Goal: Task Accomplishment & Management: Complete application form

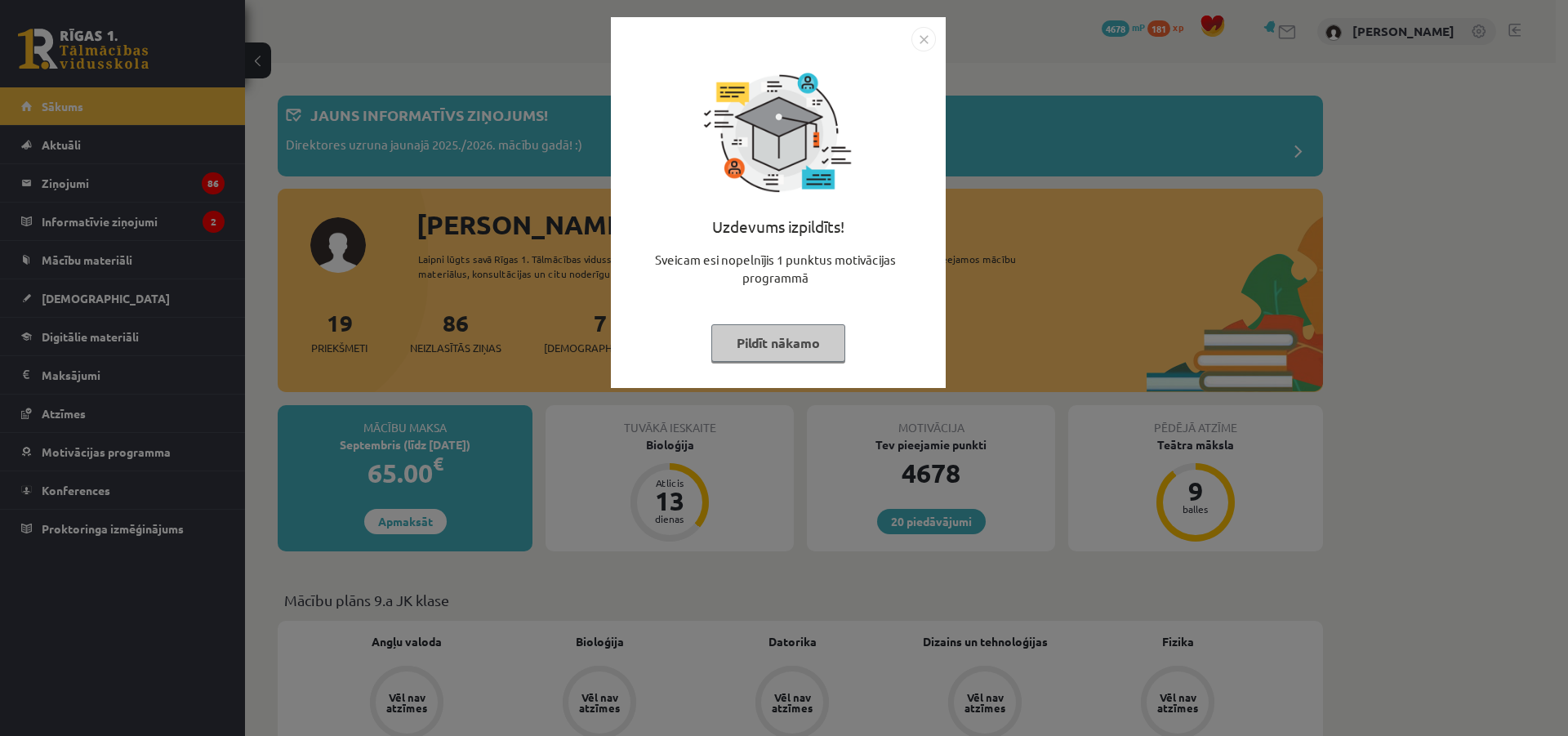
click at [770, 351] on button "Pildīt nākamo" at bounding box center [779, 342] width 134 height 37
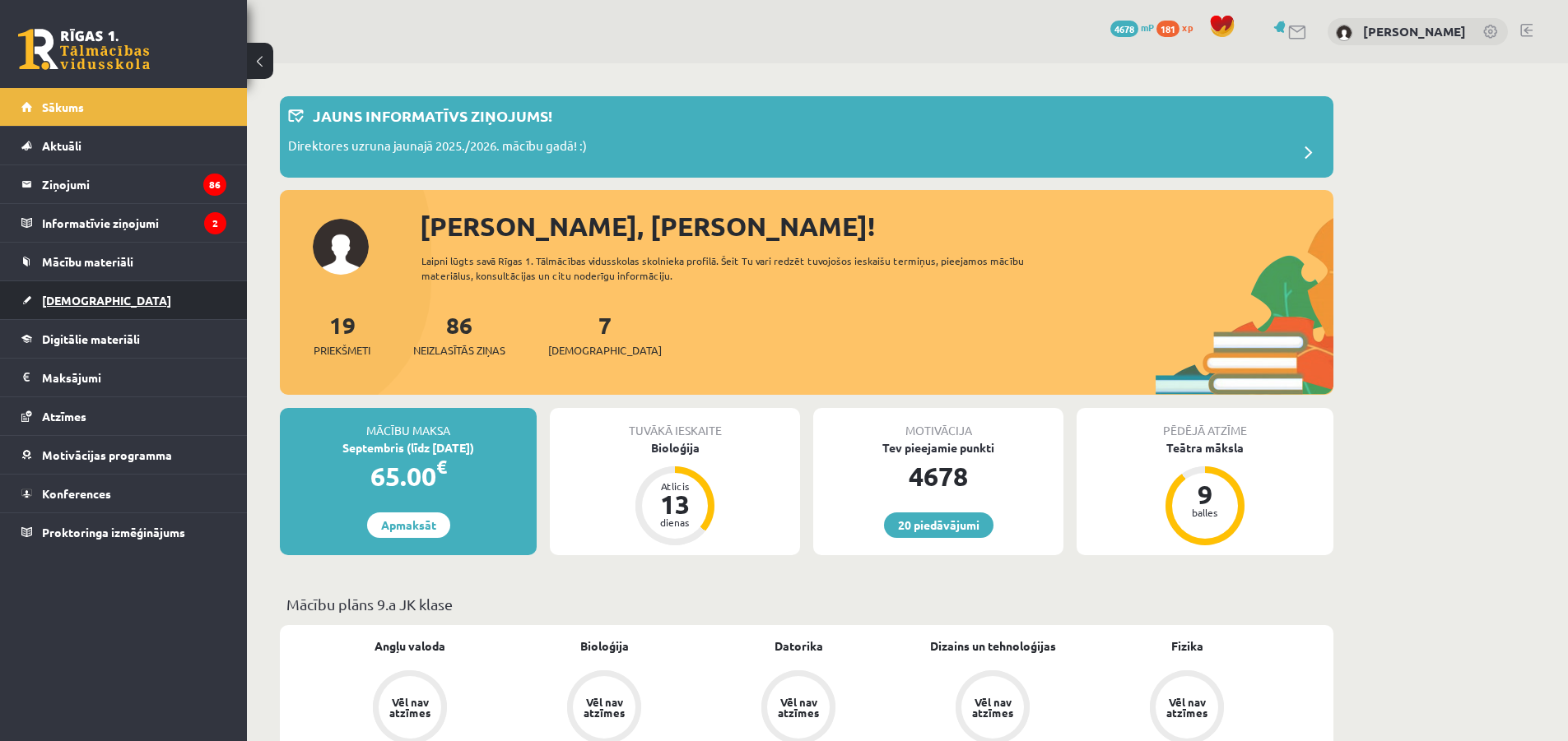
click at [139, 307] on link "[DEMOGRAPHIC_DATA]" at bounding box center [124, 300] width 205 height 38
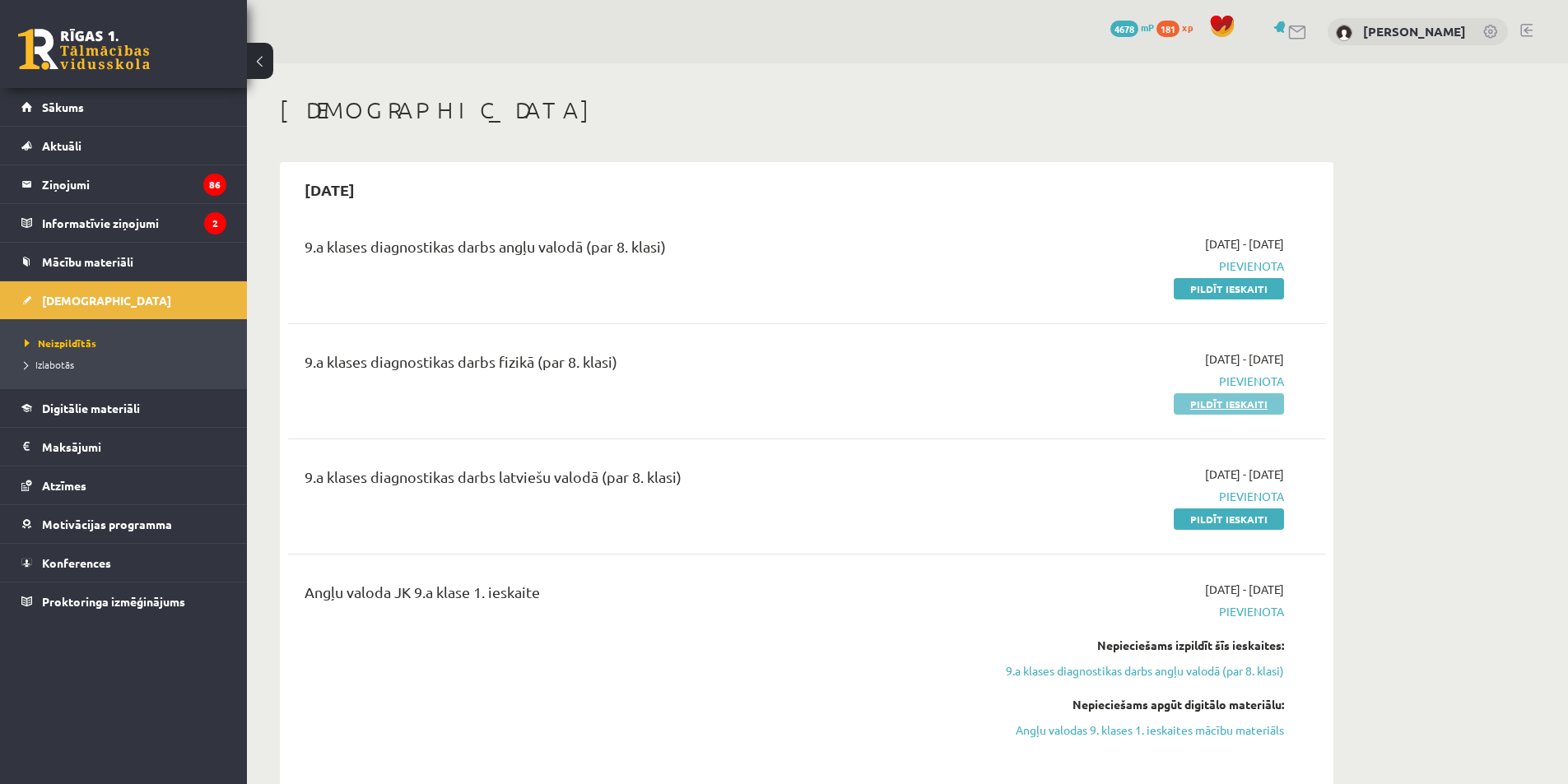
click at [1253, 404] on link "Pildīt ieskaiti" at bounding box center [1229, 404] width 110 height 22
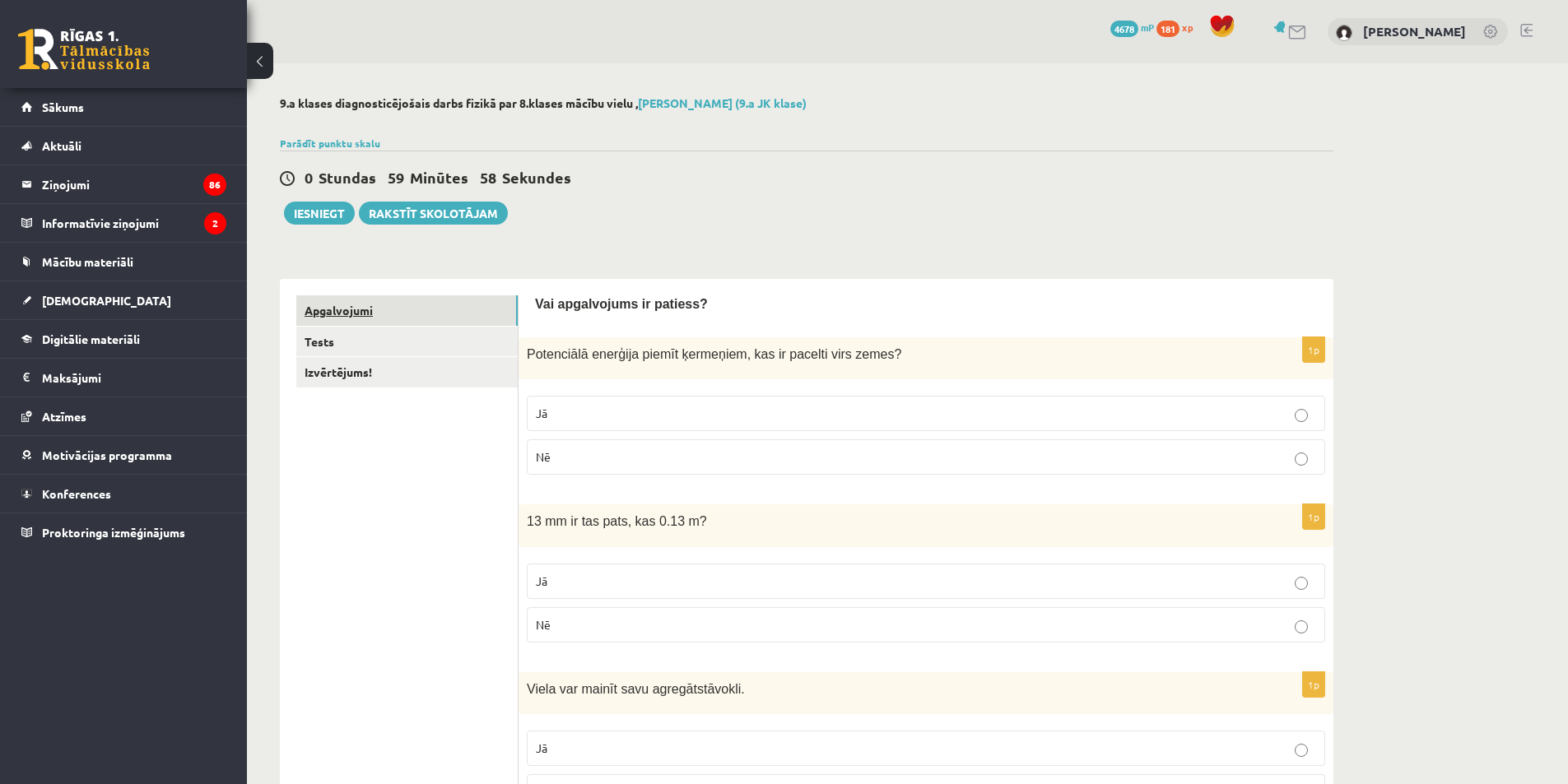
click at [412, 318] on link "Apgalvojumi" at bounding box center [407, 311] width 221 height 30
click at [419, 341] on link "Tests" at bounding box center [407, 341] width 221 height 30
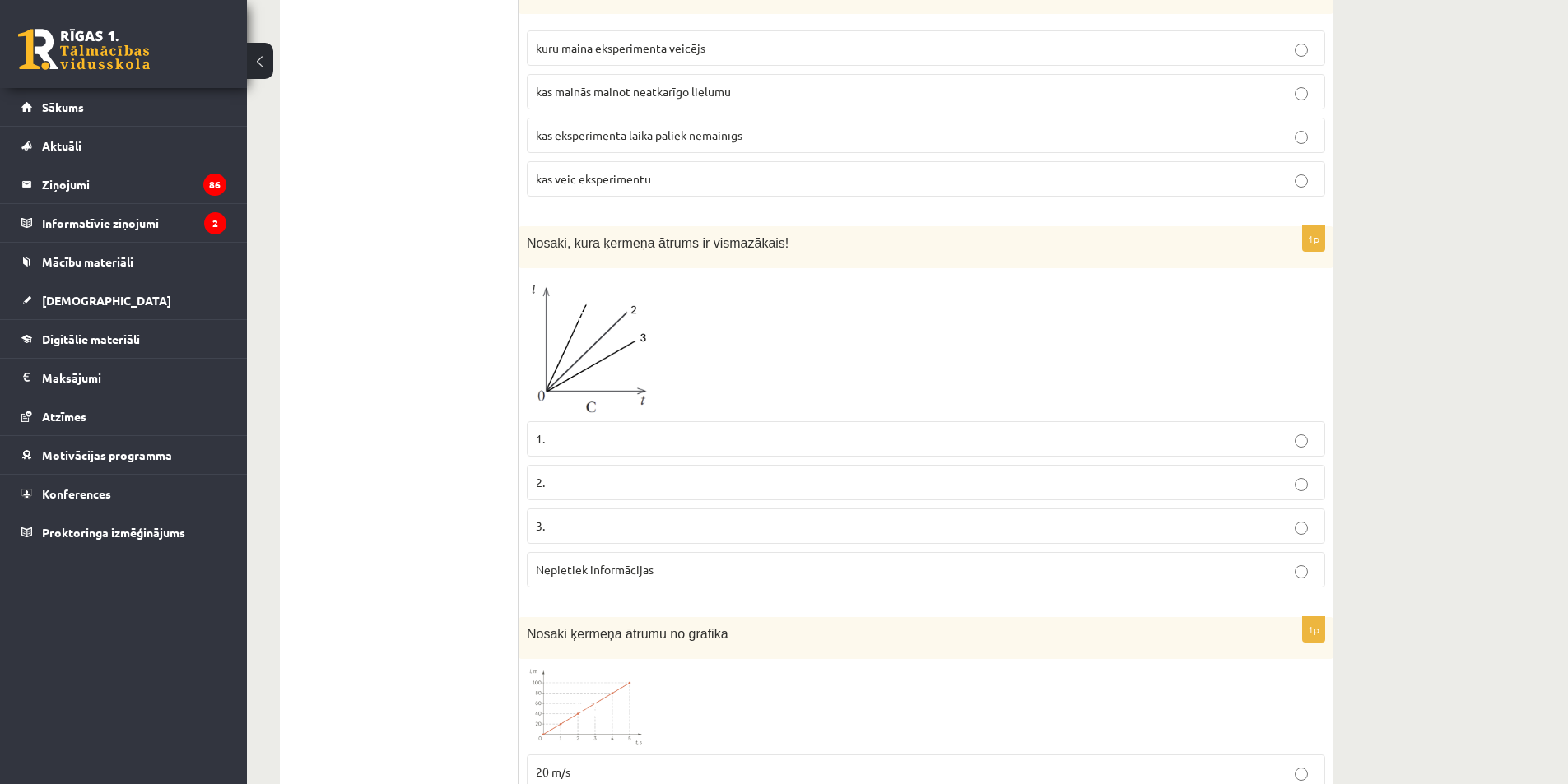
scroll to position [2140, 0]
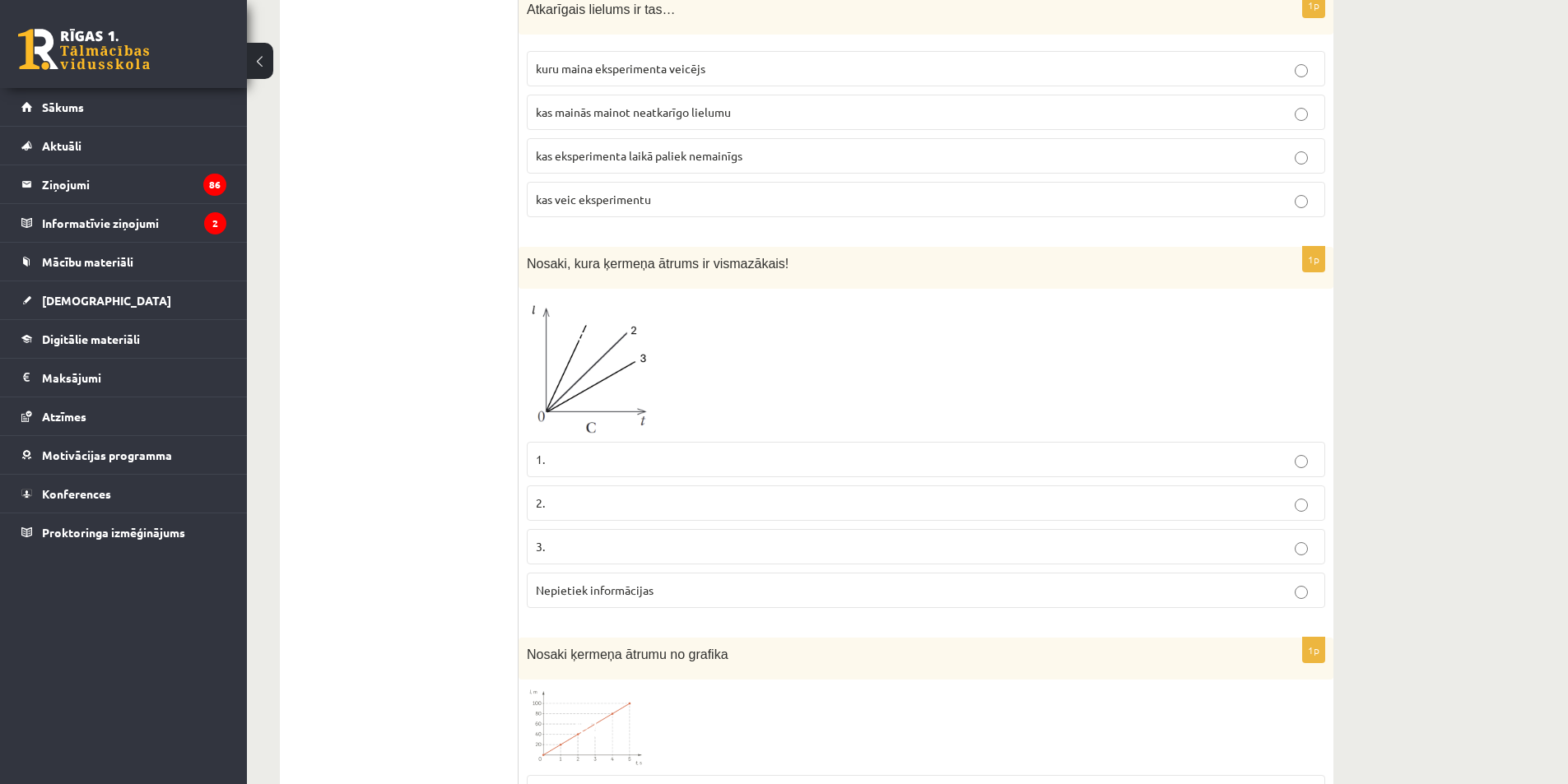
drag, startPoint x: 625, startPoint y: 389, endPoint x: 964, endPoint y: 348, distance: 341.5
click at [963, 348] on div at bounding box center [926, 366] width 798 height 137
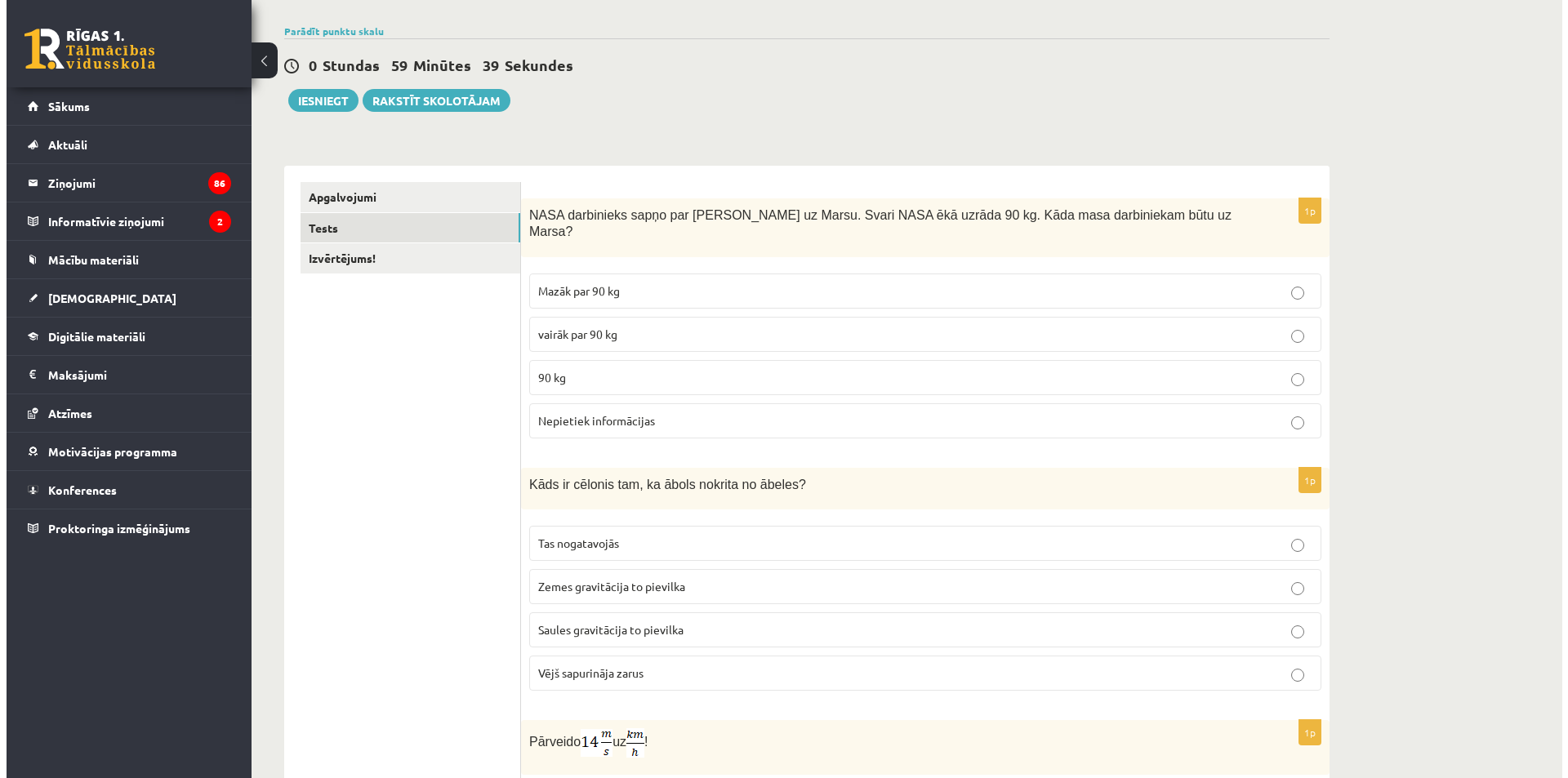
scroll to position [0, 0]
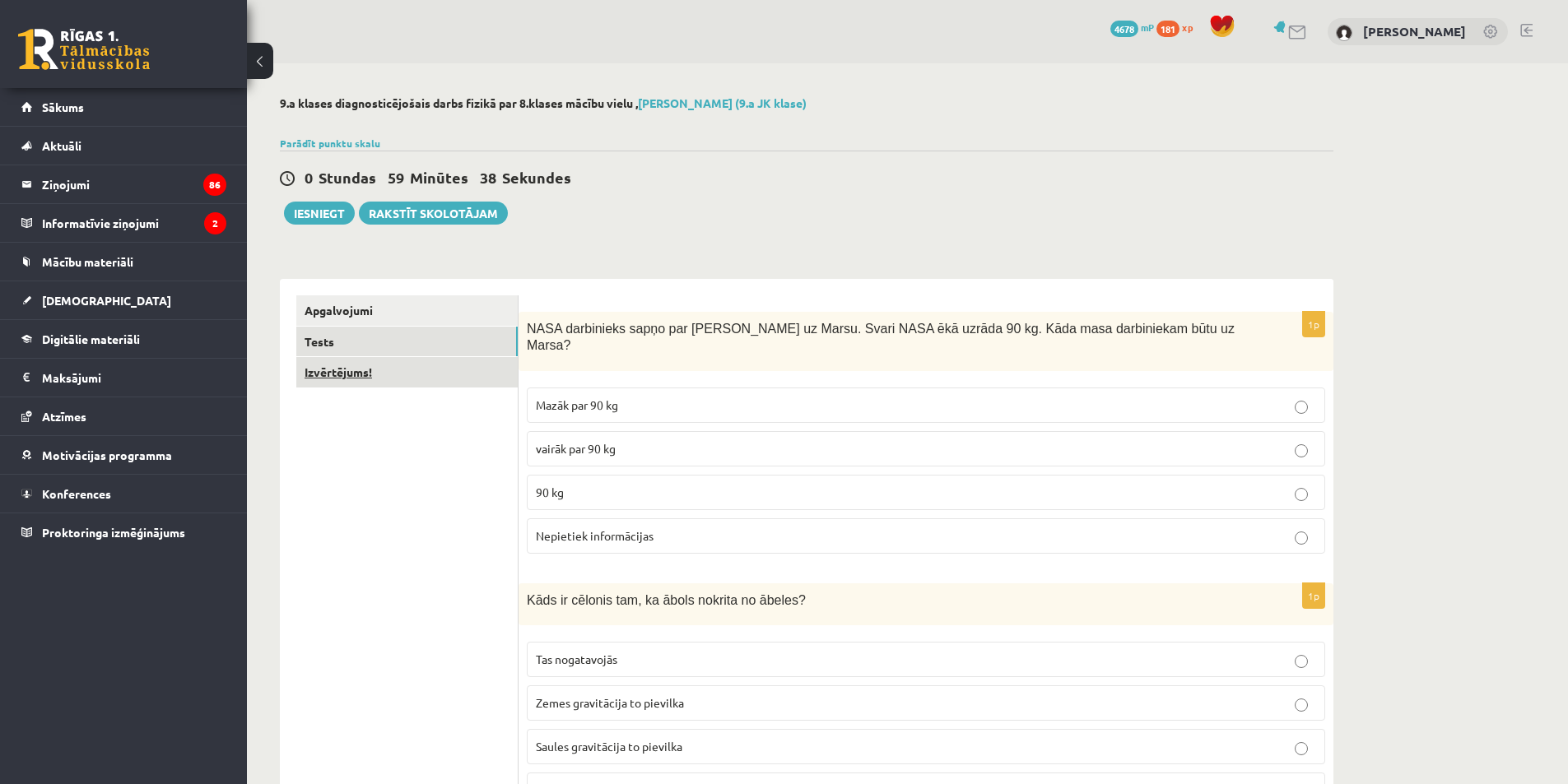
click at [407, 378] on link "Izvērtējums!" at bounding box center [407, 372] width 221 height 30
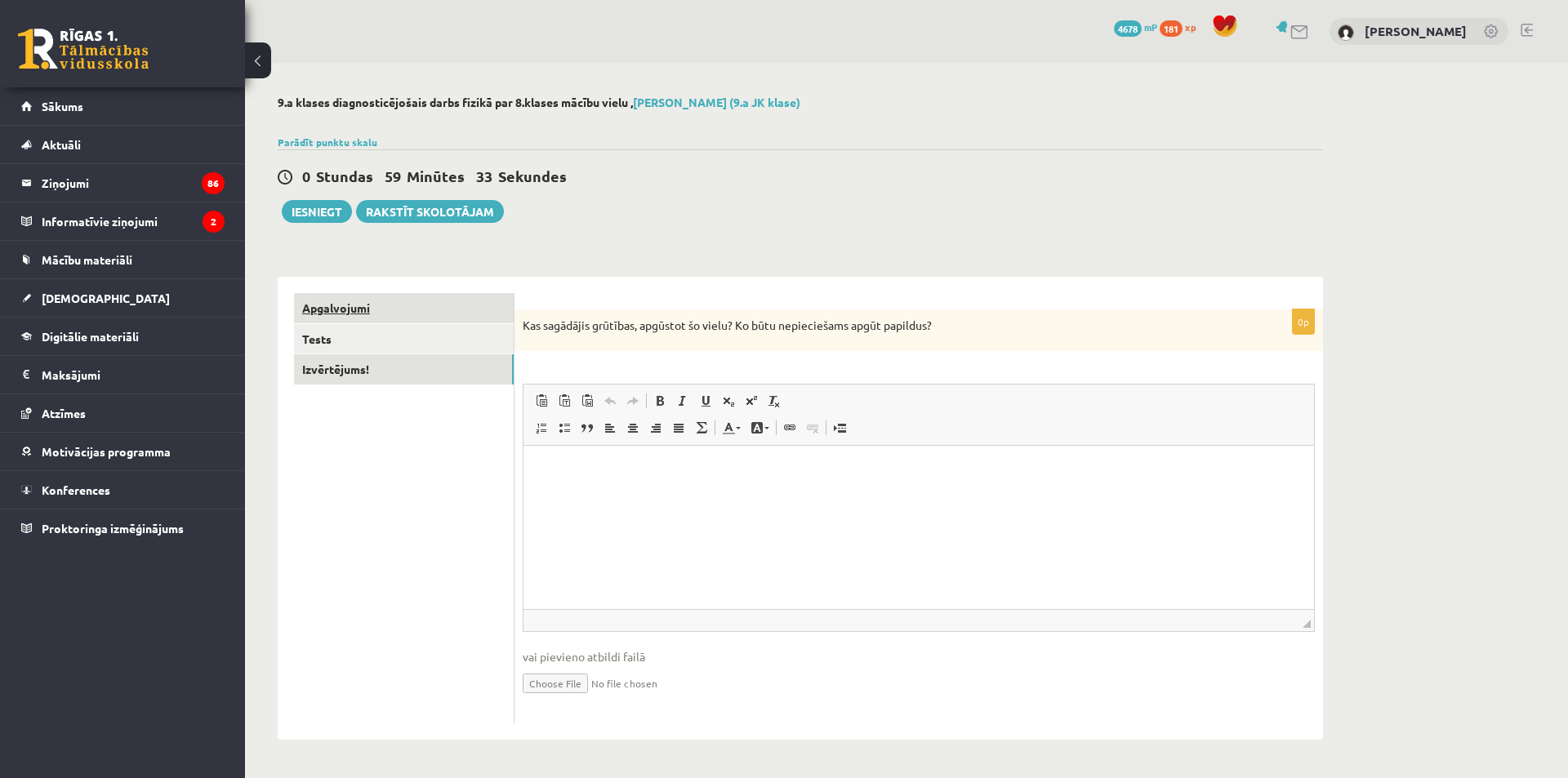
click at [369, 321] on link "Apgalvojumi" at bounding box center [403, 308] width 220 height 30
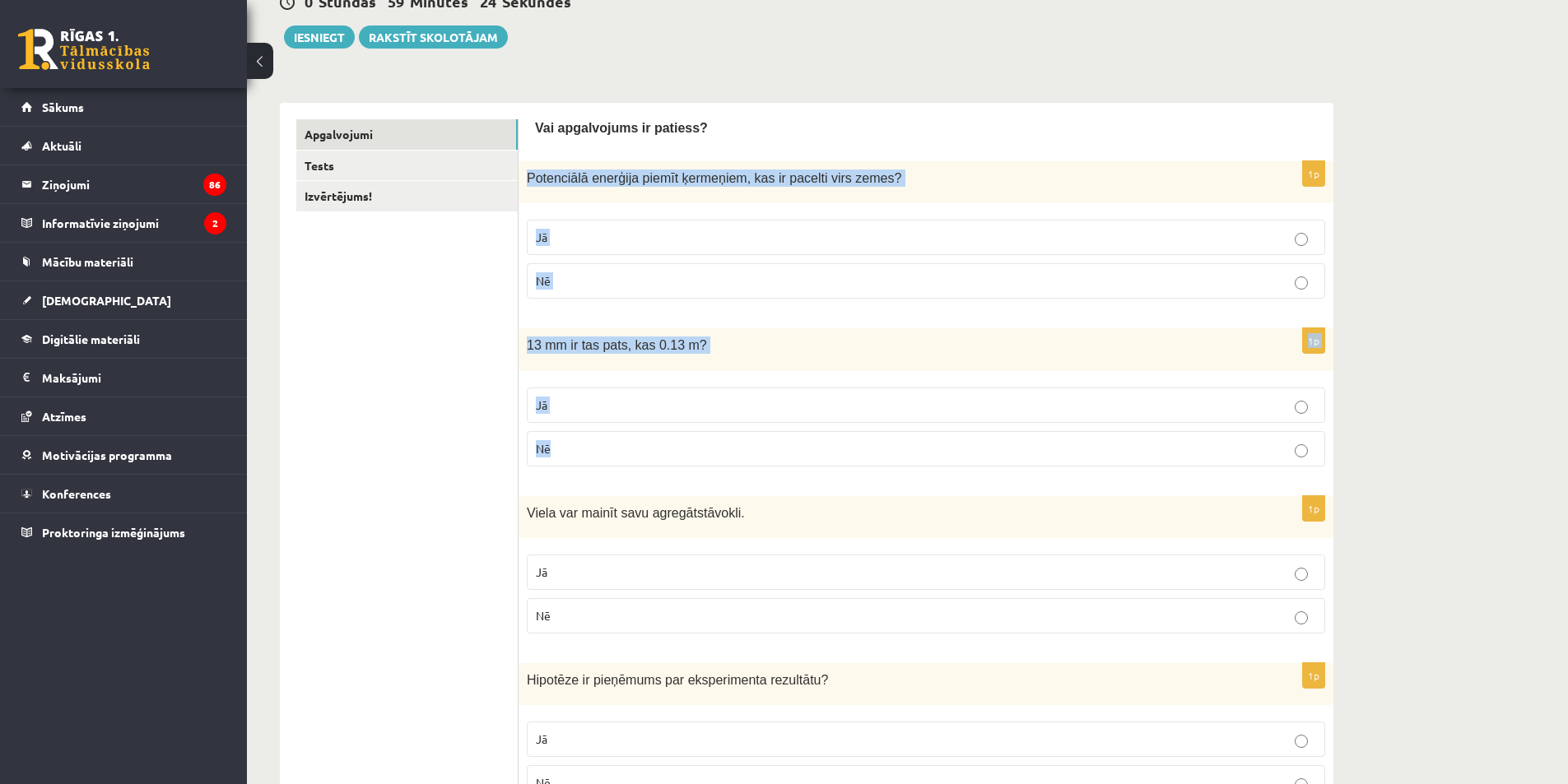
scroll to position [164, 0]
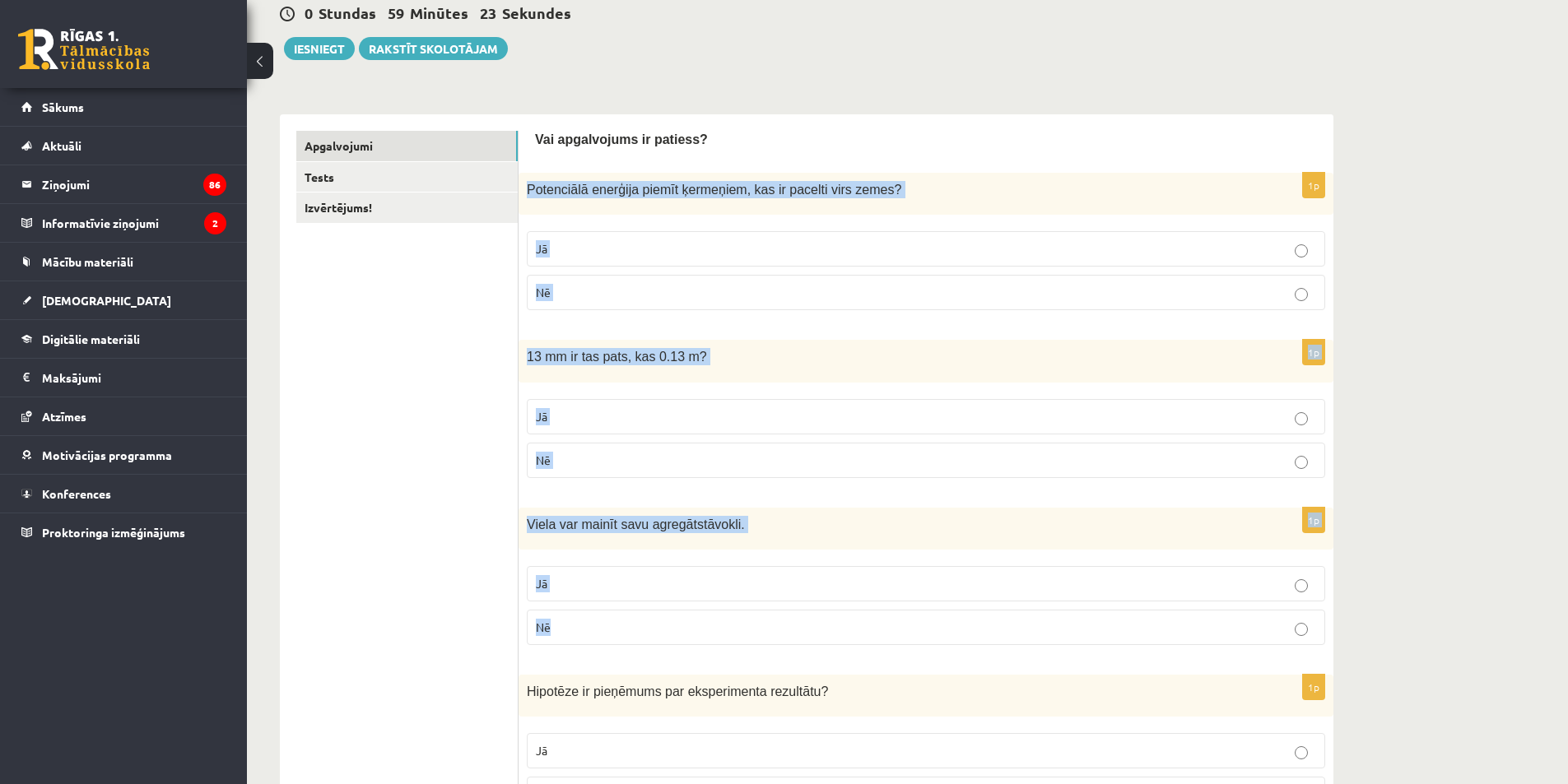
drag, startPoint x: 528, startPoint y: 190, endPoint x: 879, endPoint y: 628, distance: 561.3
copy form "Potenciālā enerģija piemīt ķermeņiem, kas ir pacelti virs zemes ? Jā Nē 1p 13 m…"
click at [598, 234] on label "Jā" at bounding box center [926, 249] width 798 height 35
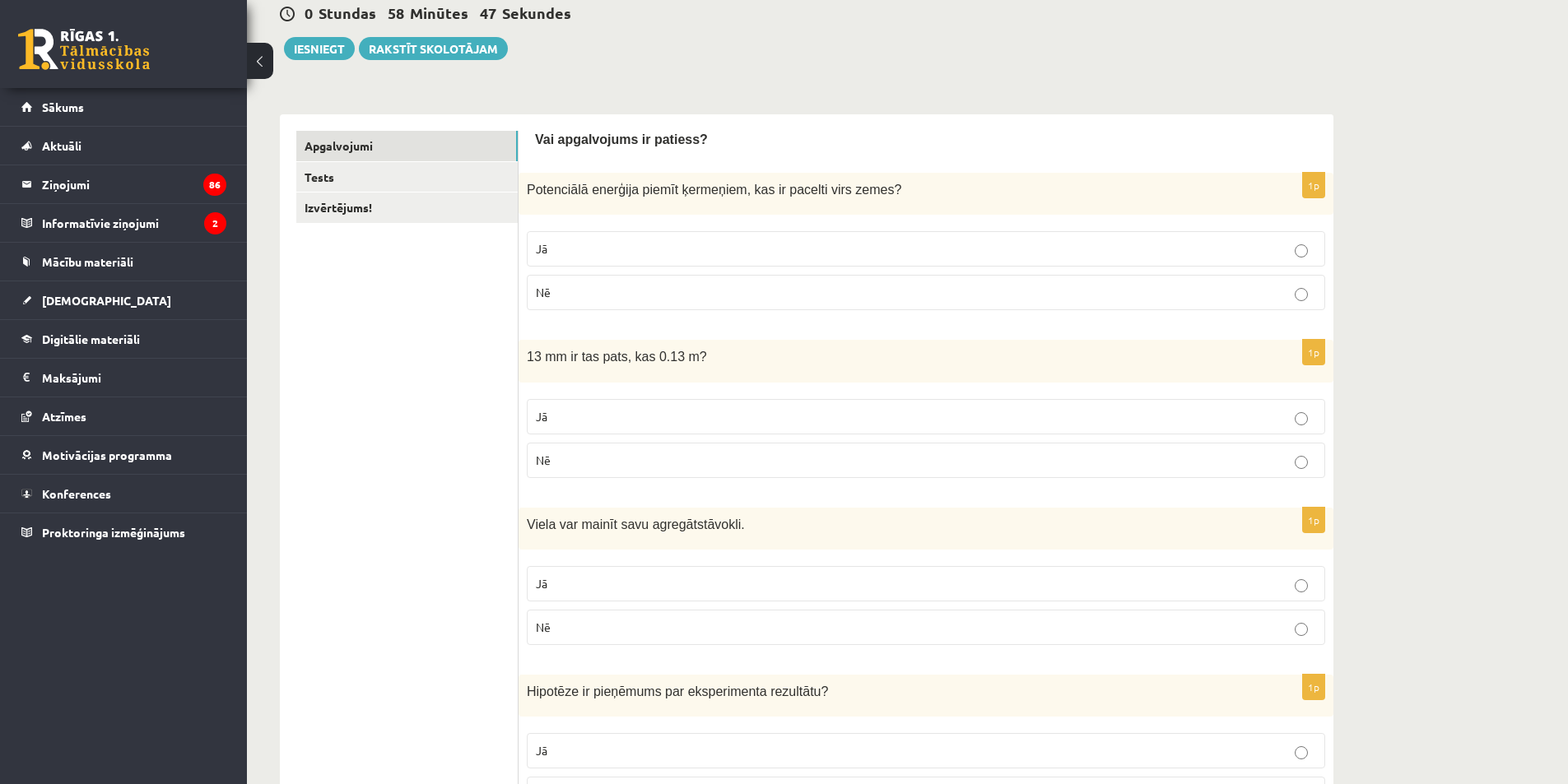
click at [622, 471] on label "Nē" at bounding box center [926, 460] width 798 height 35
click at [615, 589] on p "Jā" at bounding box center [926, 584] width 781 height 18
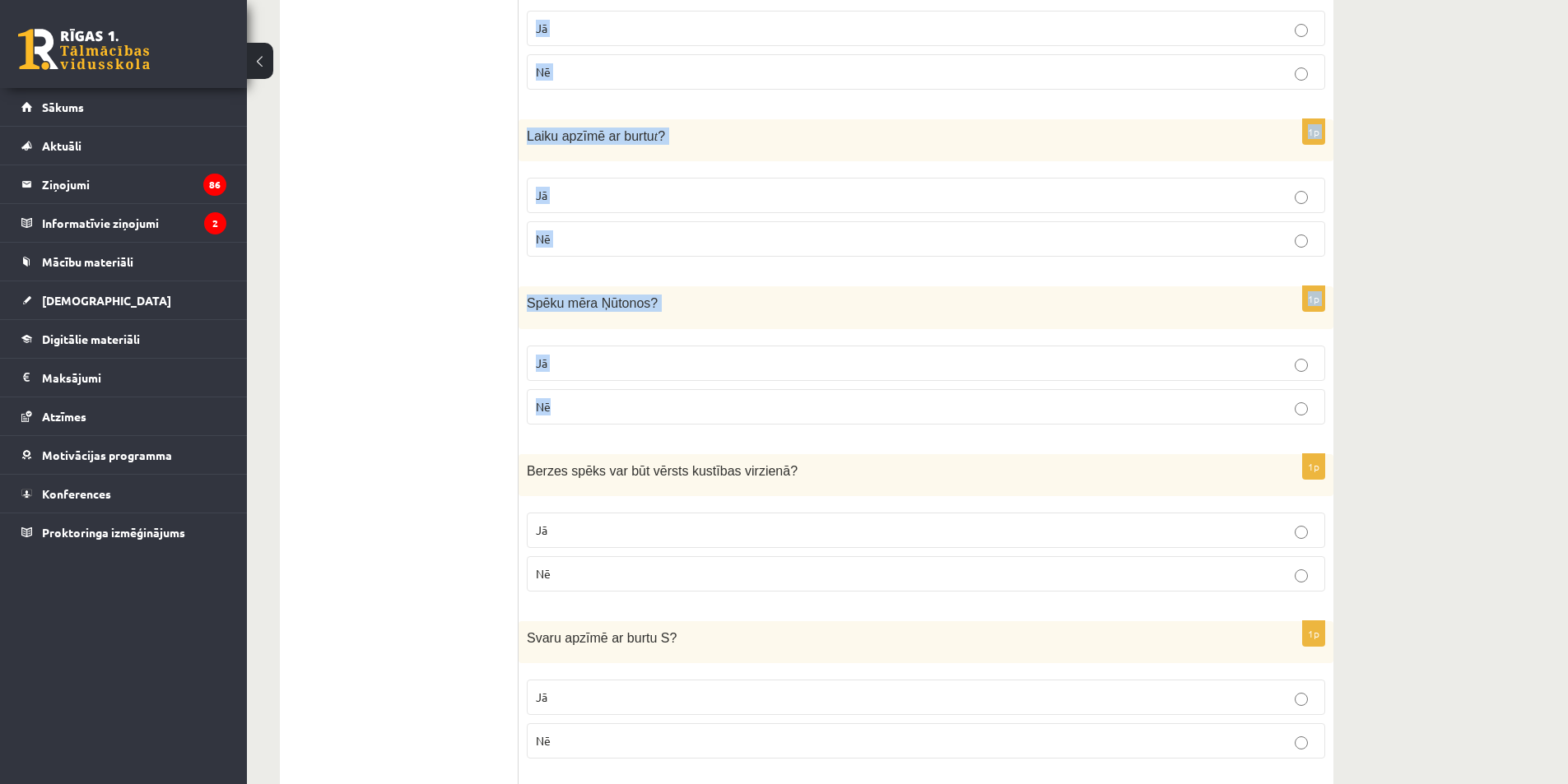
scroll to position [905, 0]
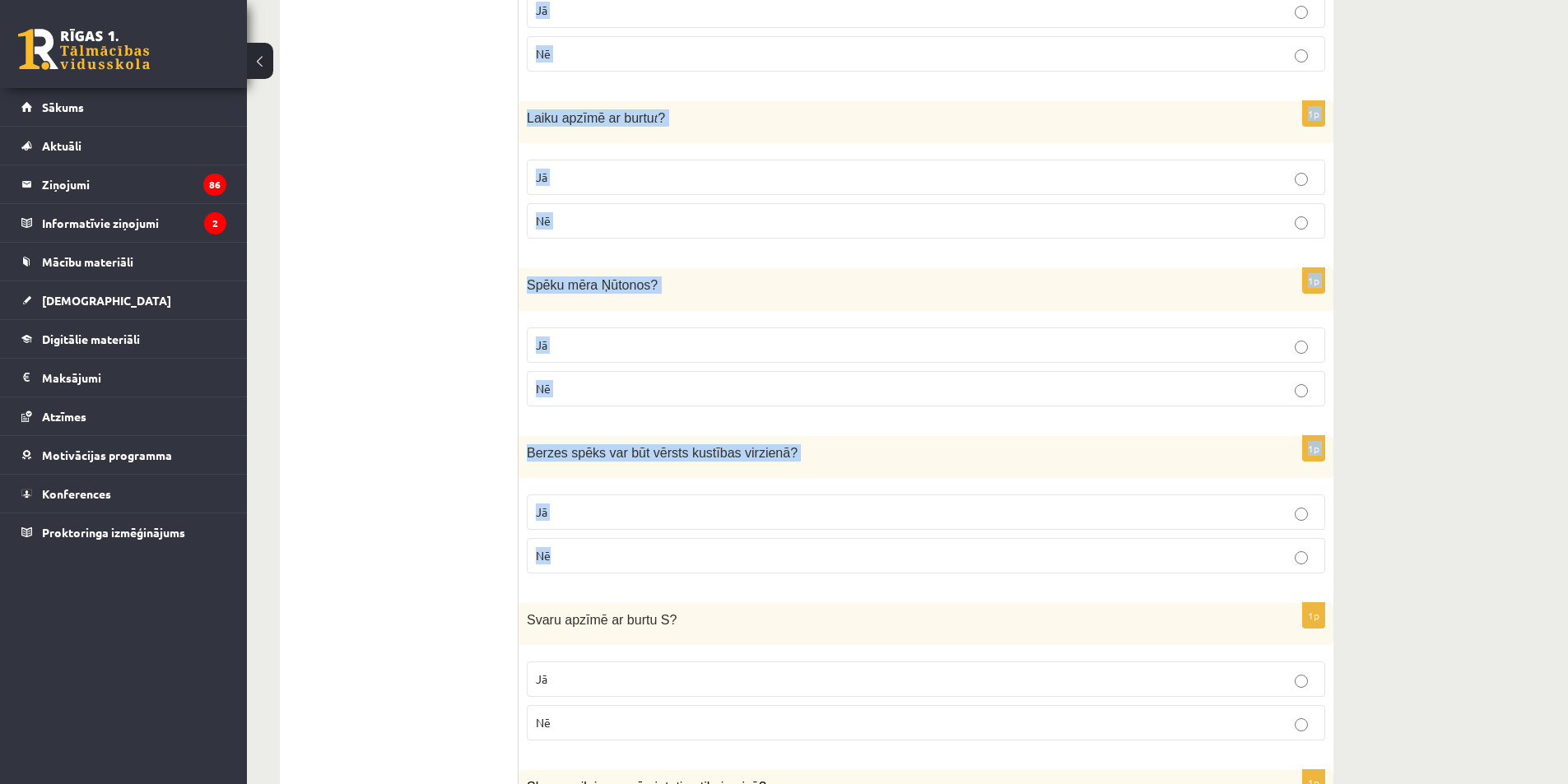
drag, startPoint x: 526, startPoint y: 198, endPoint x: 886, endPoint y: 572, distance: 519.1
copy form "Hipotēze ir pieņēmums par eksperimenta rezultātu ? Jā Nē 1p Laiku apzīmē ar bur…"
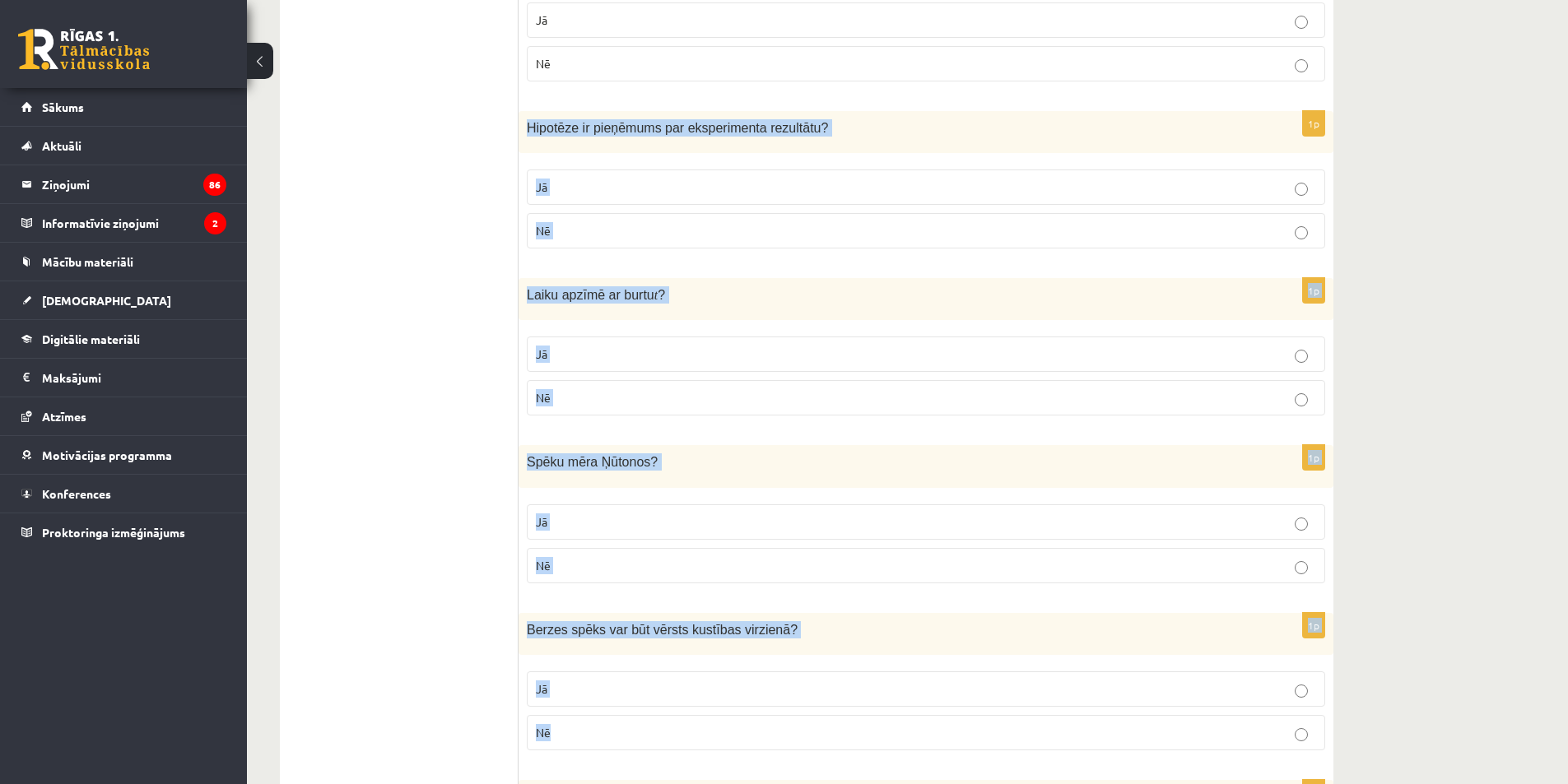
scroll to position [741, 0]
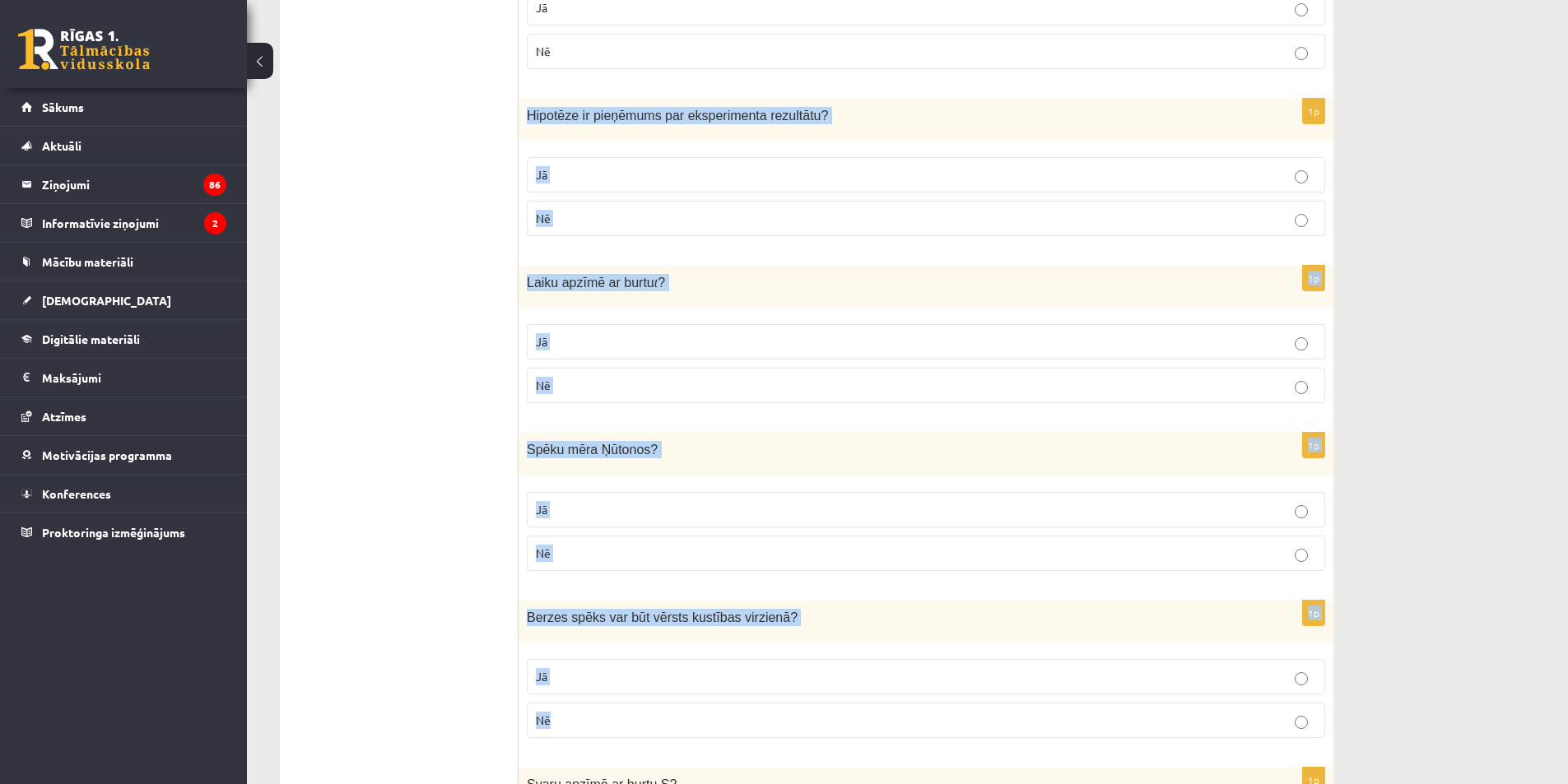
click at [575, 151] on fieldset "Jā Nē" at bounding box center [926, 195] width 798 height 92
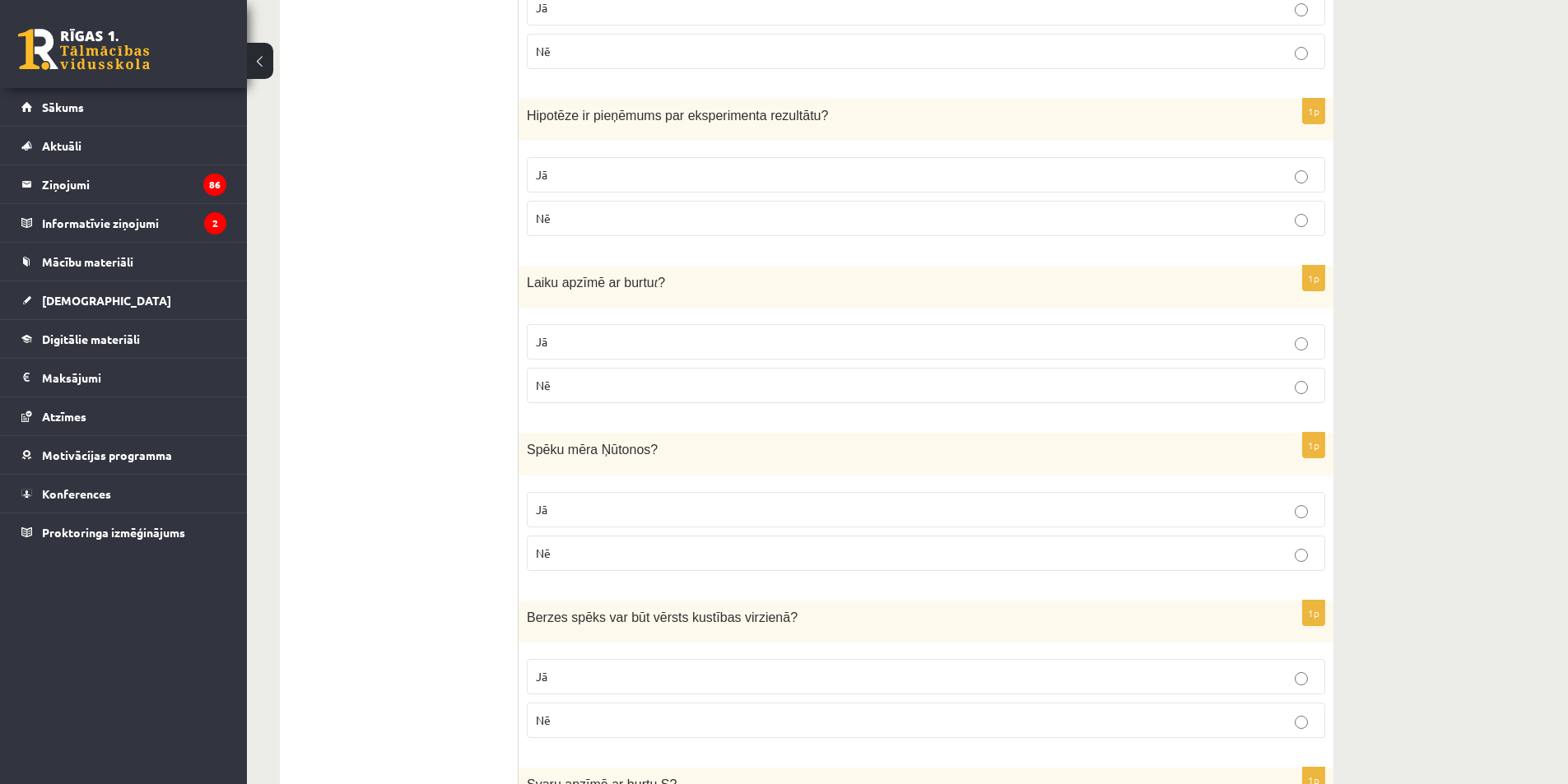
click at [574, 167] on p "Jā" at bounding box center [926, 175] width 781 height 18
click at [655, 352] on label "Jā" at bounding box center [926, 341] width 798 height 35
click at [661, 504] on p "Jā" at bounding box center [926, 509] width 781 height 18
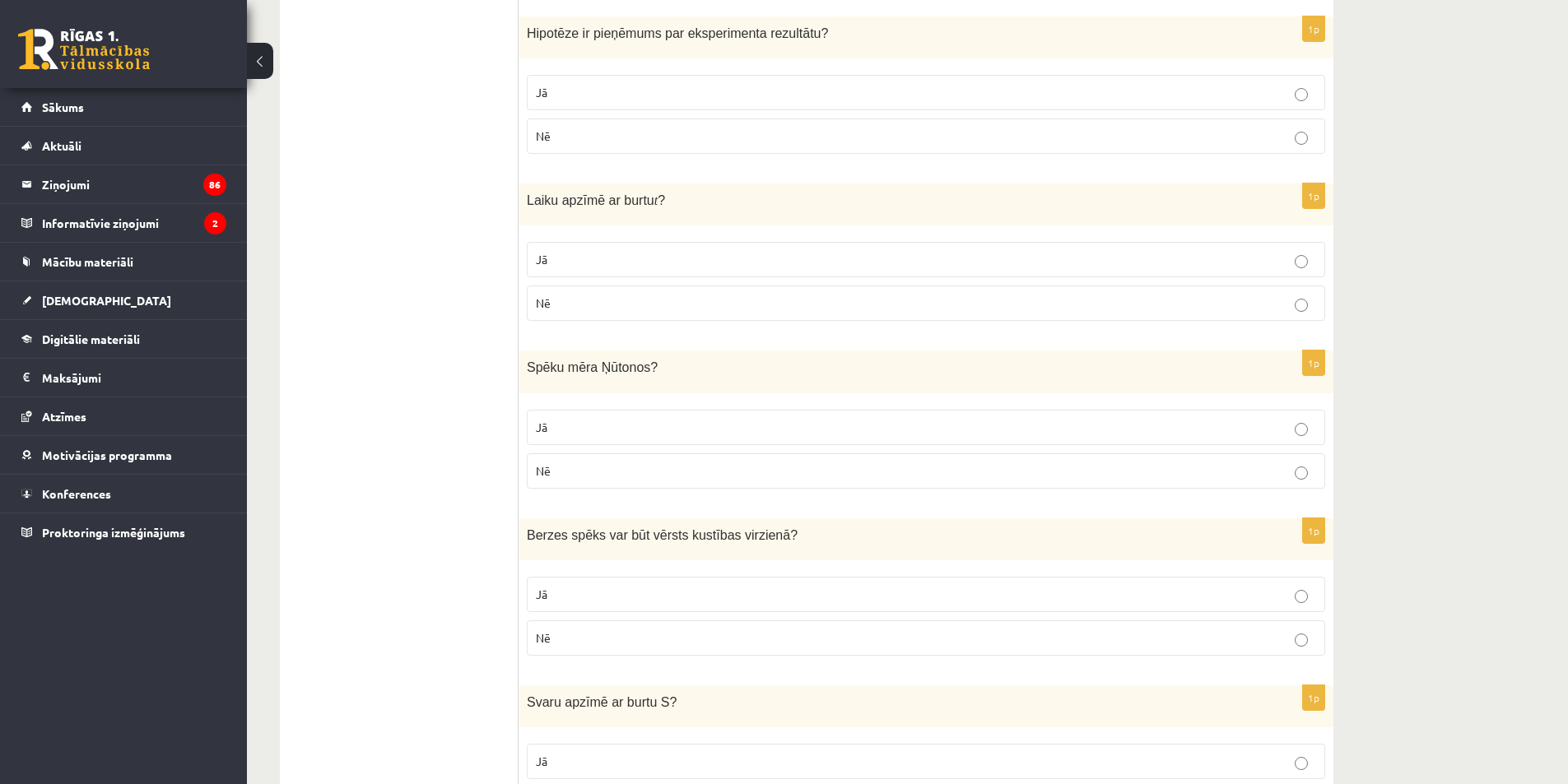
click at [616, 634] on p "Nē" at bounding box center [926, 638] width 781 height 18
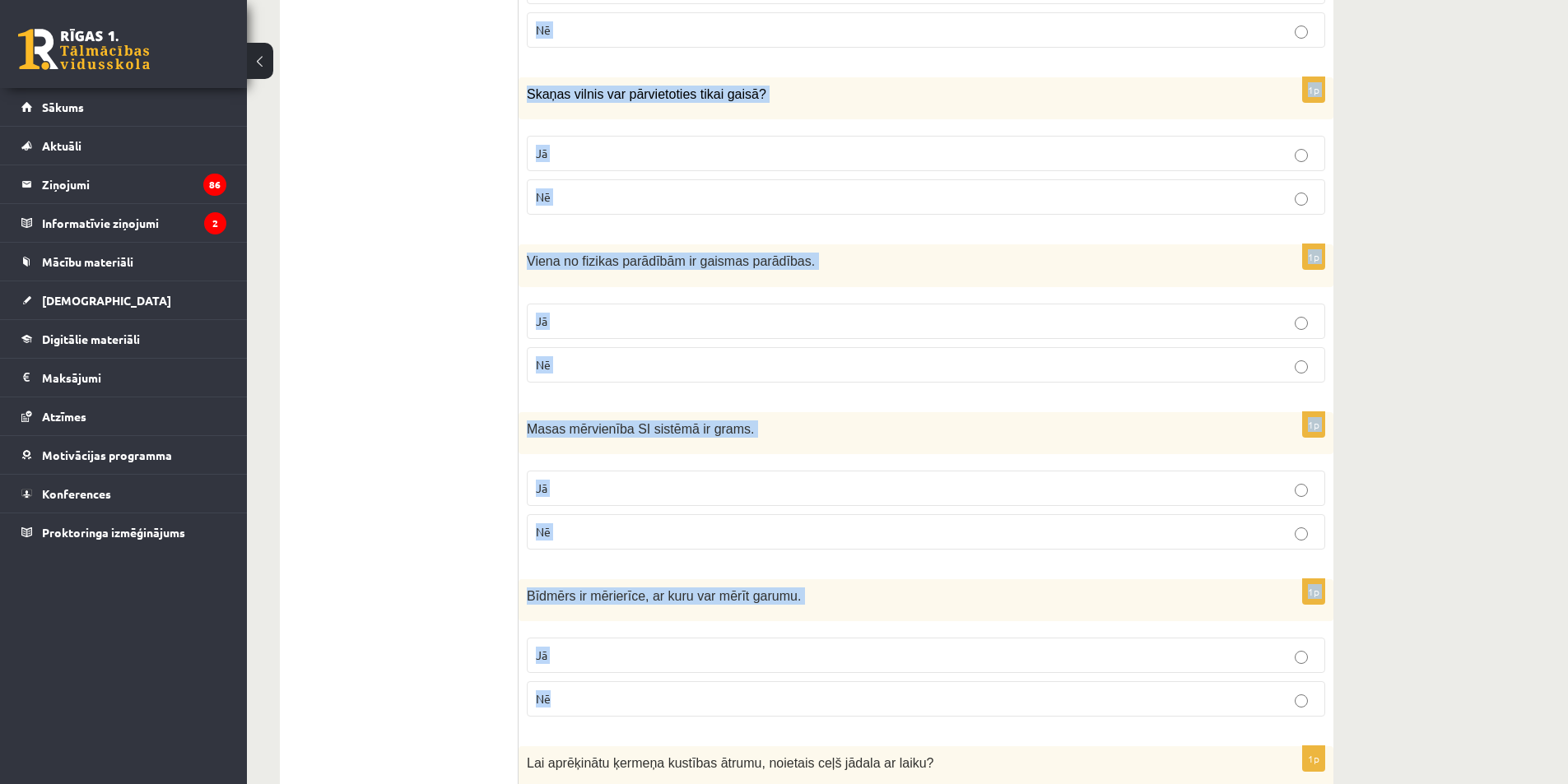
scroll to position [1646, 0]
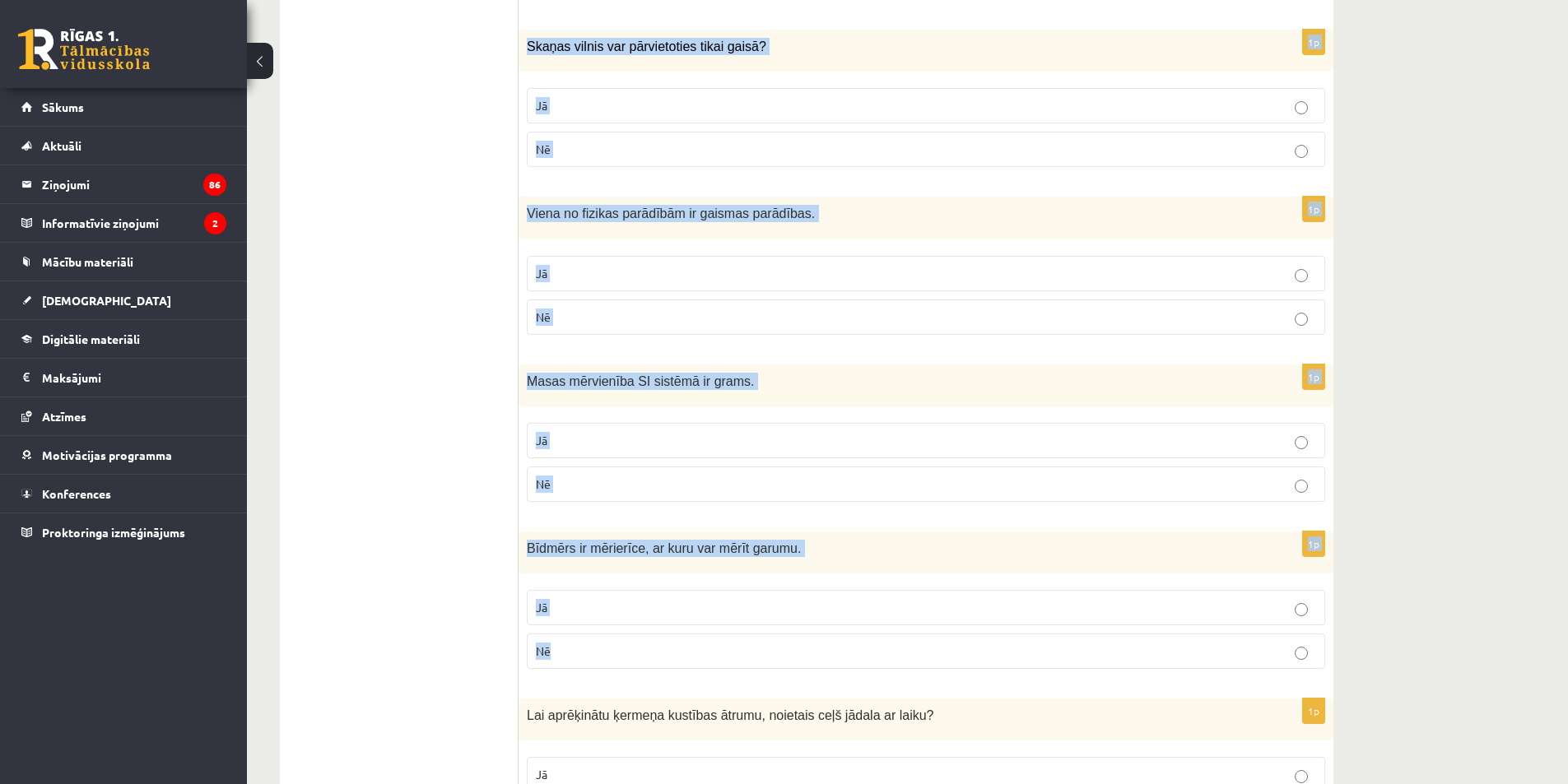
drag, startPoint x: 527, startPoint y: 48, endPoint x: 807, endPoint y: 673, distance: 684.9
click at [807, 673] on form "Vai apgalvojums ir patiess? 1p Potenciālā enerģija piemīt ķermeņiem, kas ir pac…" at bounding box center [926, 167] width 781 height 3037
copy form "Svaru apzīmē ar burtu S ? Jā Nē 1p Skaņas vilnis var pārvietoties tikai gaisā? …"
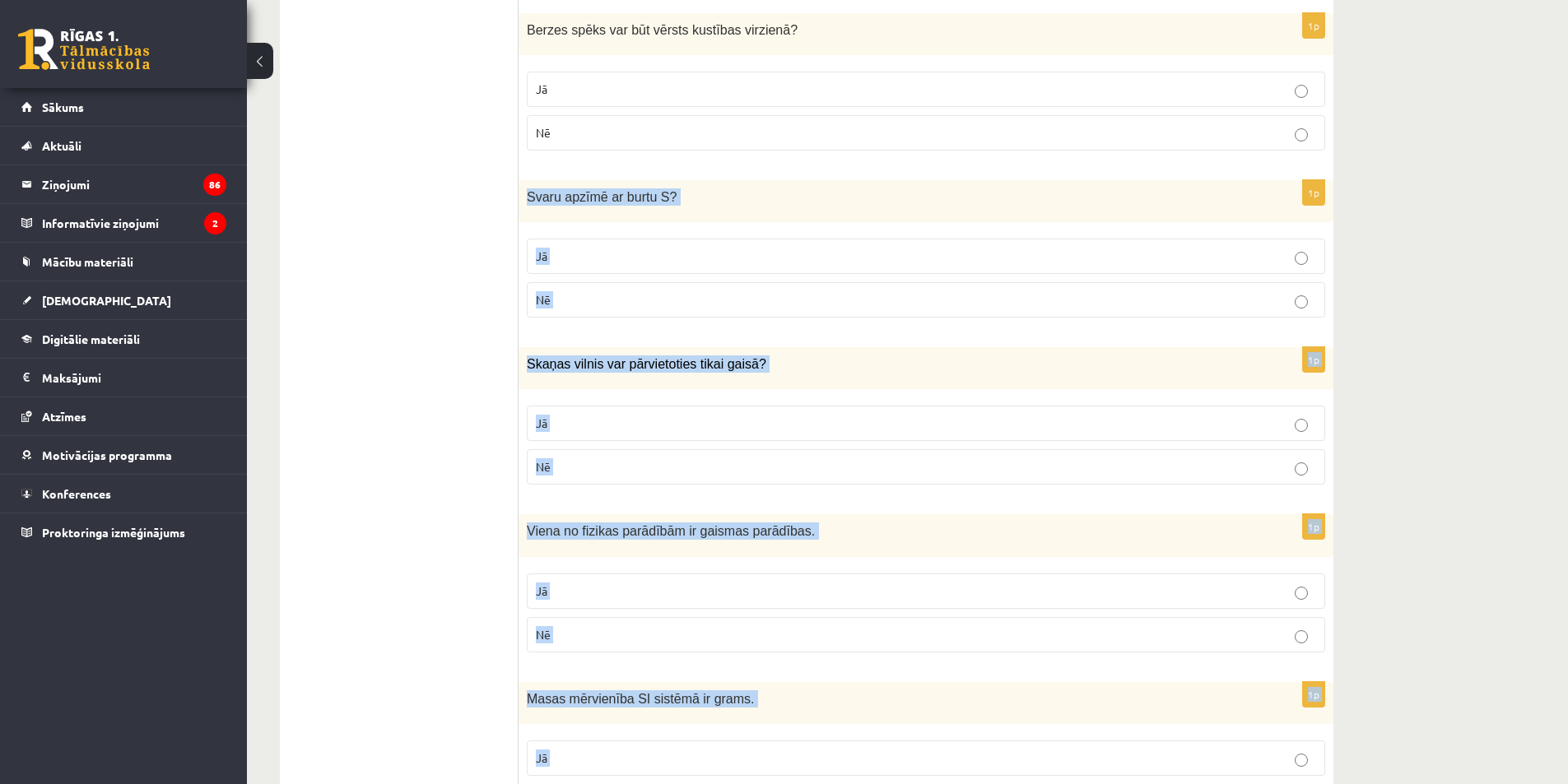
scroll to position [1317, 0]
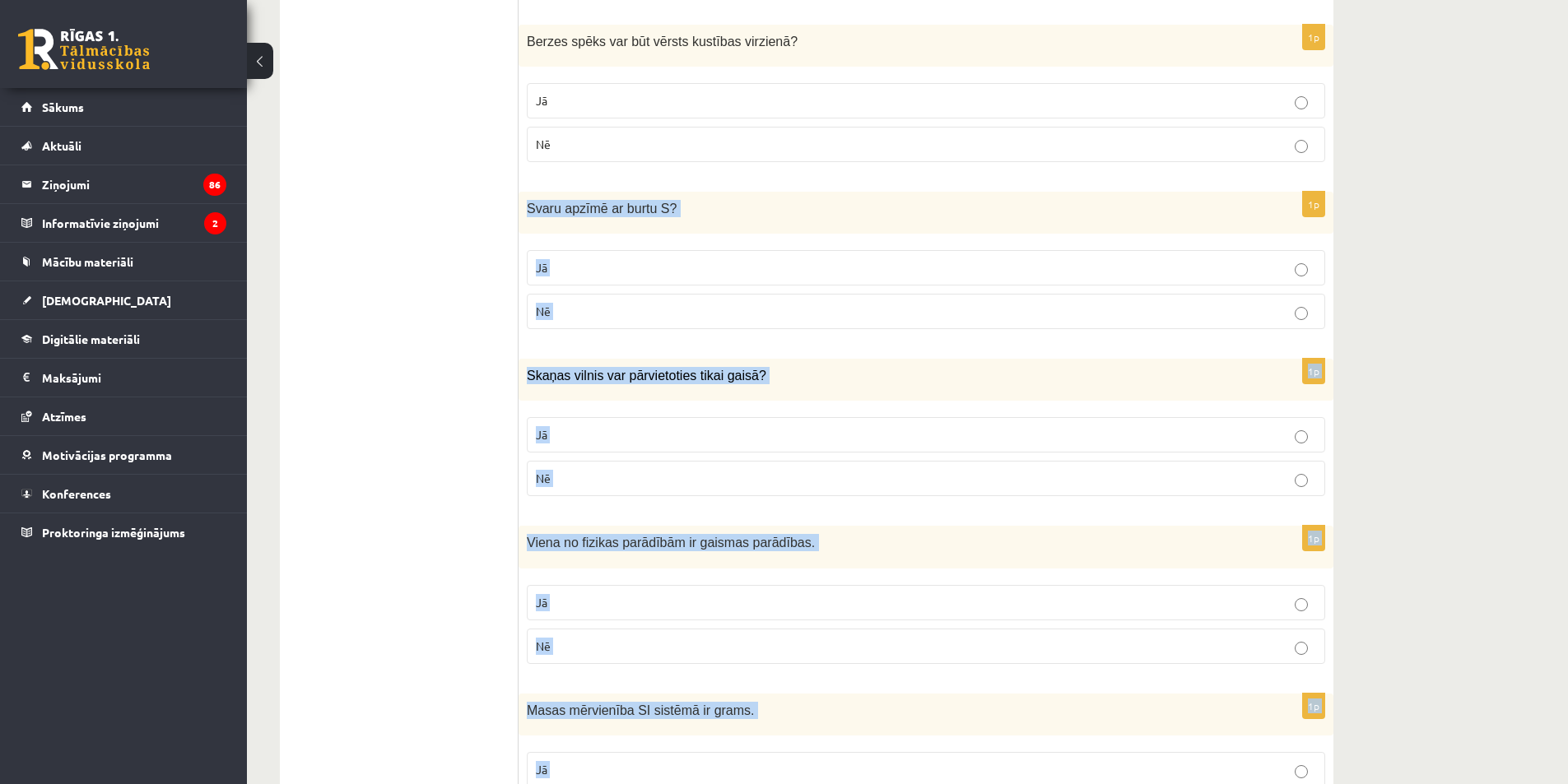
click at [688, 312] on p "Nē" at bounding box center [926, 311] width 781 height 18
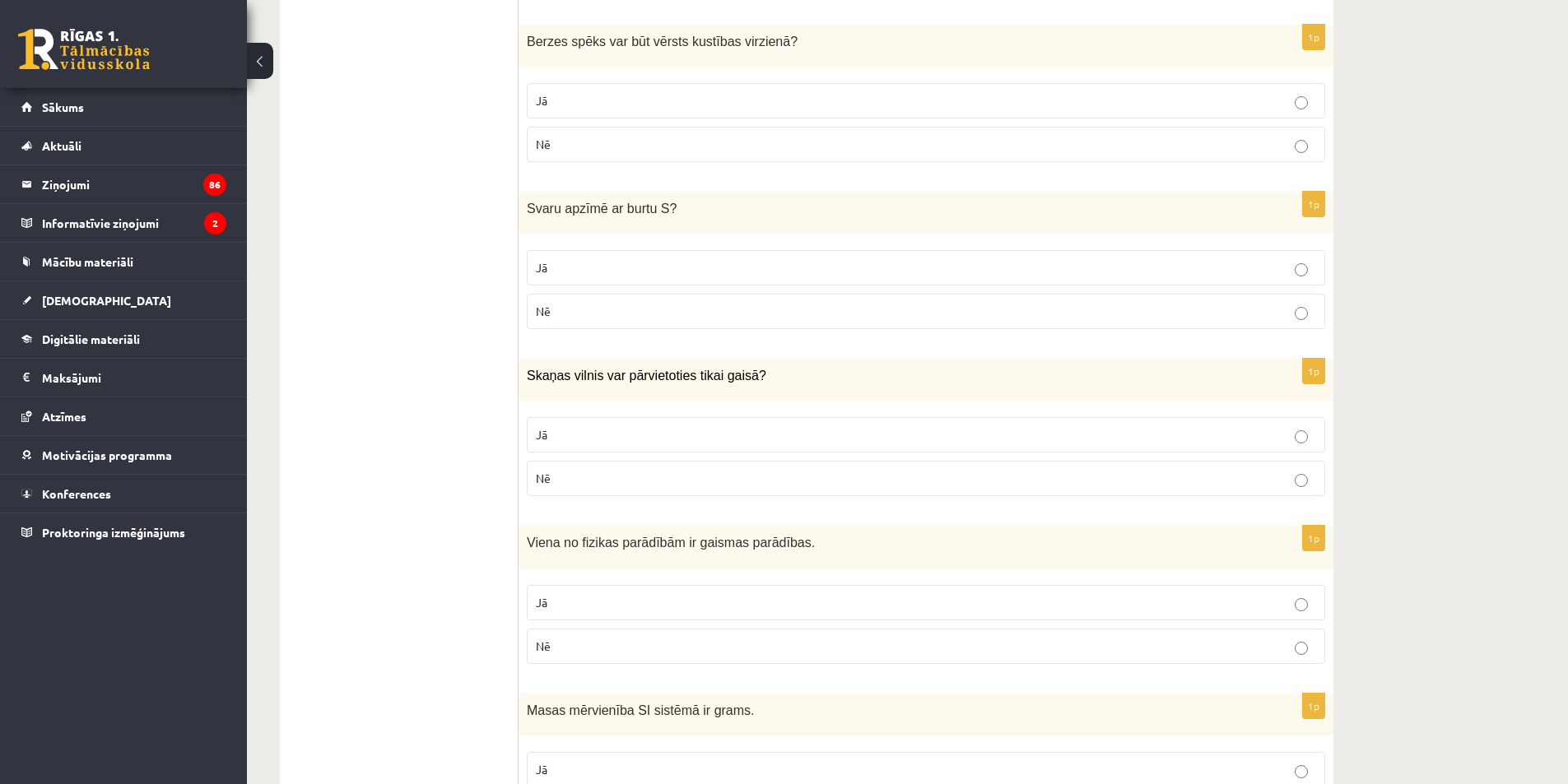
click at [742, 453] on label "Jā" at bounding box center [926, 435] width 798 height 35
click at [751, 489] on label "Nē" at bounding box center [926, 478] width 798 height 35
click at [692, 604] on p "Jā" at bounding box center [926, 603] width 781 height 18
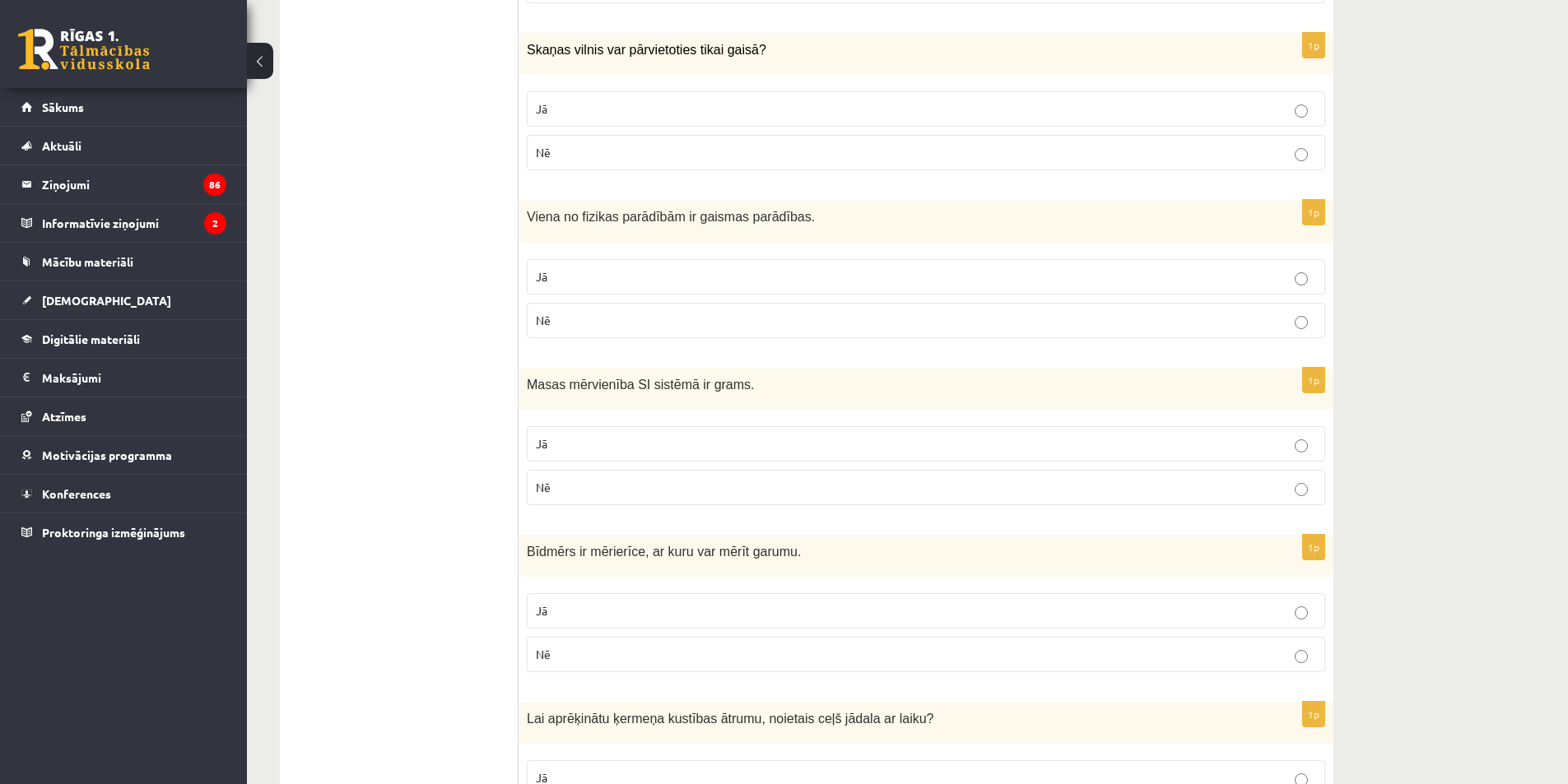
scroll to position [1646, 0]
click at [614, 488] on p "Nē" at bounding box center [926, 484] width 781 height 18
click at [653, 604] on p "Jā" at bounding box center [926, 608] width 781 height 18
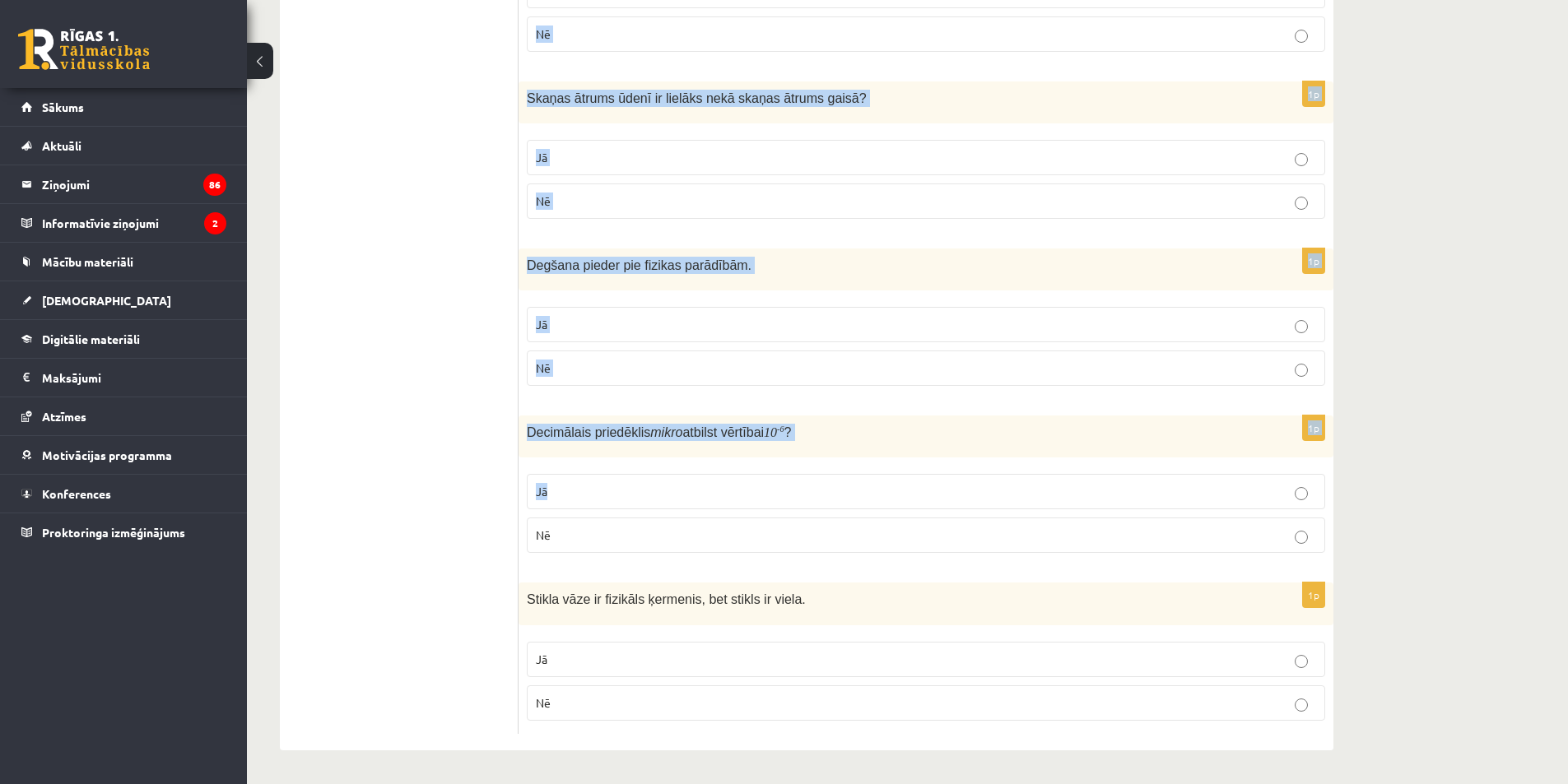
scroll to position [2599, 0]
drag, startPoint x: 529, startPoint y: 142, endPoint x: 907, endPoint y: 716, distance: 687.3
copy form "Lai aprēķinātu ķermeņa kustības ātrumu, noietais ceļš jādala ar laiku? Jā Nē 1p…"
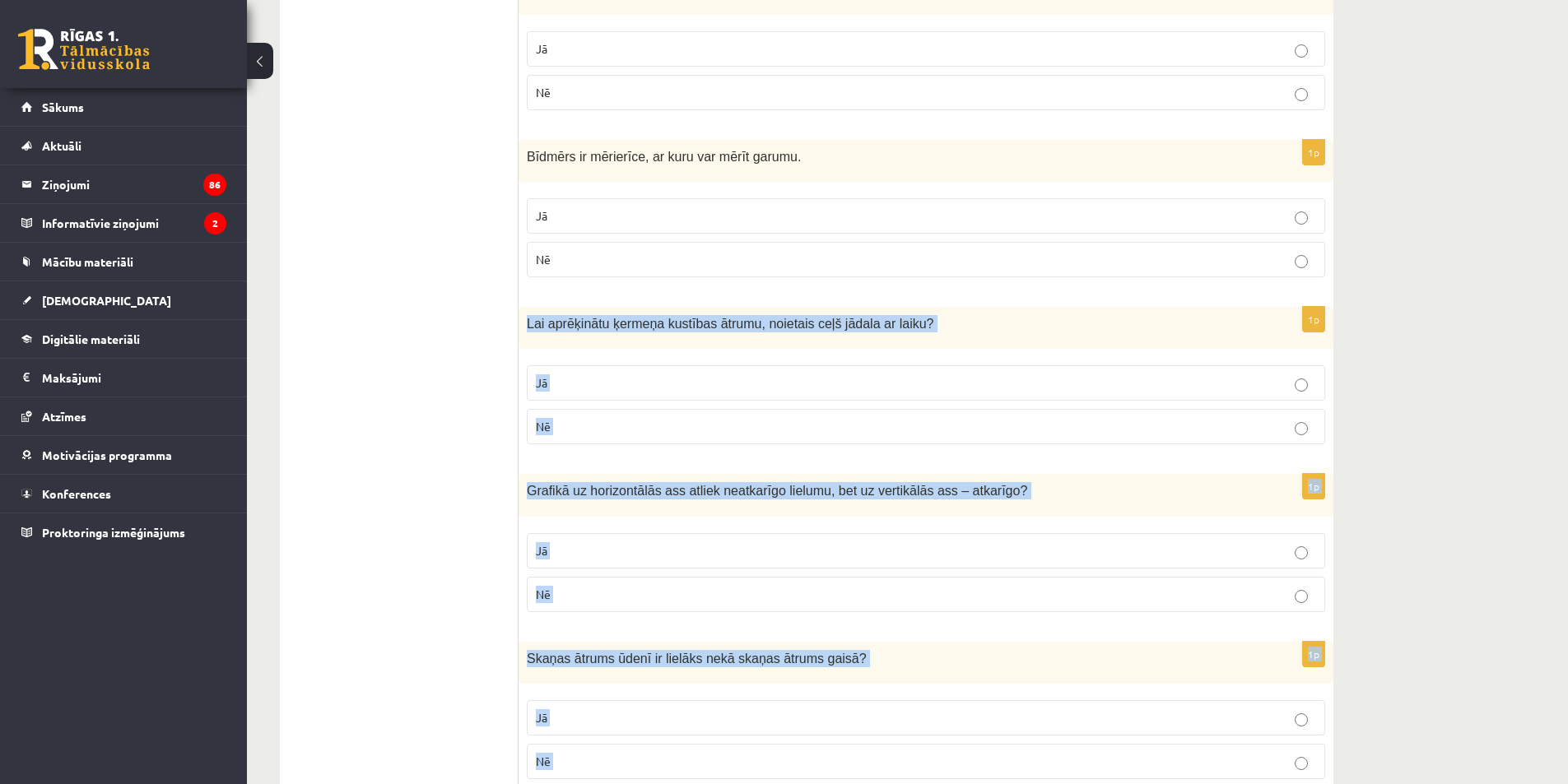
scroll to position [2106, 0]
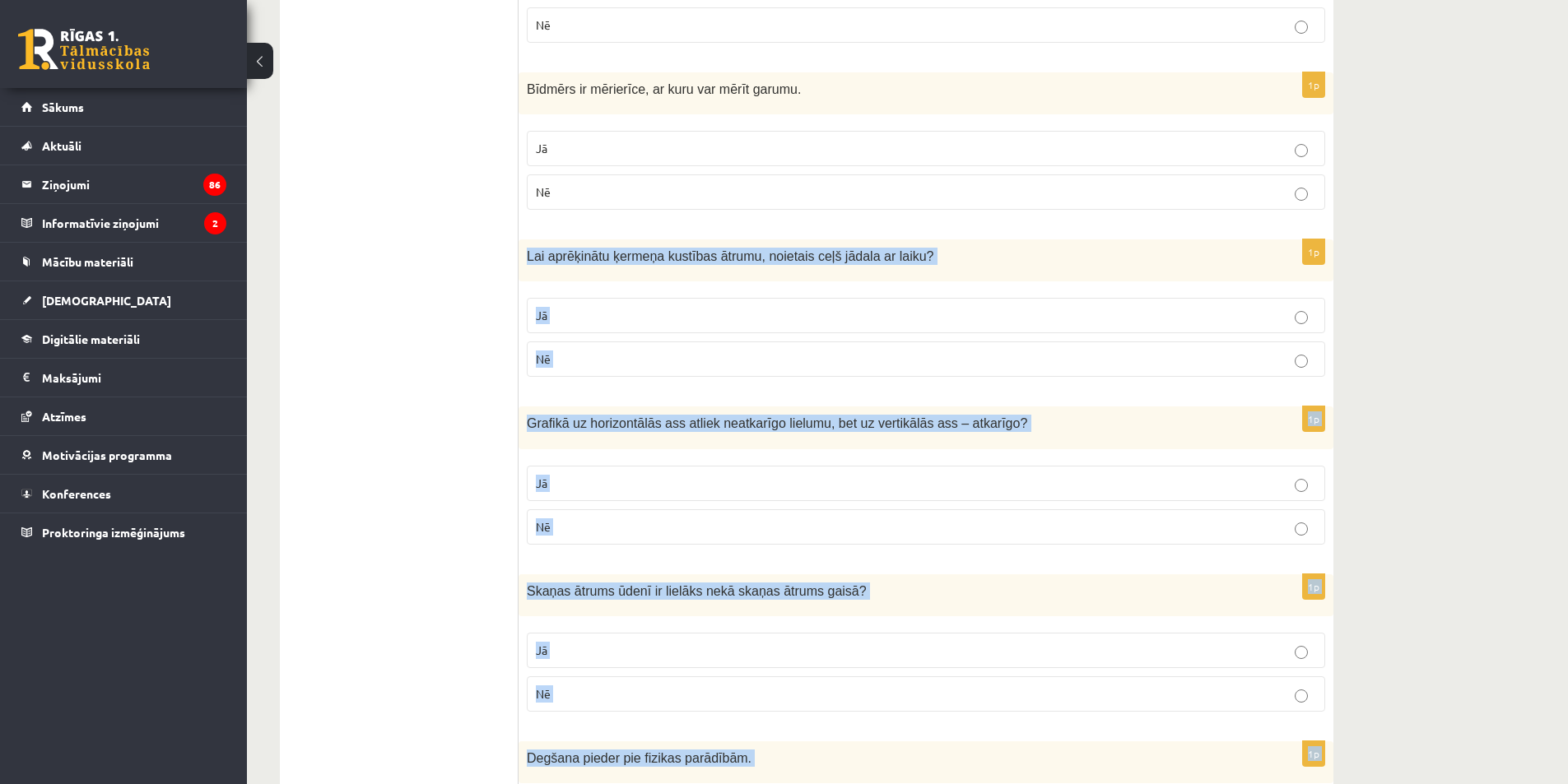
click at [553, 313] on p "Jā" at bounding box center [926, 316] width 781 height 18
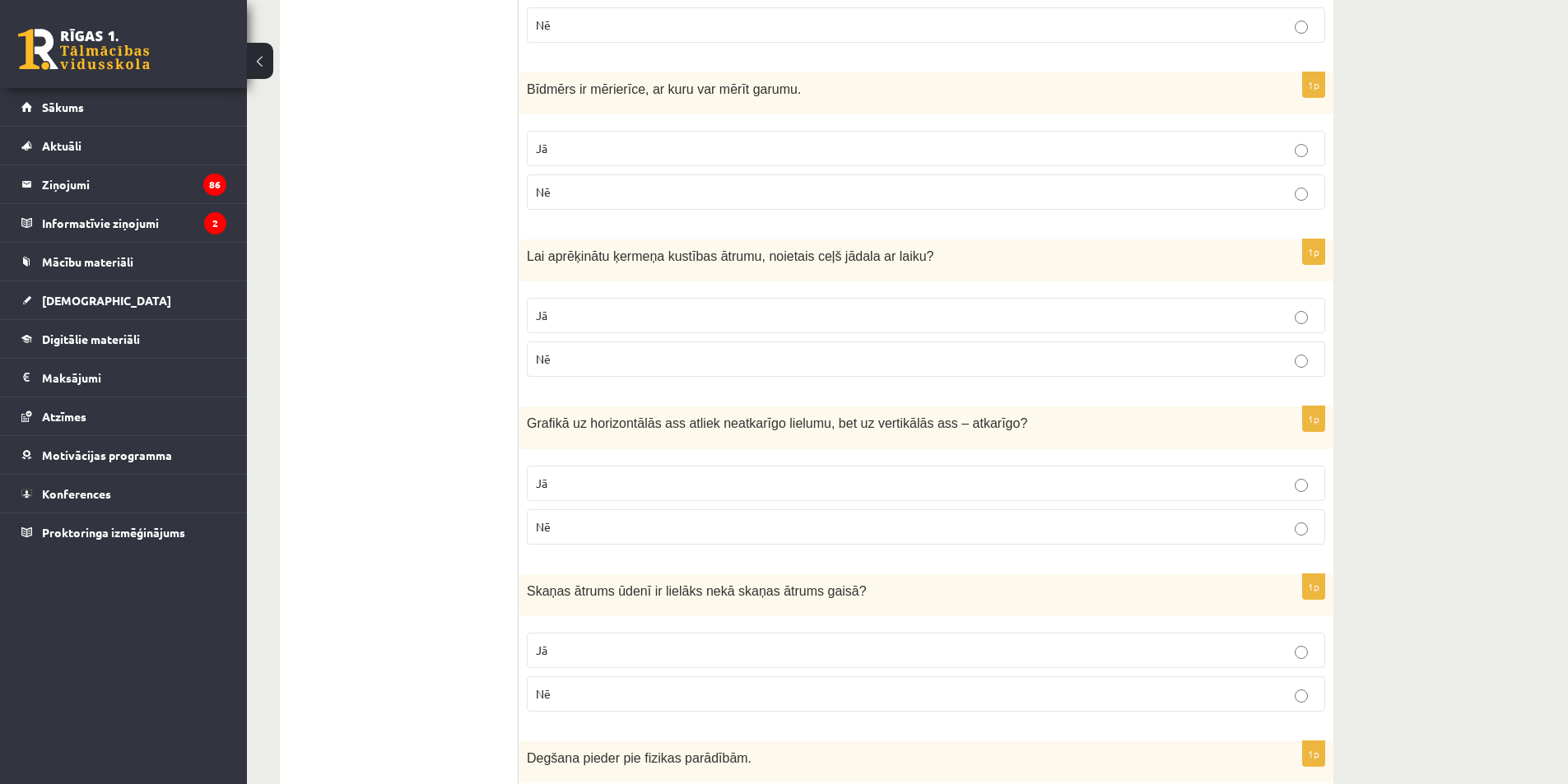
click at [613, 479] on p "Jā" at bounding box center [926, 483] width 781 height 18
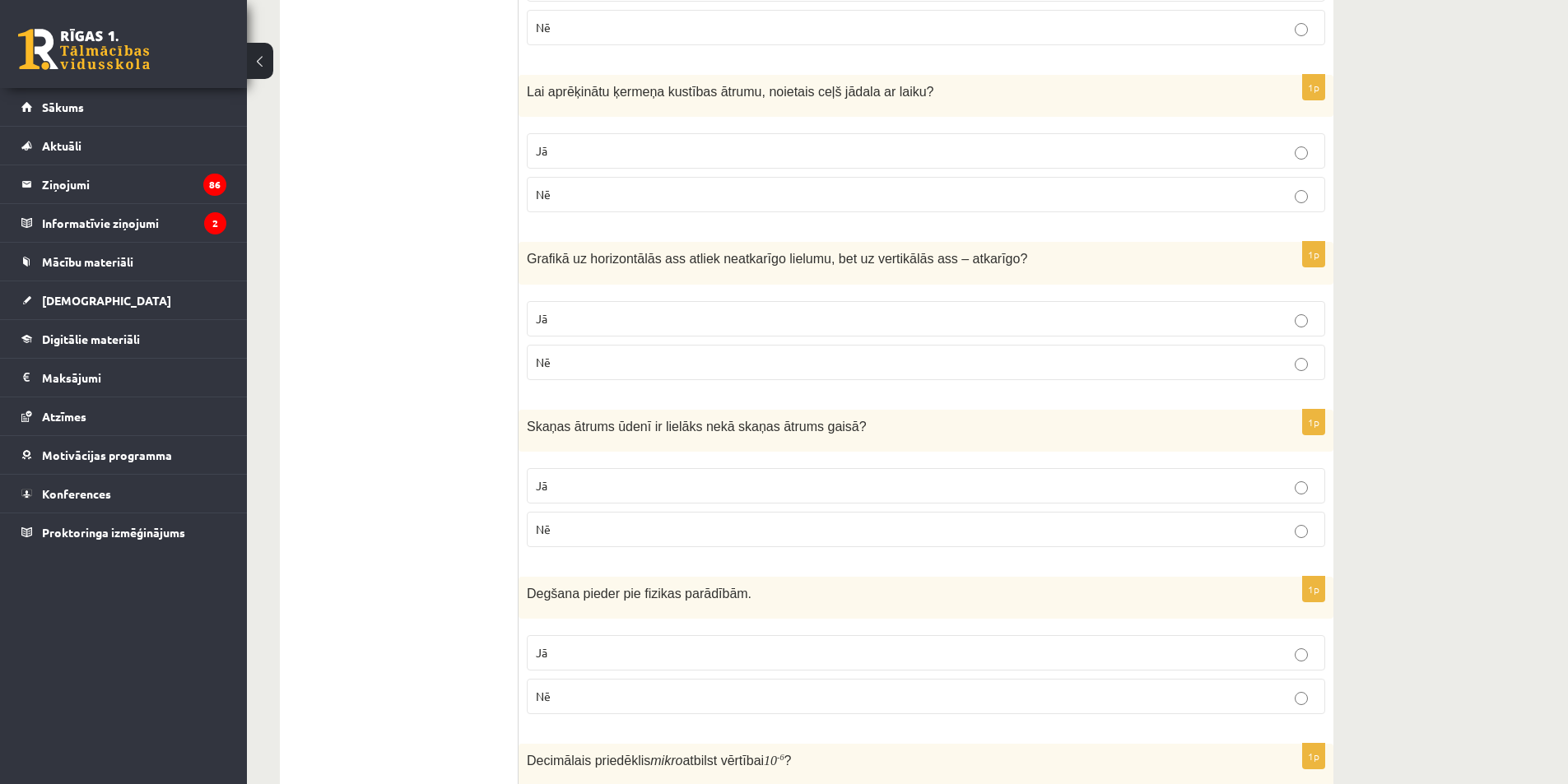
click at [609, 479] on p "Jā" at bounding box center [926, 486] width 781 height 18
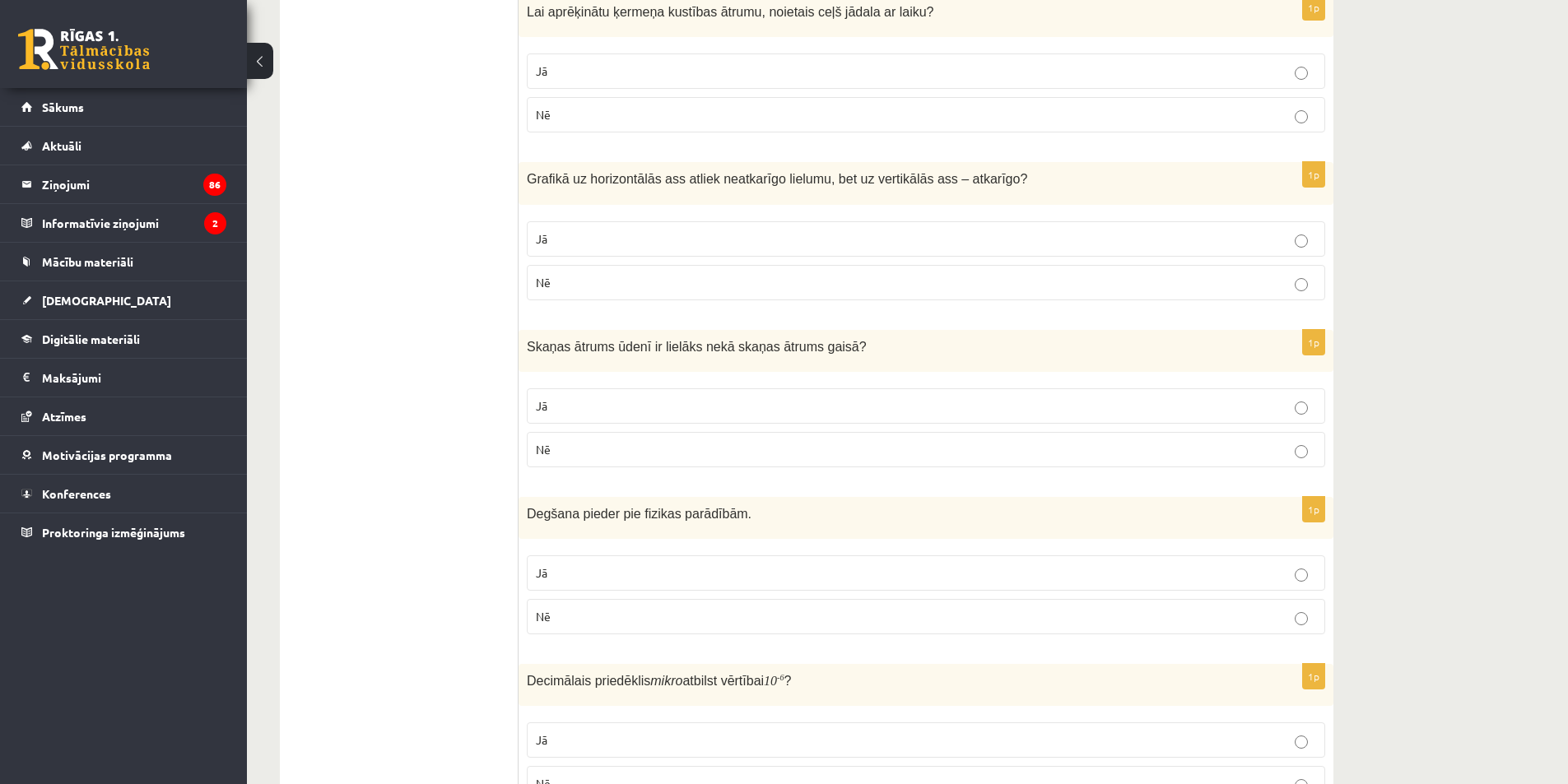
scroll to position [2352, 0]
click at [675, 607] on p "Nē" at bounding box center [926, 615] width 781 height 18
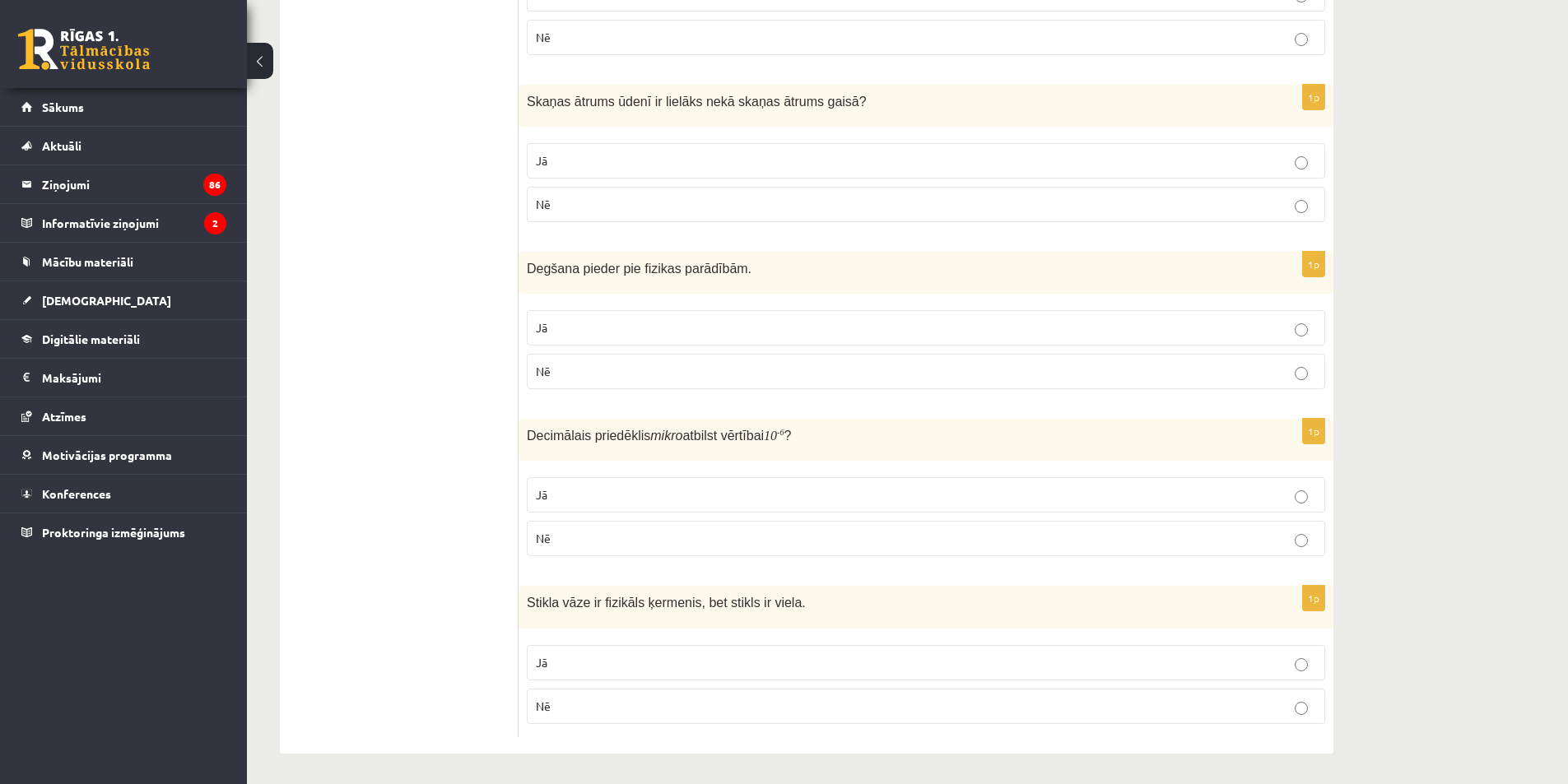
scroll to position [2599, 0]
click at [635, 494] on p "Jā" at bounding box center [926, 492] width 781 height 18
click at [655, 669] on label "Jā" at bounding box center [926, 660] width 798 height 35
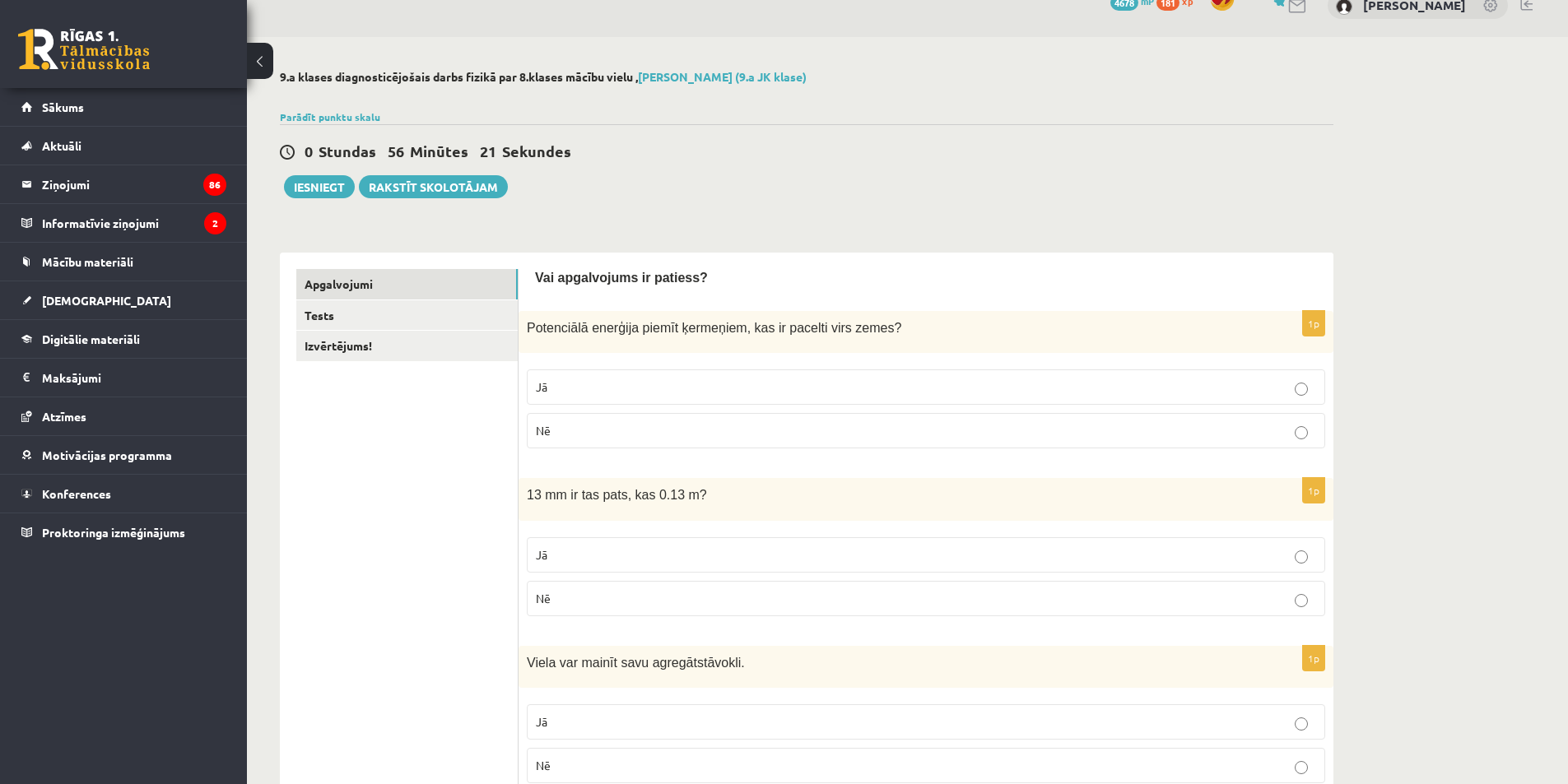
scroll to position [0, 0]
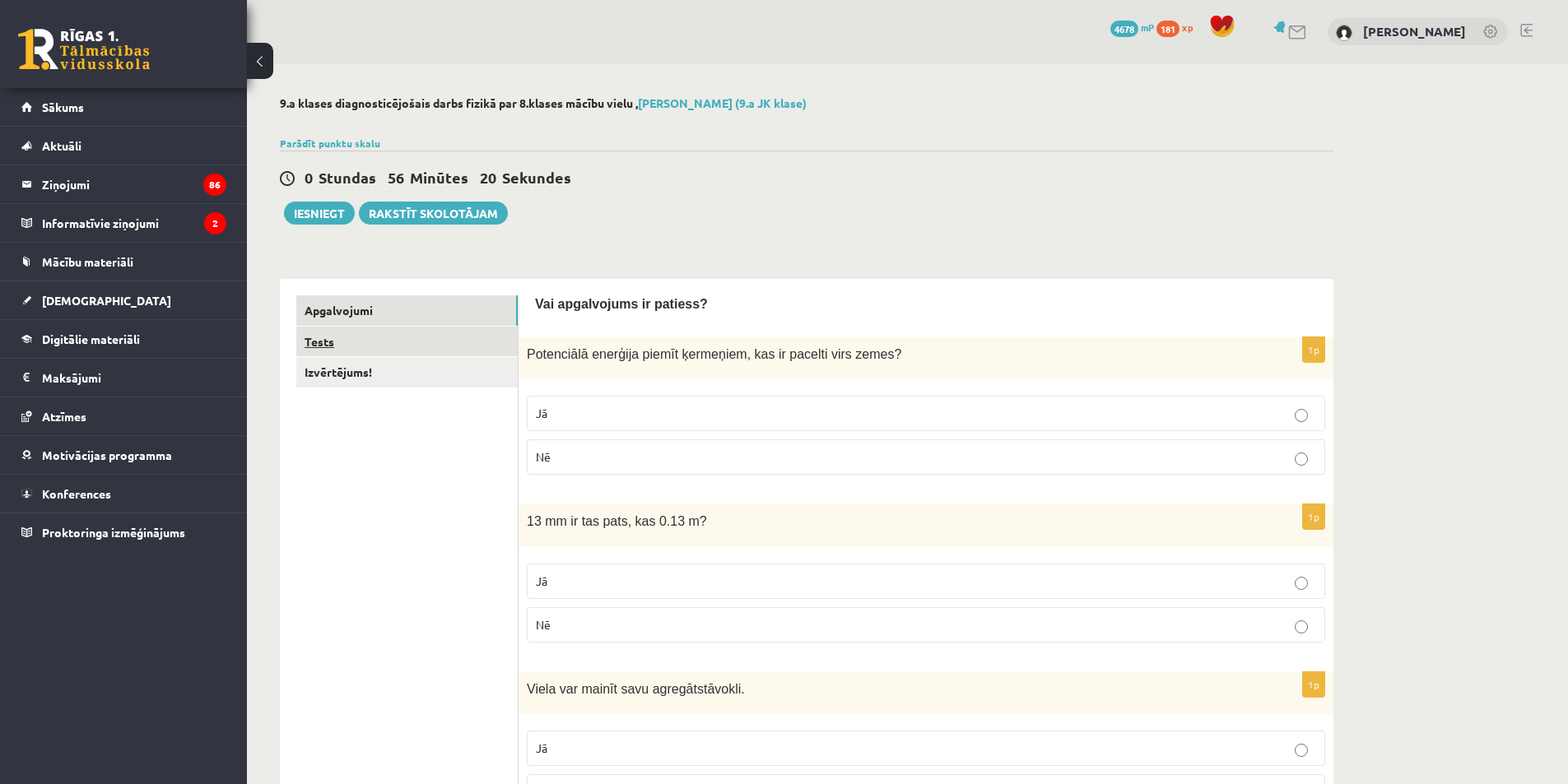
click at [430, 343] on link "Tests" at bounding box center [407, 341] width 221 height 30
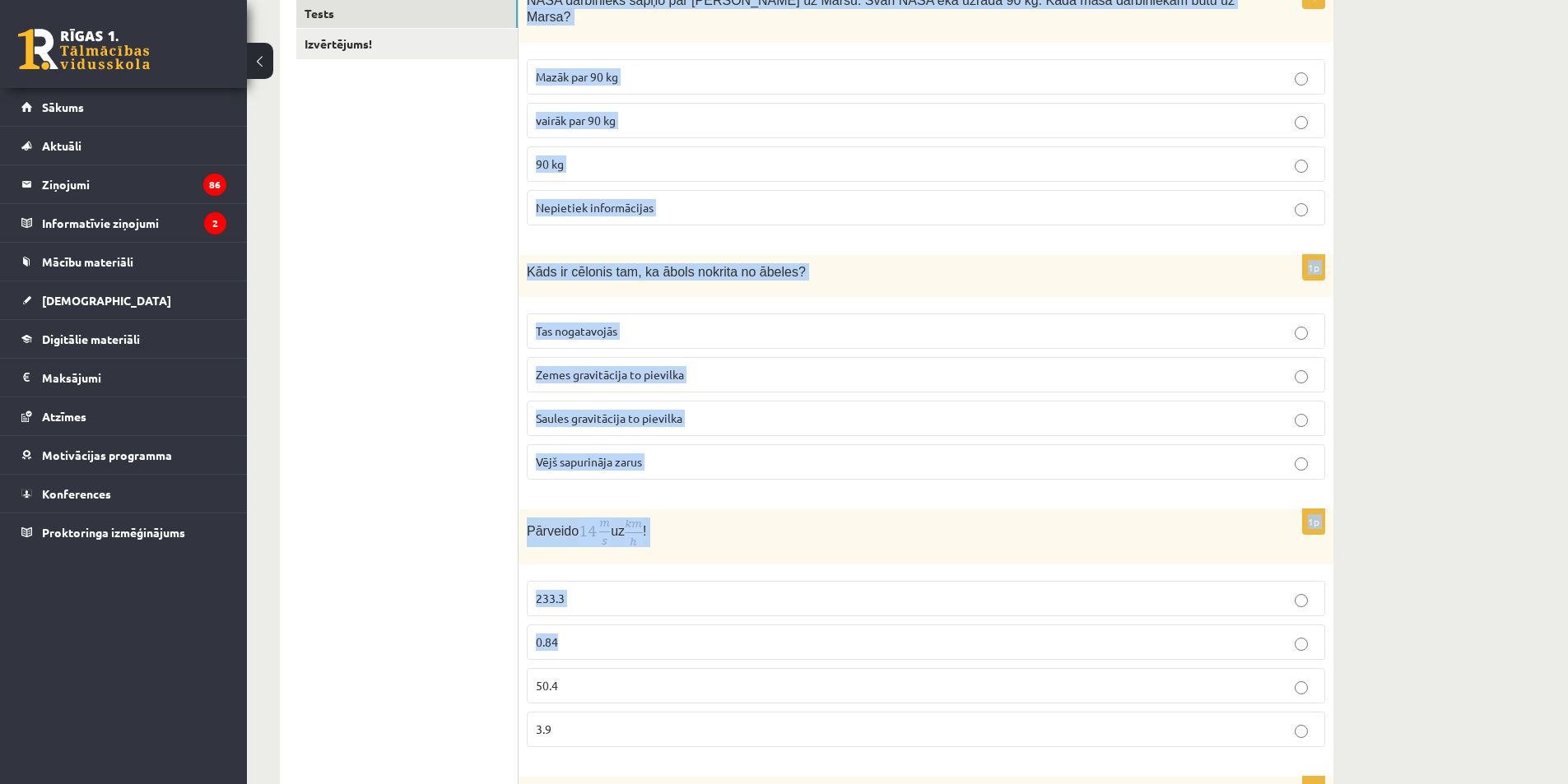
scroll to position [329, 0]
drag, startPoint x: 526, startPoint y: 245, endPoint x: 777, endPoint y: 434, distance: 314.2
copy form "NASA darbinieks sapņo par [PERSON_NAME] uz Marsu. Svari NASA ēkā uzrāda 90 kg. …"
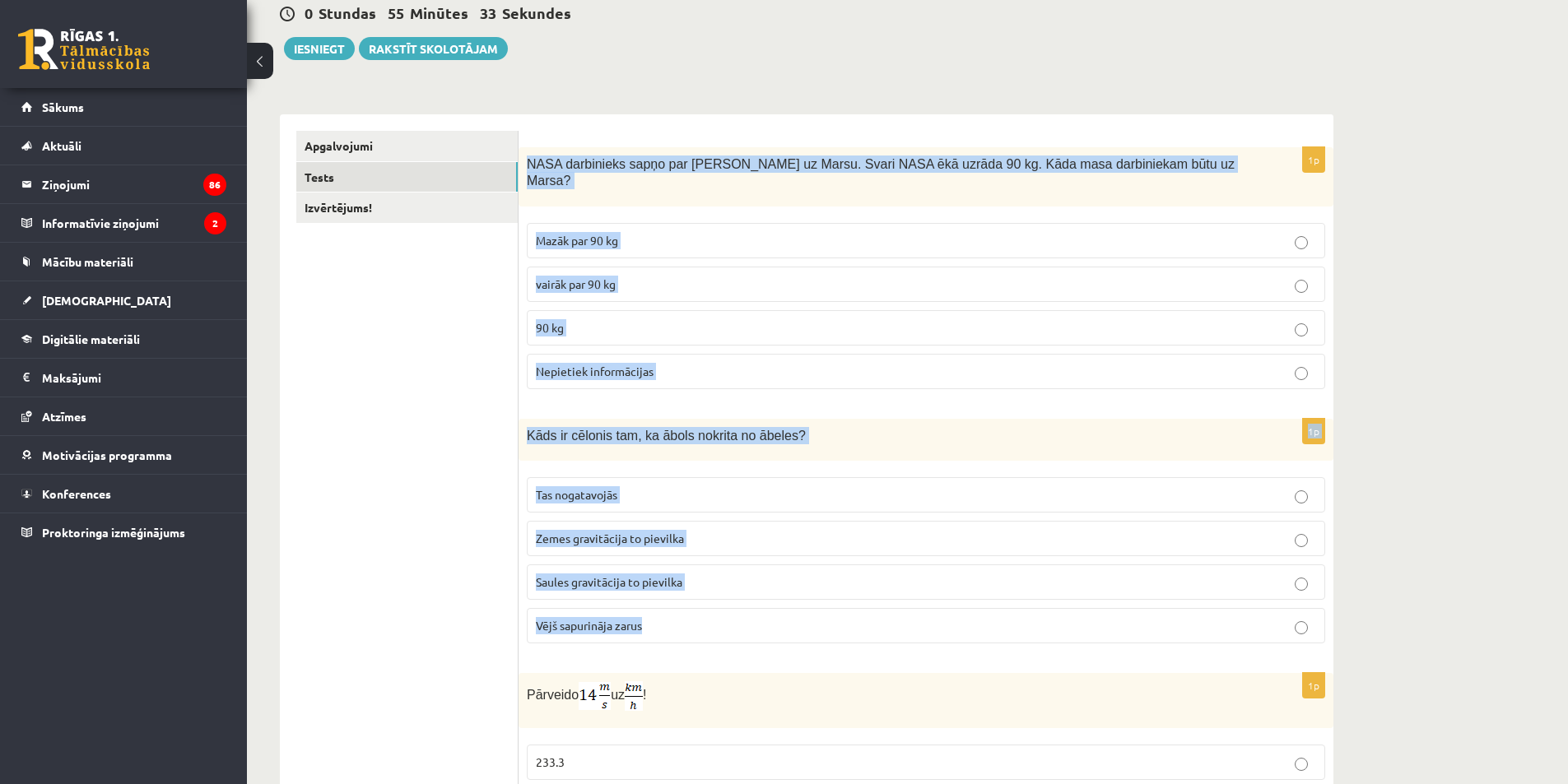
click at [583, 311] on label "90 kg" at bounding box center [926, 328] width 798 height 35
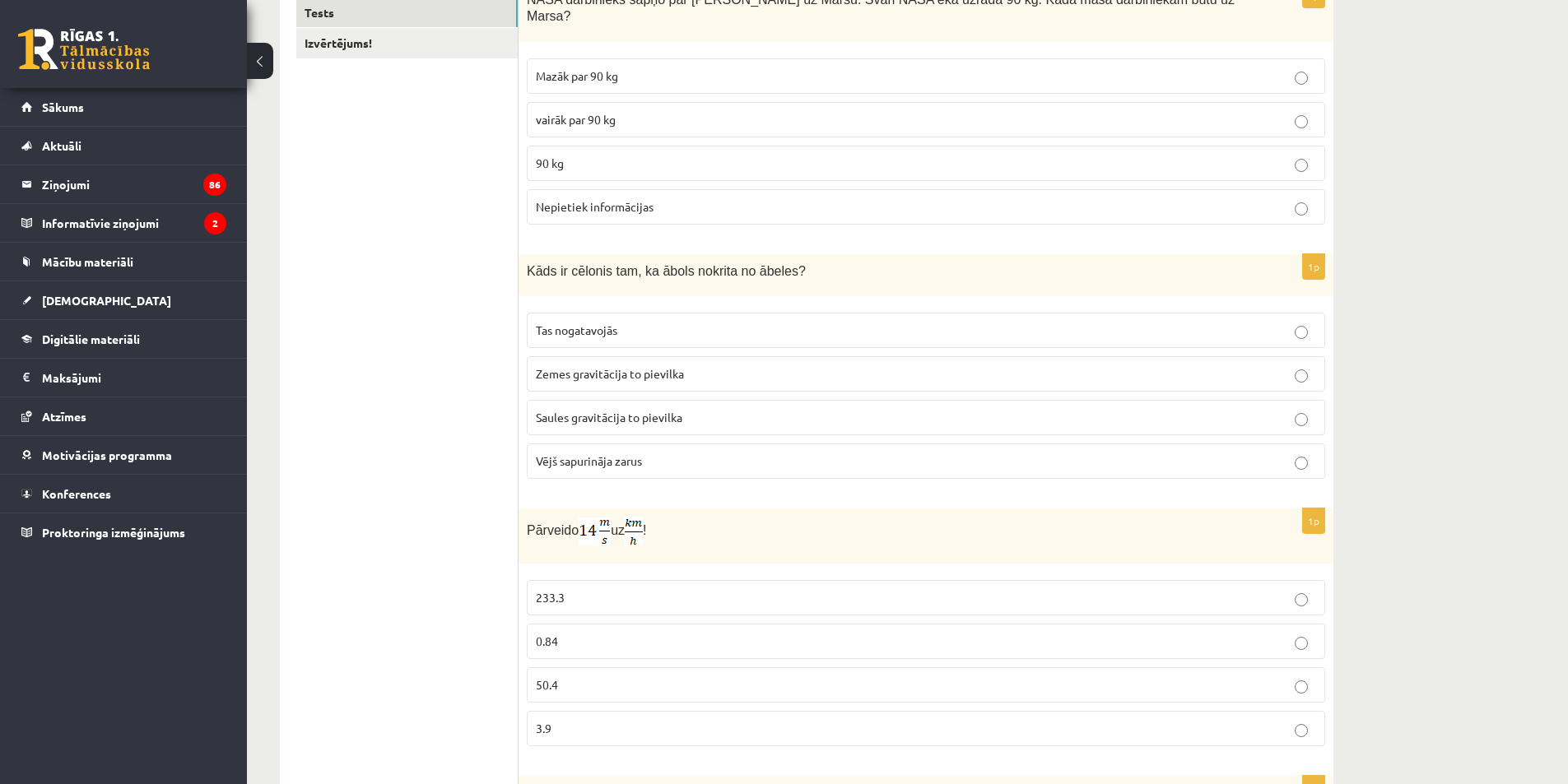
click at [583, 367] on span "Zemes gravitācija to pievilka" at bounding box center [609, 374] width 148 height 15
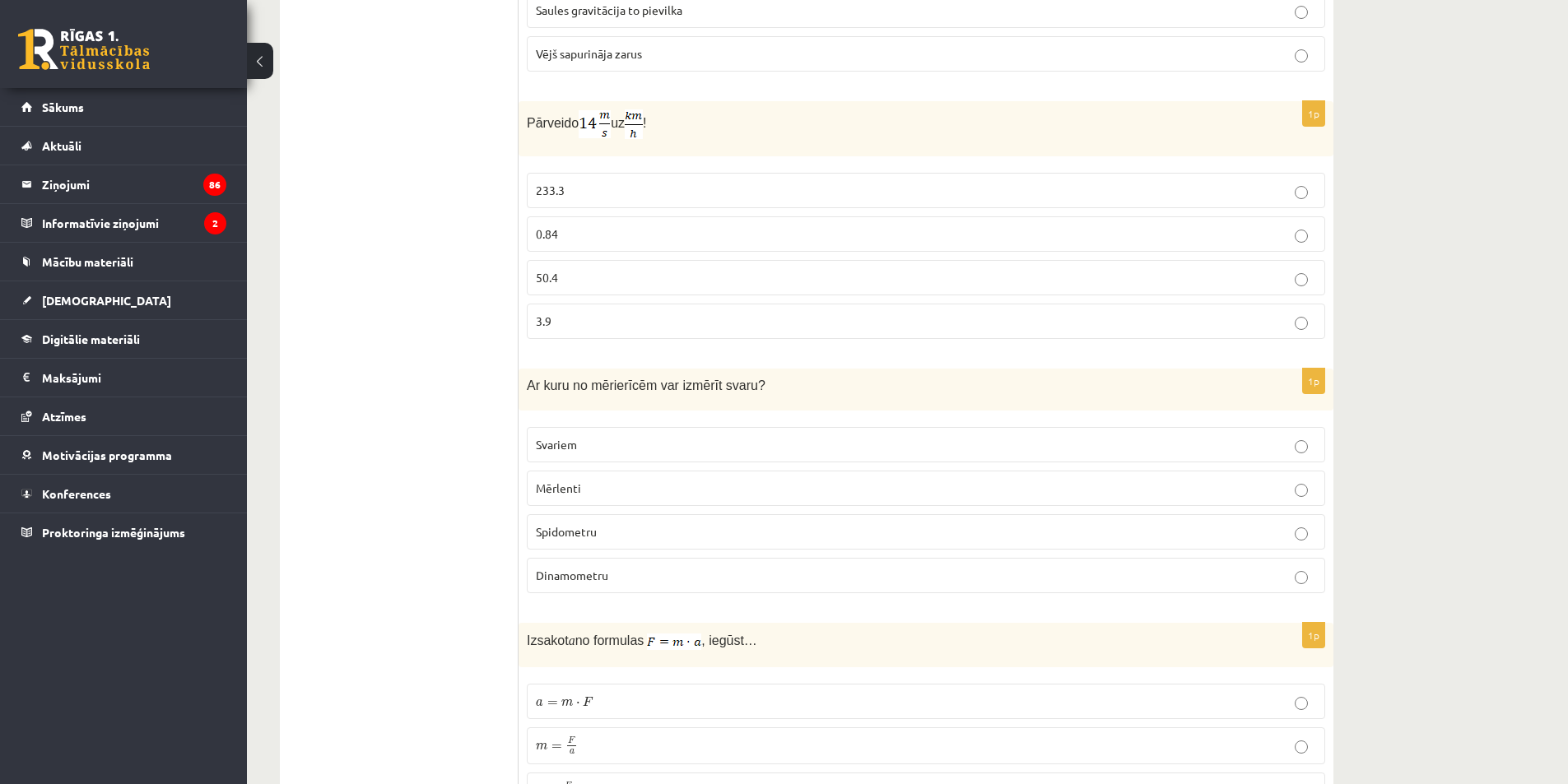
scroll to position [741, 0]
drag, startPoint x: 521, startPoint y: 94, endPoint x: 843, endPoint y: 319, distance: 392.8
click at [843, 319] on div "1p Pārveido uz ! 233.3 0.84 50.4 3.9" at bounding box center [926, 222] width 815 height 251
copy div "Pārveido uz ! 233.3 0.84 50.4 3.9"
drag, startPoint x: 385, startPoint y: 178, endPoint x: 445, endPoint y: 164, distance: 61.6
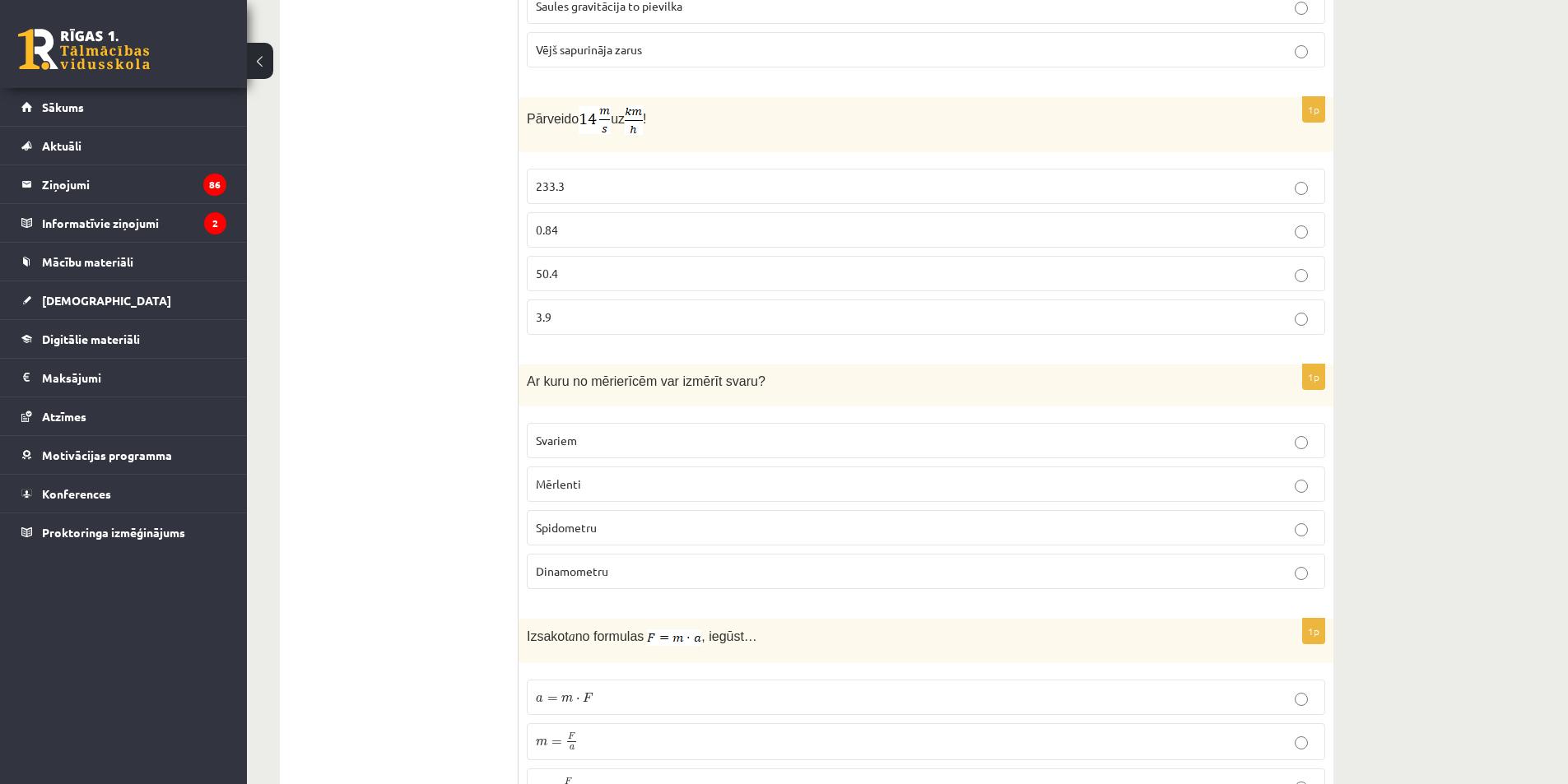
drag, startPoint x: 656, startPoint y: 99, endPoint x: 588, endPoint y: 115, distance: 69.9
click at [588, 115] on p "Pārveido uz !" at bounding box center [885, 119] width 716 height 29
copy span "uz !"
click at [557, 300] on label "3.9" at bounding box center [926, 317] width 798 height 35
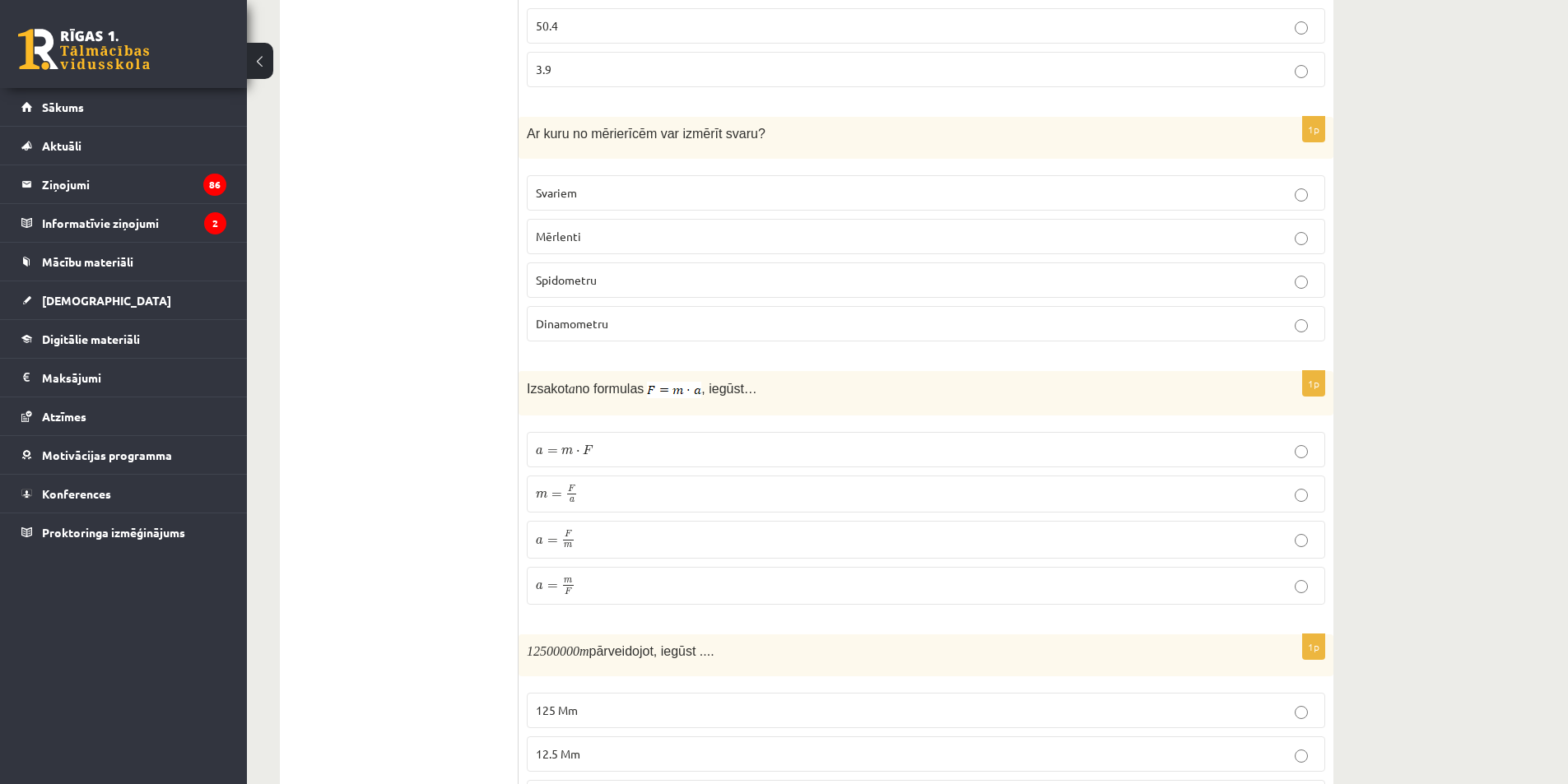
scroll to position [988, 0]
drag, startPoint x: 521, startPoint y: 119, endPoint x: 745, endPoint y: 312, distance: 295.7
click at [745, 312] on div "1p Ar kuru no mērierīcēm var izmērīt svaru? [GEOGRAPHIC_DATA] [GEOGRAPHIC_DATA]…" at bounding box center [926, 236] width 815 height 238
copy div "Ar kuru no mērierīcēm var izmērīt svaru? Svariem Mērlenti Spidometru Dinamometru"
click at [642, 316] on p "Dinamometru" at bounding box center [926, 325] width 781 height 18
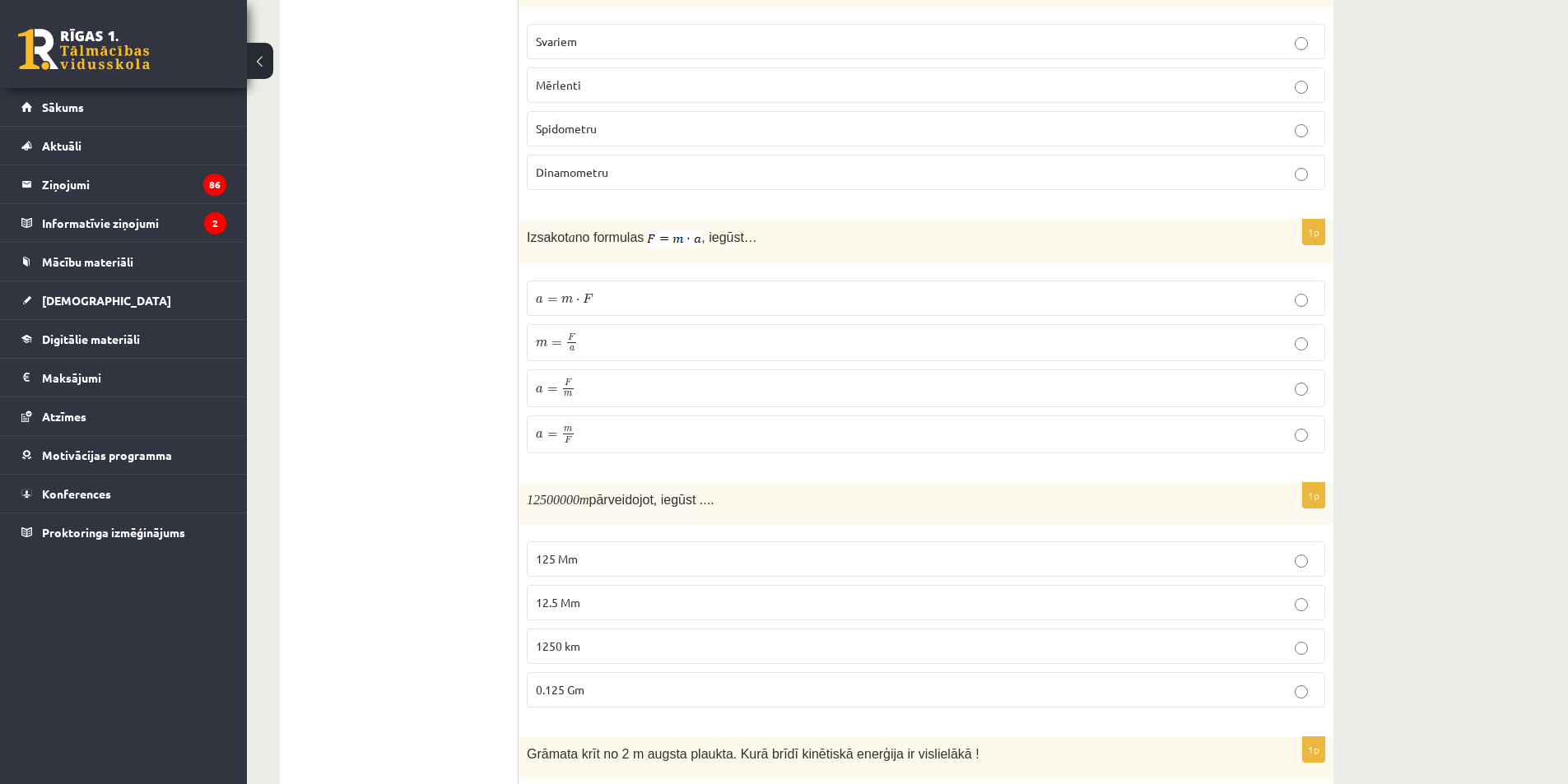
scroll to position [1152, 0]
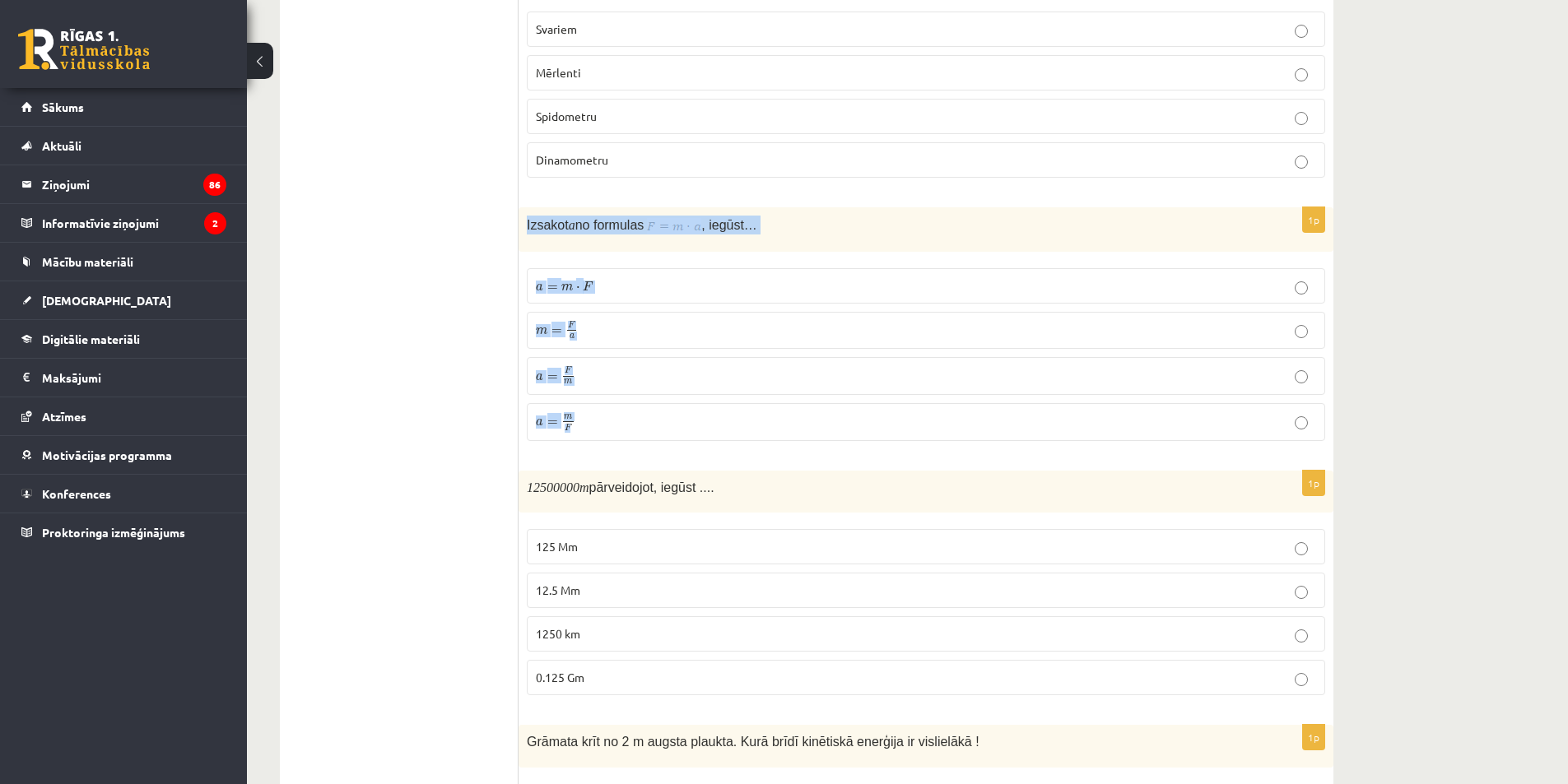
drag, startPoint x: 529, startPoint y: 196, endPoint x: 884, endPoint y: 411, distance: 415.0
click at [884, 411] on div "1p Izsakot a no formulas , iegūst… a = m ⋅ F a = m ⋅ F m = F a m = F a a = F m …" at bounding box center [926, 331] width 815 height 247
copy div "Izsakot a no formulas , iegūst… a = m ⋅ F a = m ⋅ F m = F a m = F a a = F m a =…"
click at [580, 367] on p "a = F m a = F m" at bounding box center [926, 377] width 781 height 20
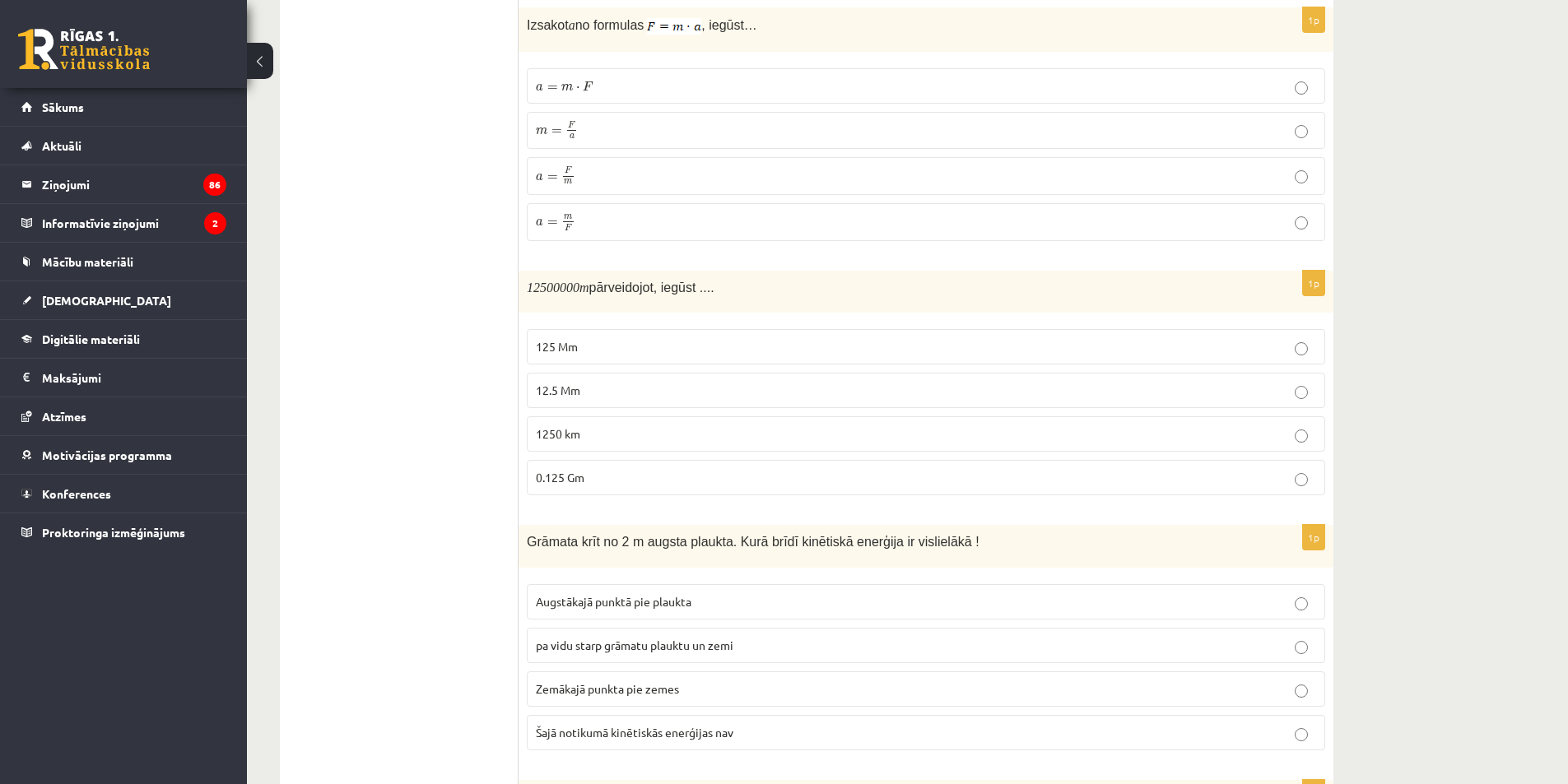
scroll to position [1481, 0]
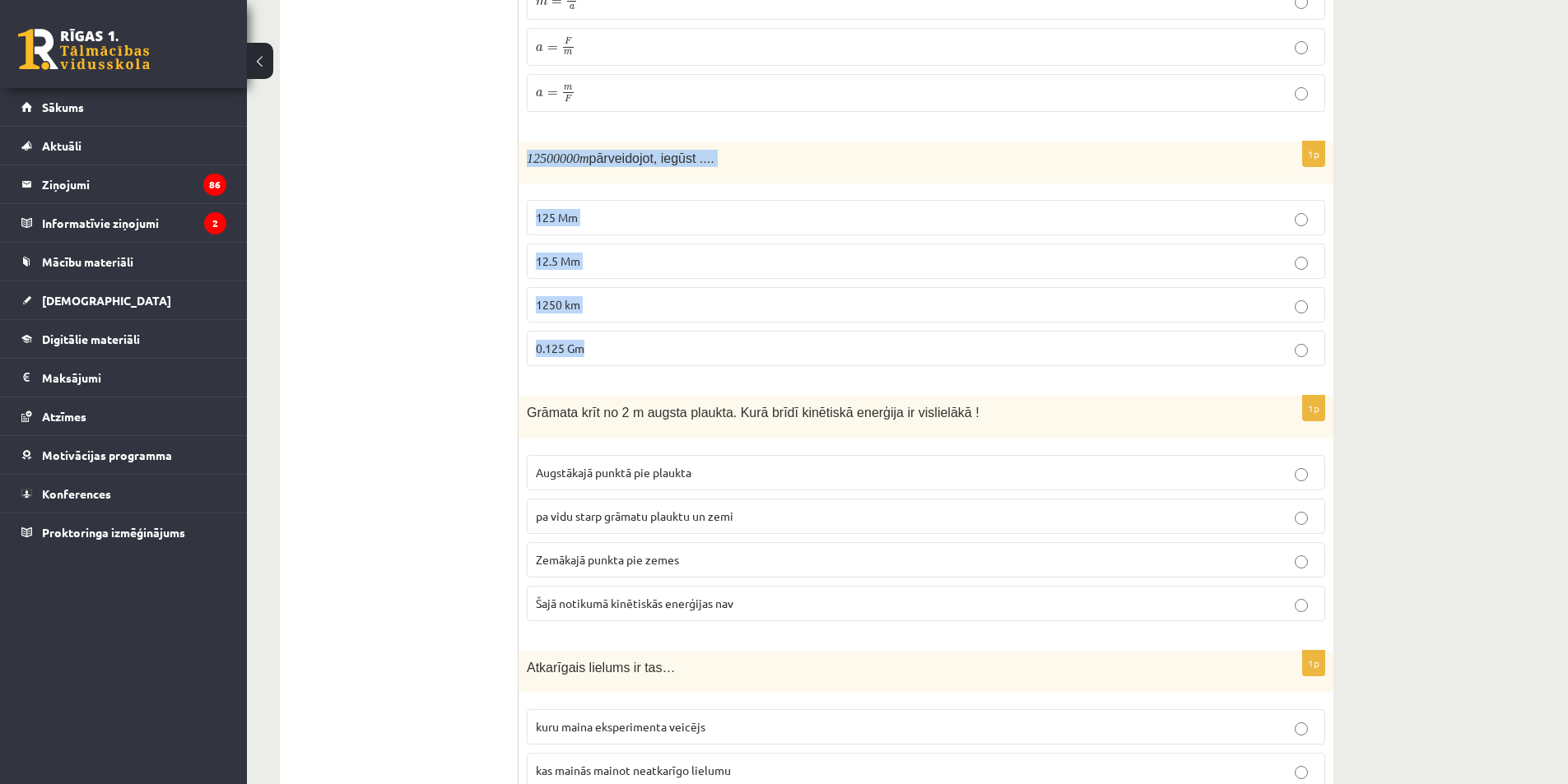
drag, startPoint x: 526, startPoint y: 139, endPoint x: 840, endPoint y: 324, distance: 364.4
click at [840, 324] on div "1p 12500000 m pārveidojot, iegūst .... 125 Mm 12.5 Mm 1250 km 0.125 Gm" at bounding box center [926, 260] width 815 height 238
click at [428, 367] on ul "Apgalvojumi Tests Izvērtējums!" at bounding box center [407, 737] width 222 height 3847
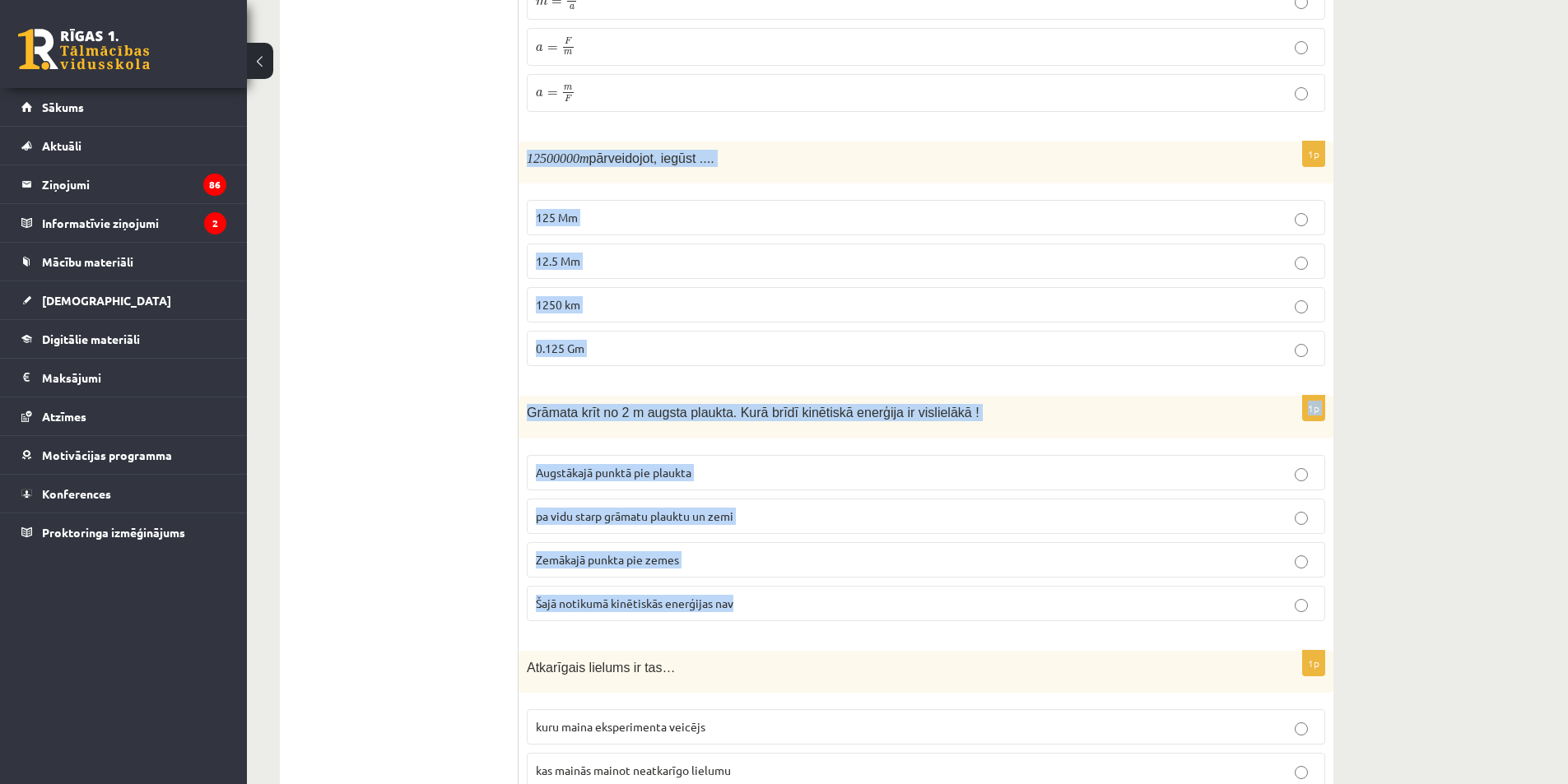
drag, startPoint x: 526, startPoint y: 144, endPoint x: 911, endPoint y: 590, distance: 589.2
click at [911, 590] on form "1p NASA darbinieks sapņo par [PERSON_NAME] uz [GEOGRAPHIC_DATA]. Svari NASA ēkā…" at bounding box center [926, 737] width 781 height 3847
copy form "12500000 m pārveidojot, iegūst .... 125 Mm 12.5 Mm 1250 km 0.125 Gm 1p Grāmata …"
click at [584, 253] on p "12.5 Mm" at bounding box center [926, 261] width 781 height 18
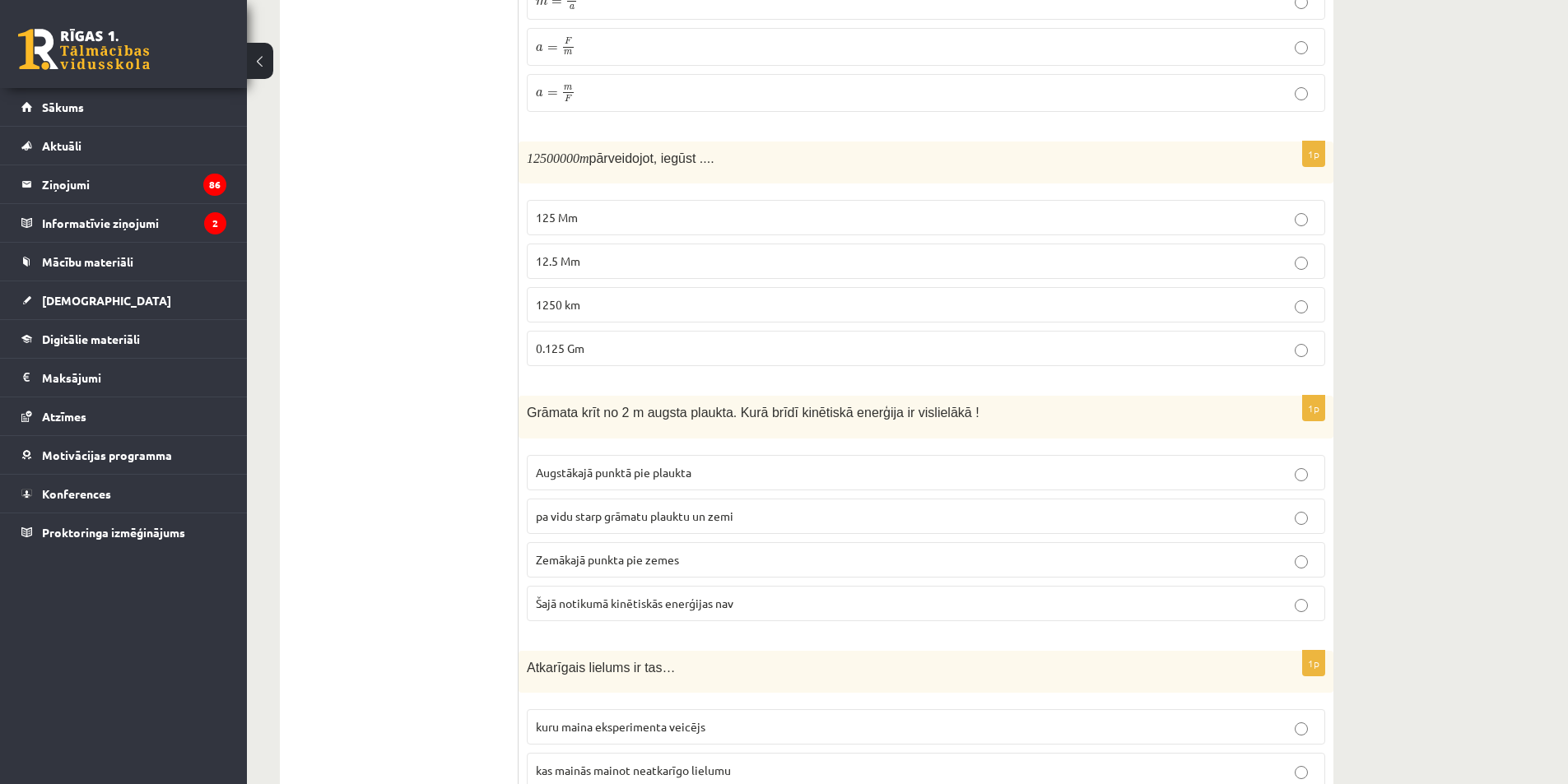
click at [589, 552] on span "Zemākajā punkta pie zemes" at bounding box center [608, 559] width 144 height 15
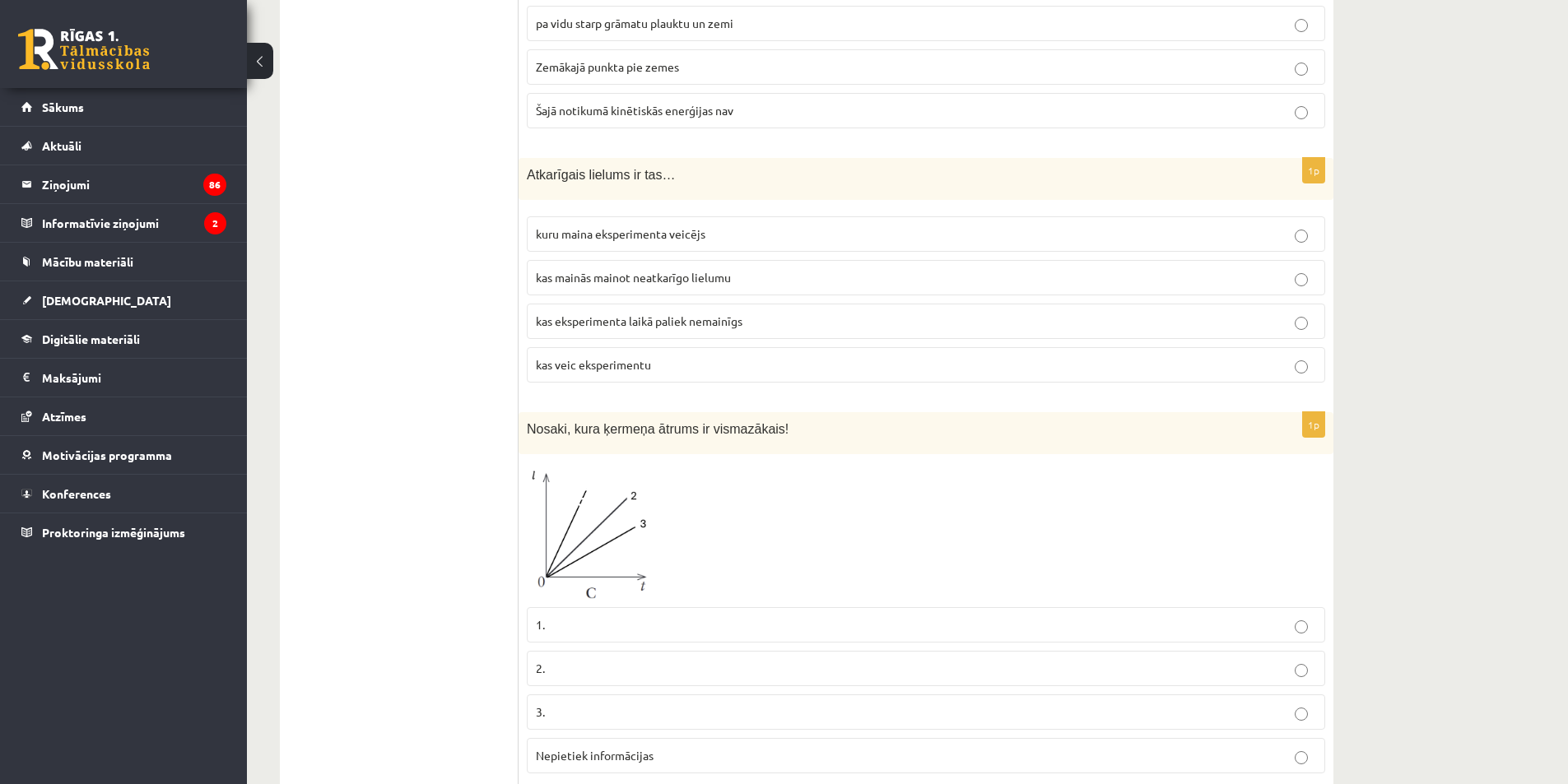
scroll to position [1975, 0]
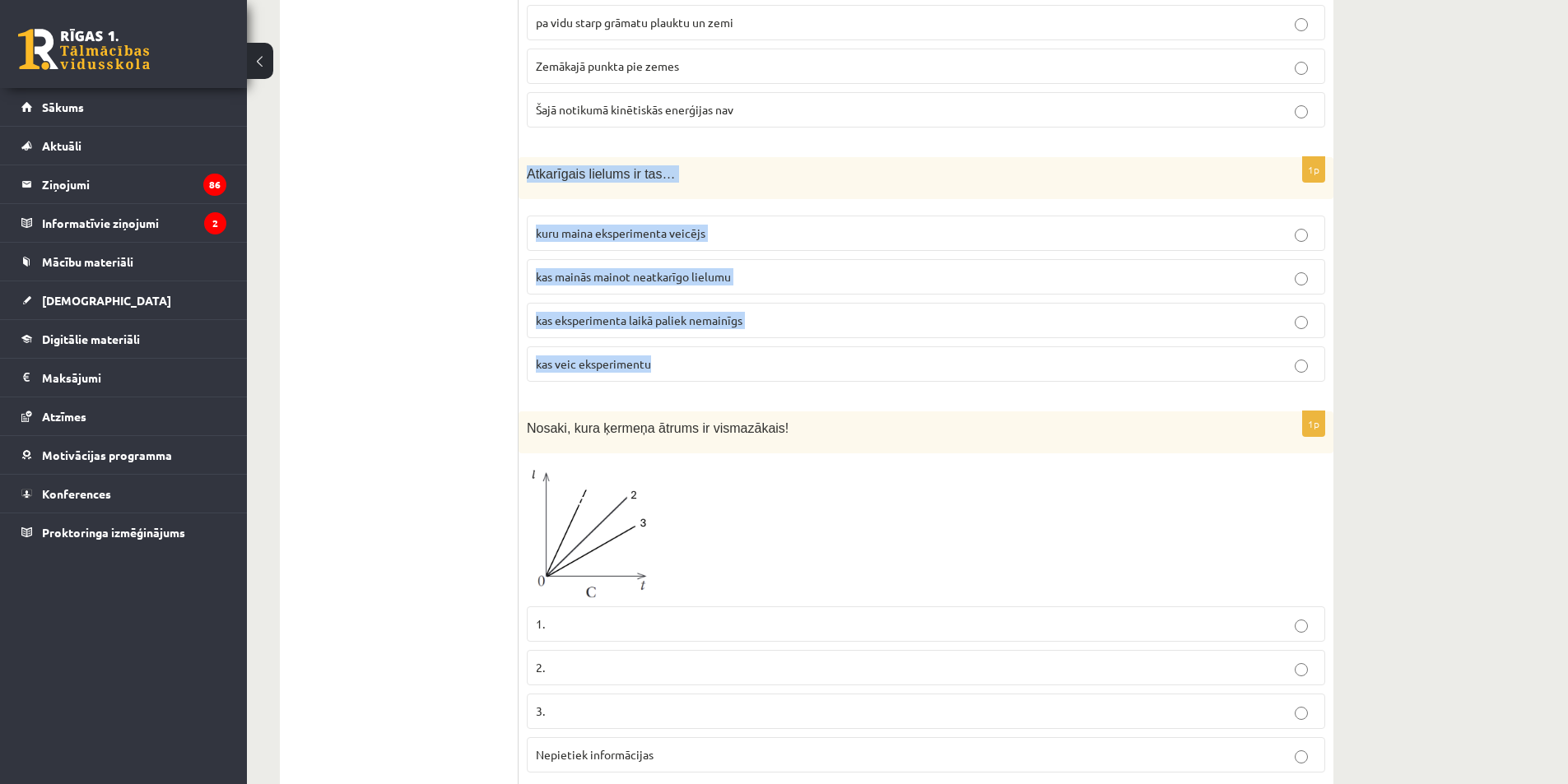
drag, startPoint x: 522, startPoint y: 154, endPoint x: 883, endPoint y: 344, distance: 407.9
click at [883, 344] on div "1p Atkarīgais lielums ir tas… kuru maina eksperimenta veicējs kas mainās mainot…" at bounding box center [926, 276] width 815 height 238
click at [655, 269] on span "kas mainās mainot neatkarīgo lielumu" at bounding box center [634, 276] width 195 height 15
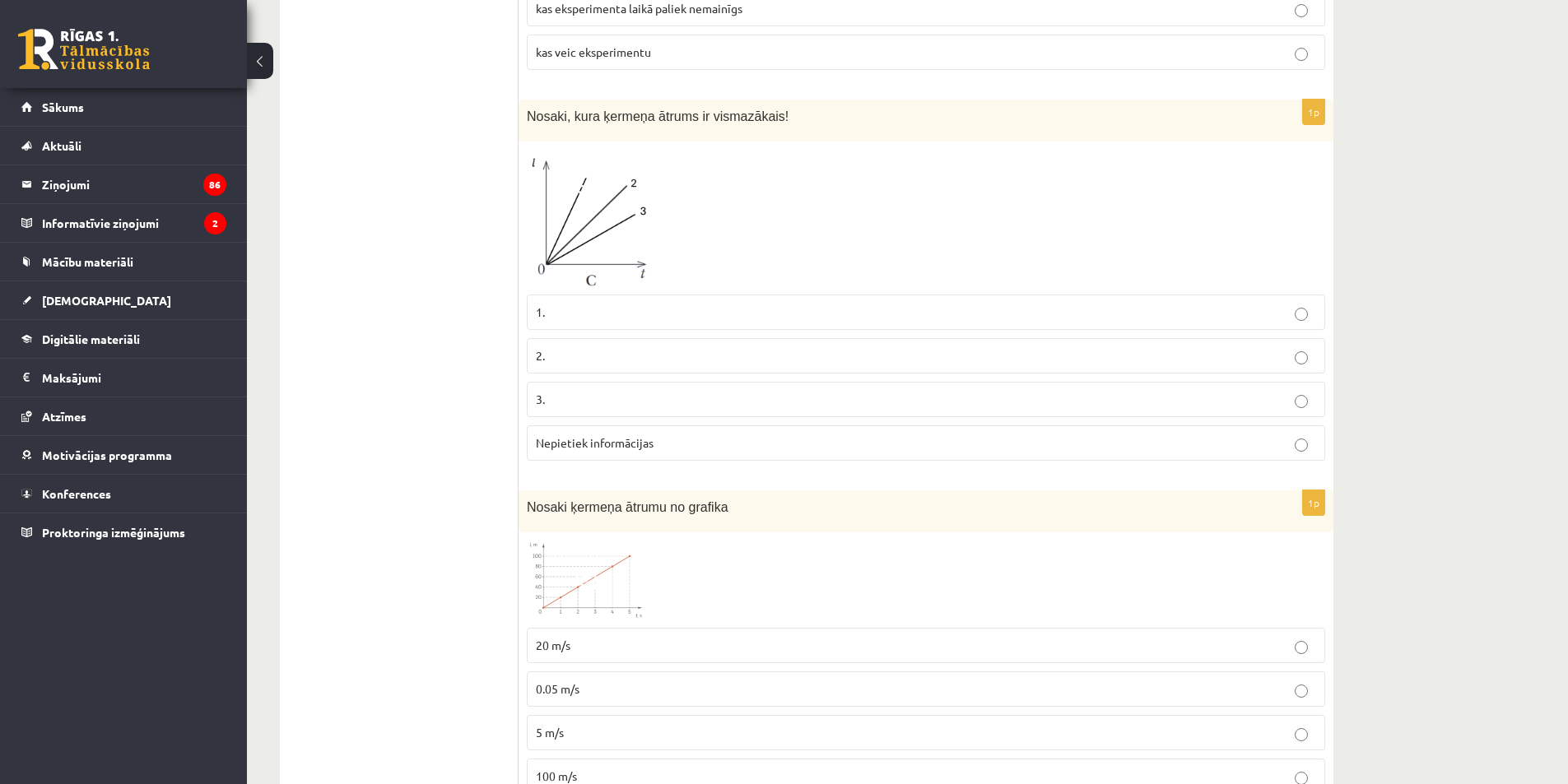
scroll to position [2304, 0]
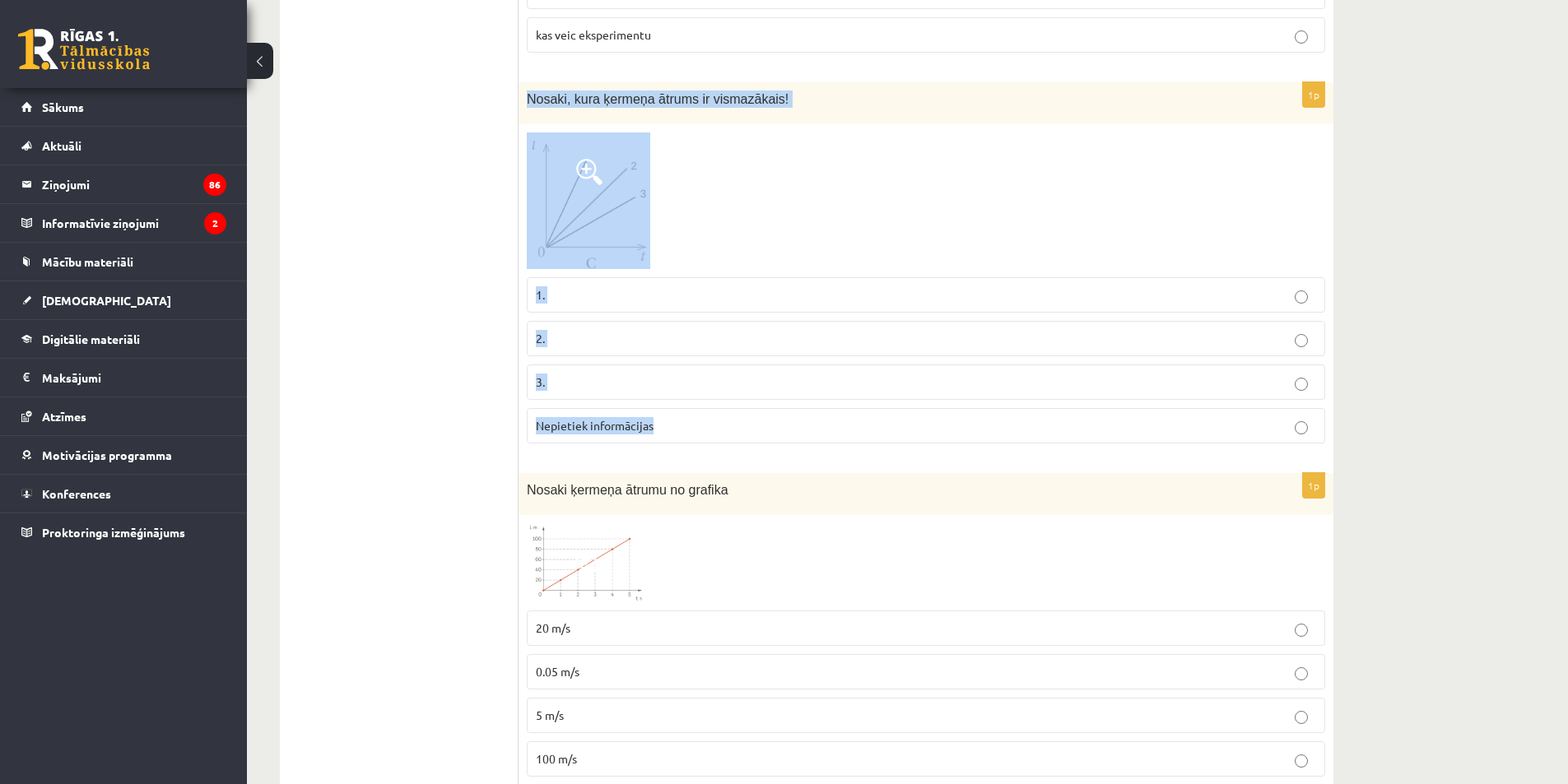
drag, startPoint x: 519, startPoint y: 78, endPoint x: 867, endPoint y: 422, distance: 489.3
click at [867, 422] on div "1p Nosaki, kura ķermeņa ātrums ir vismazākais! 1. 2. 3. Nepietiek informācijas" at bounding box center [926, 270] width 815 height 375
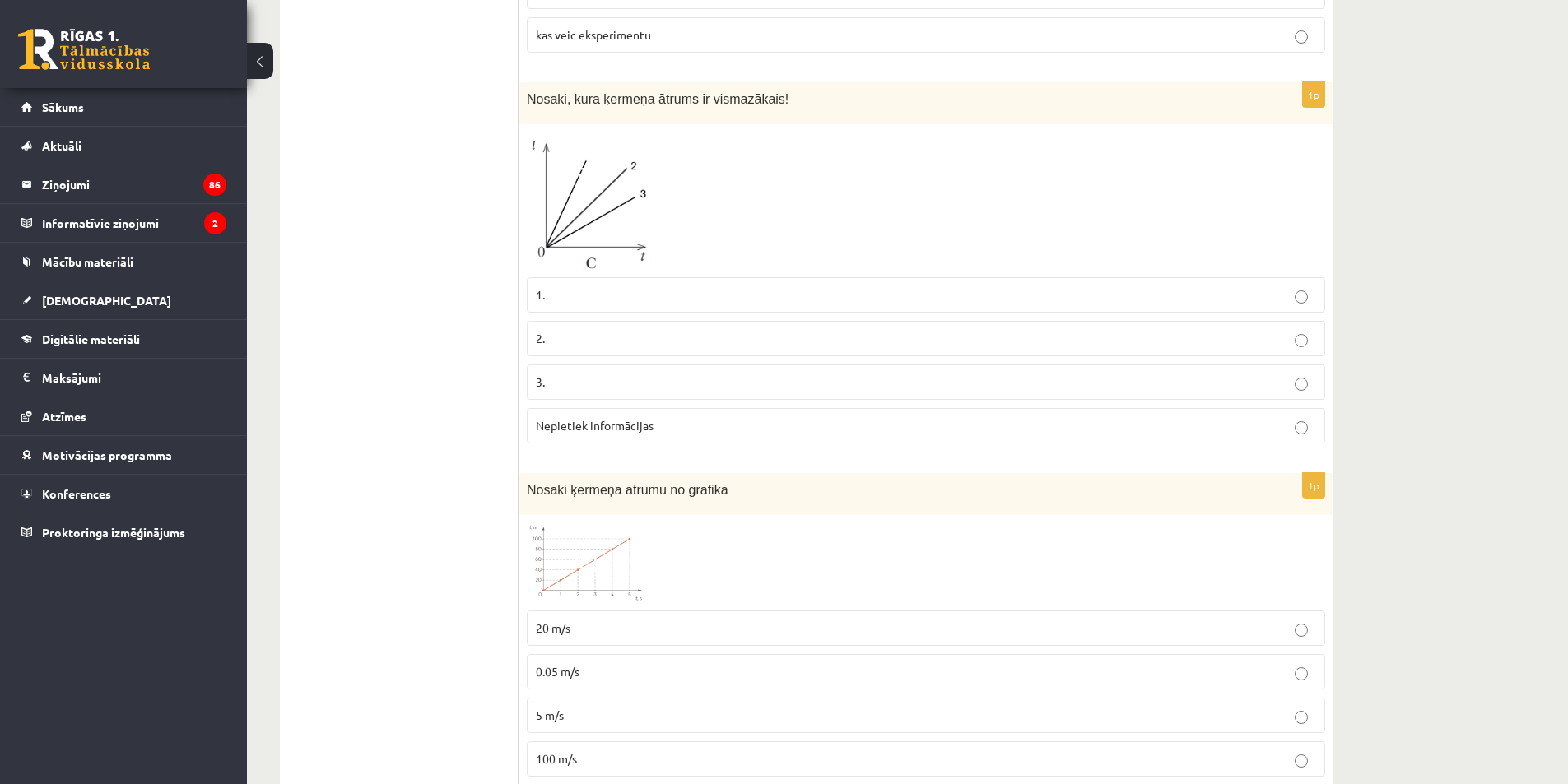
drag, startPoint x: 434, startPoint y: 220, endPoint x: 523, endPoint y: 193, distance: 93.0
click at [566, 172] on img at bounding box center [589, 201] width 124 height 137
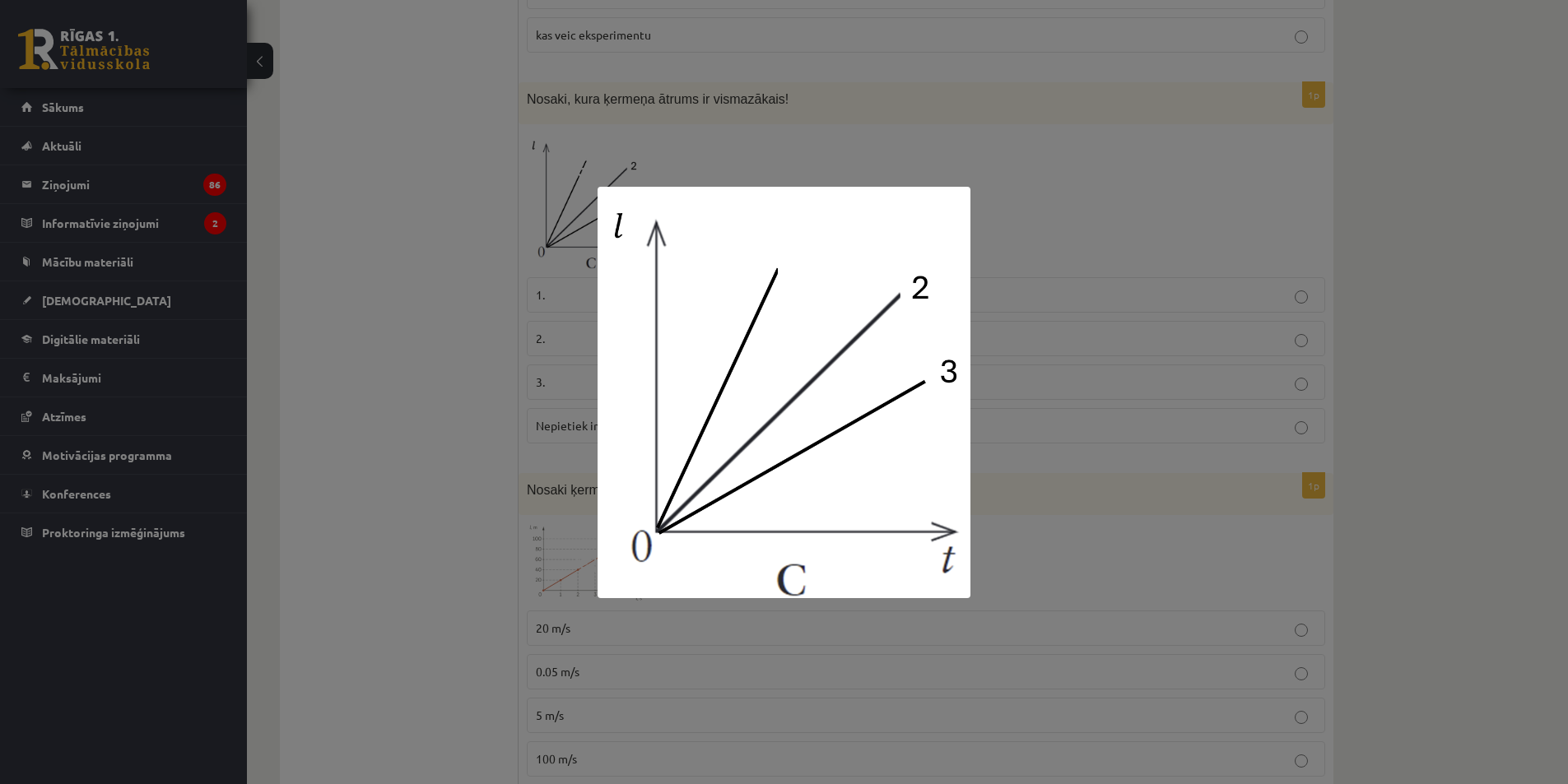
click at [513, 281] on div at bounding box center [784, 392] width 1568 height 784
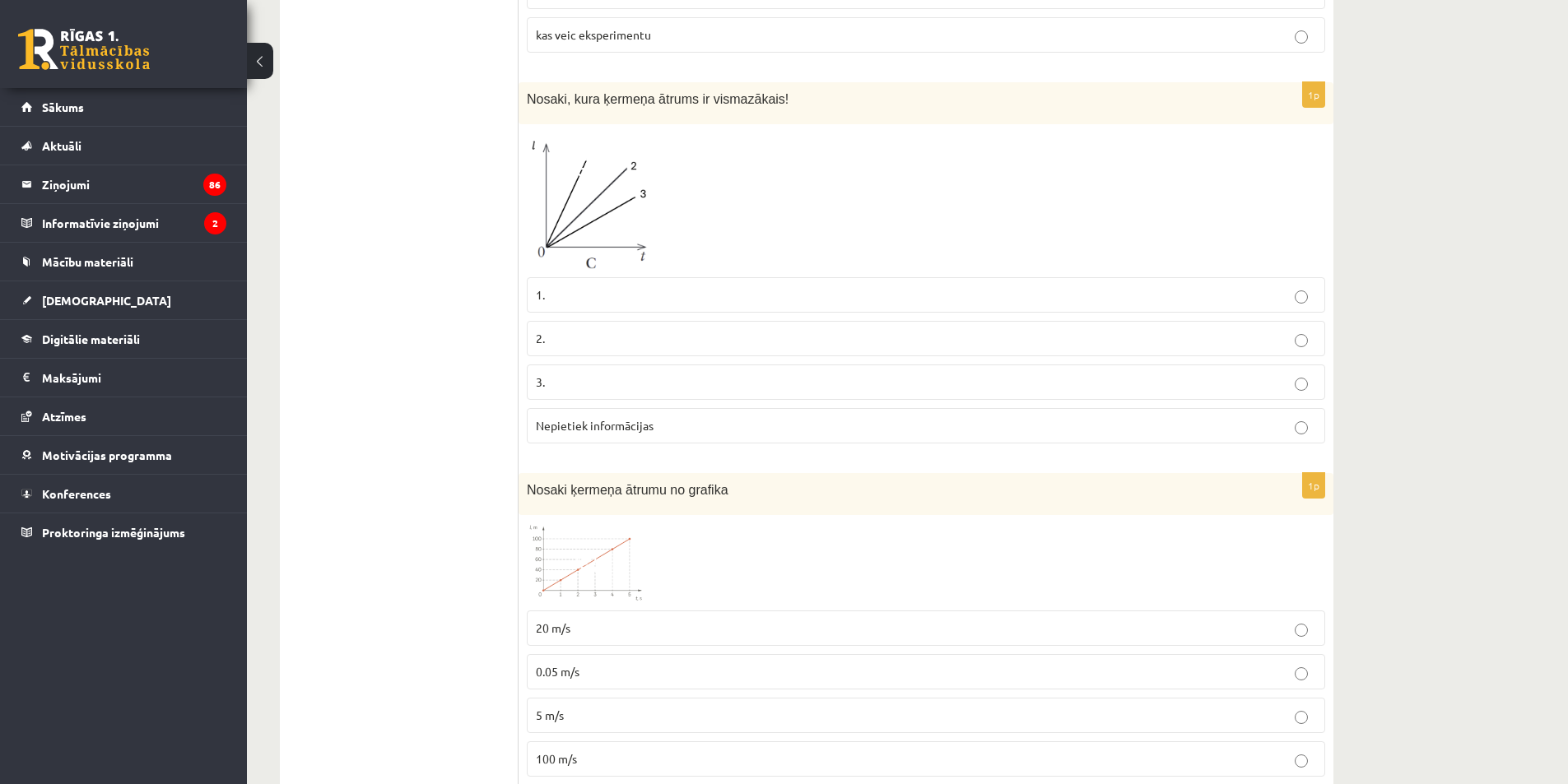
click at [572, 365] on label "3." at bounding box center [926, 382] width 798 height 35
click at [579, 163] on span at bounding box center [589, 172] width 27 height 27
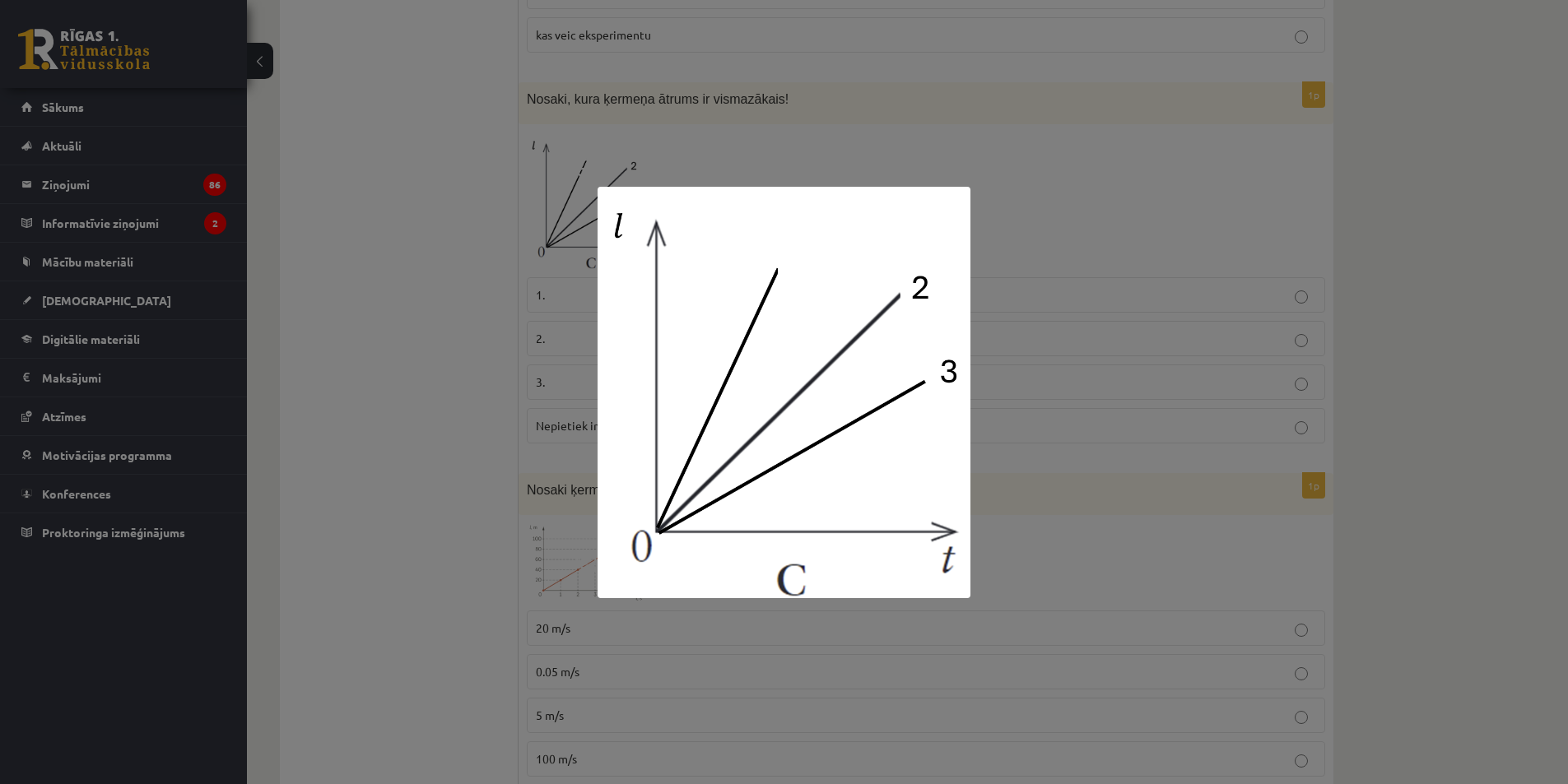
click at [856, 382] on img at bounding box center [784, 392] width 372 height 412
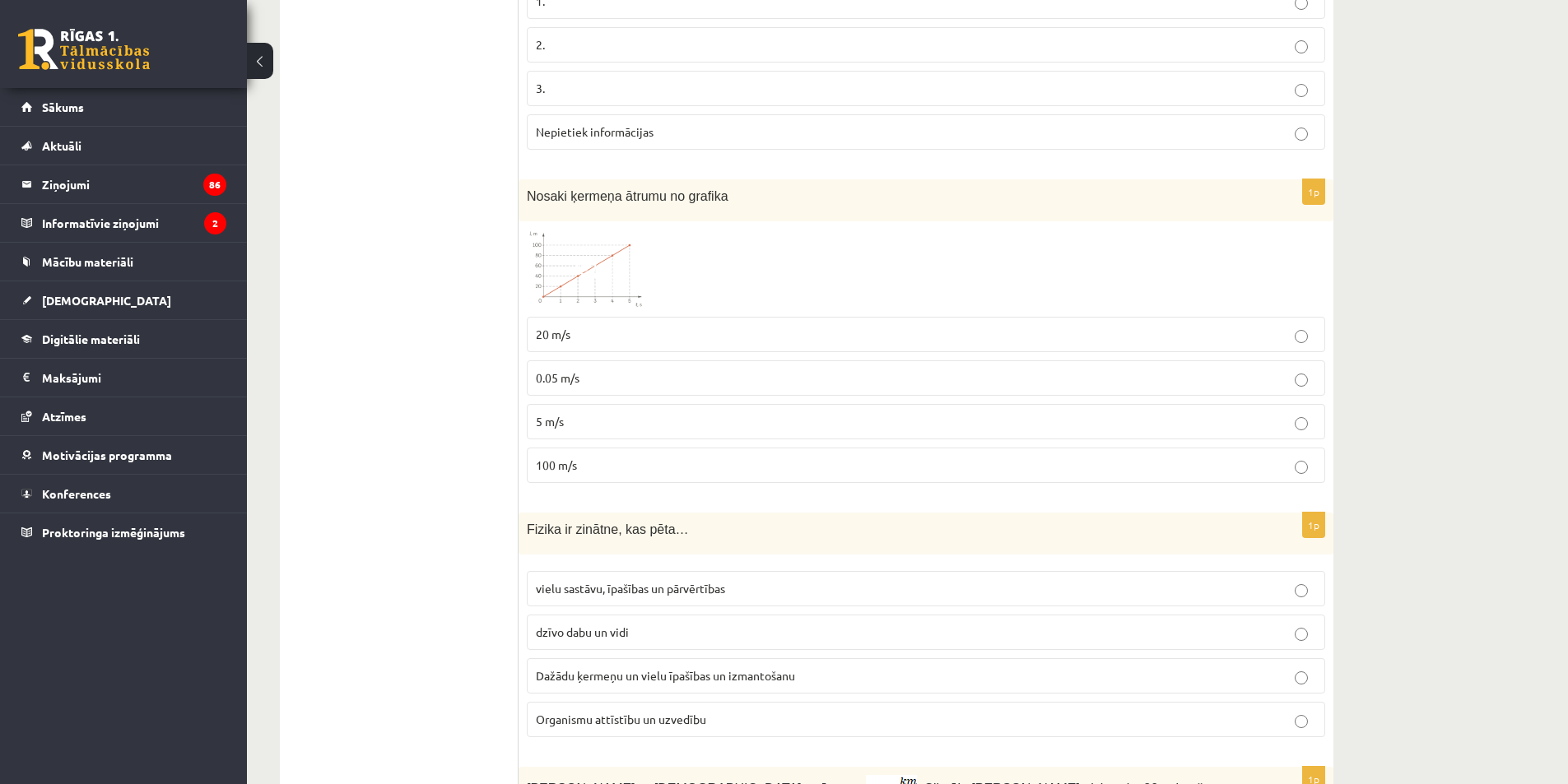
scroll to position [2633, 0]
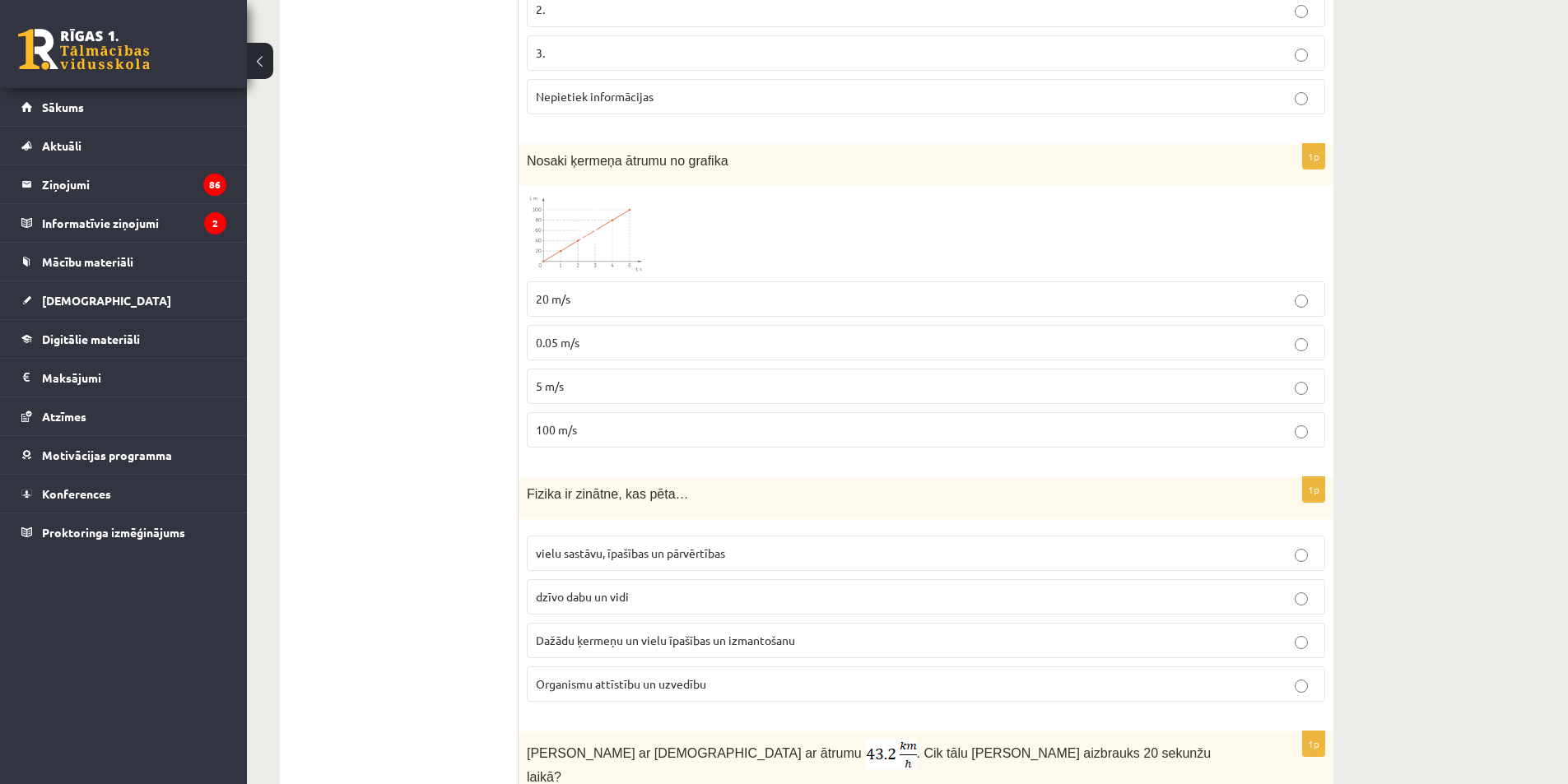
click at [608, 220] on img at bounding box center [589, 234] width 124 height 79
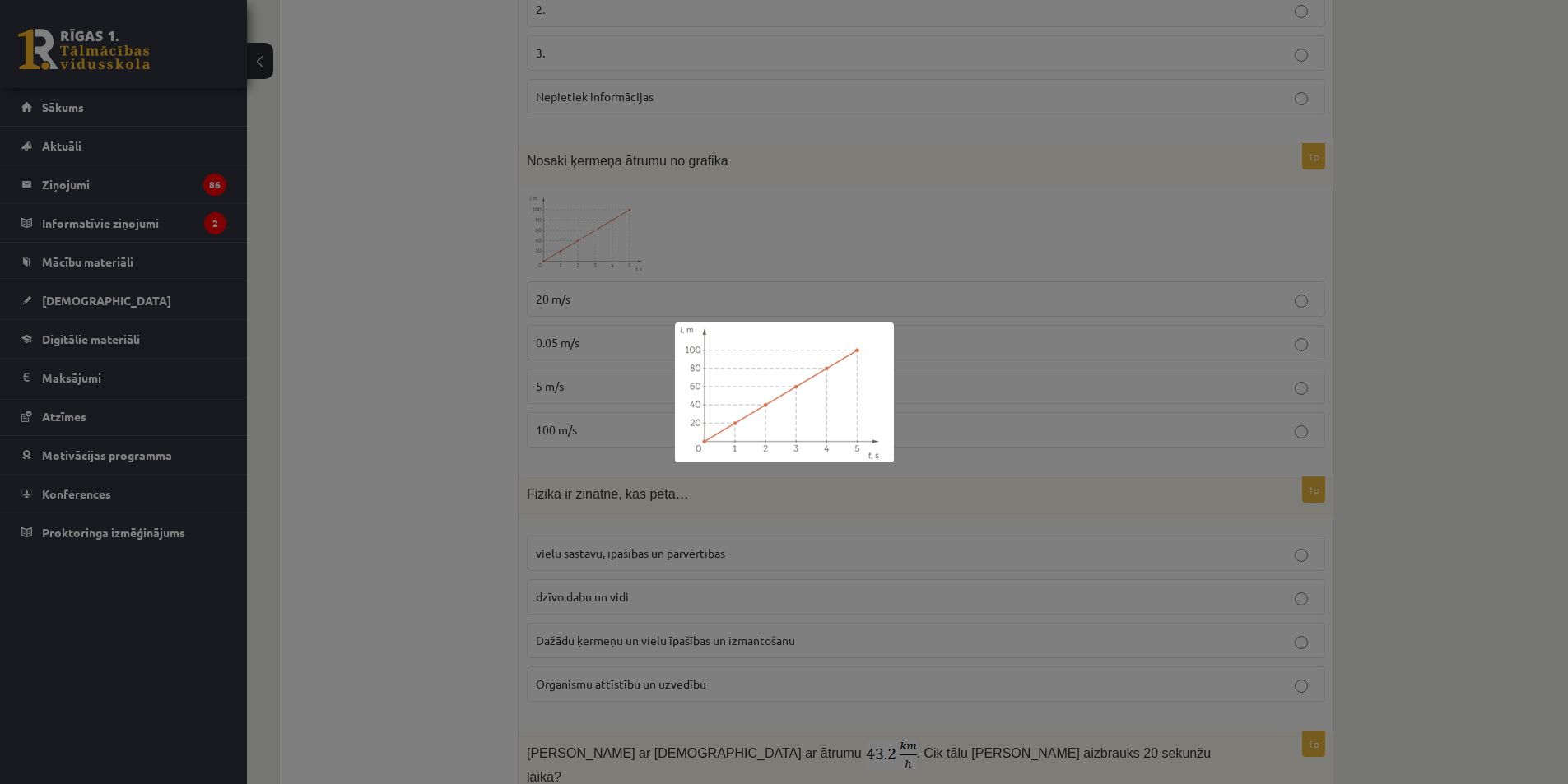
click at [685, 373] on img at bounding box center [784, 392] width 219 height 140
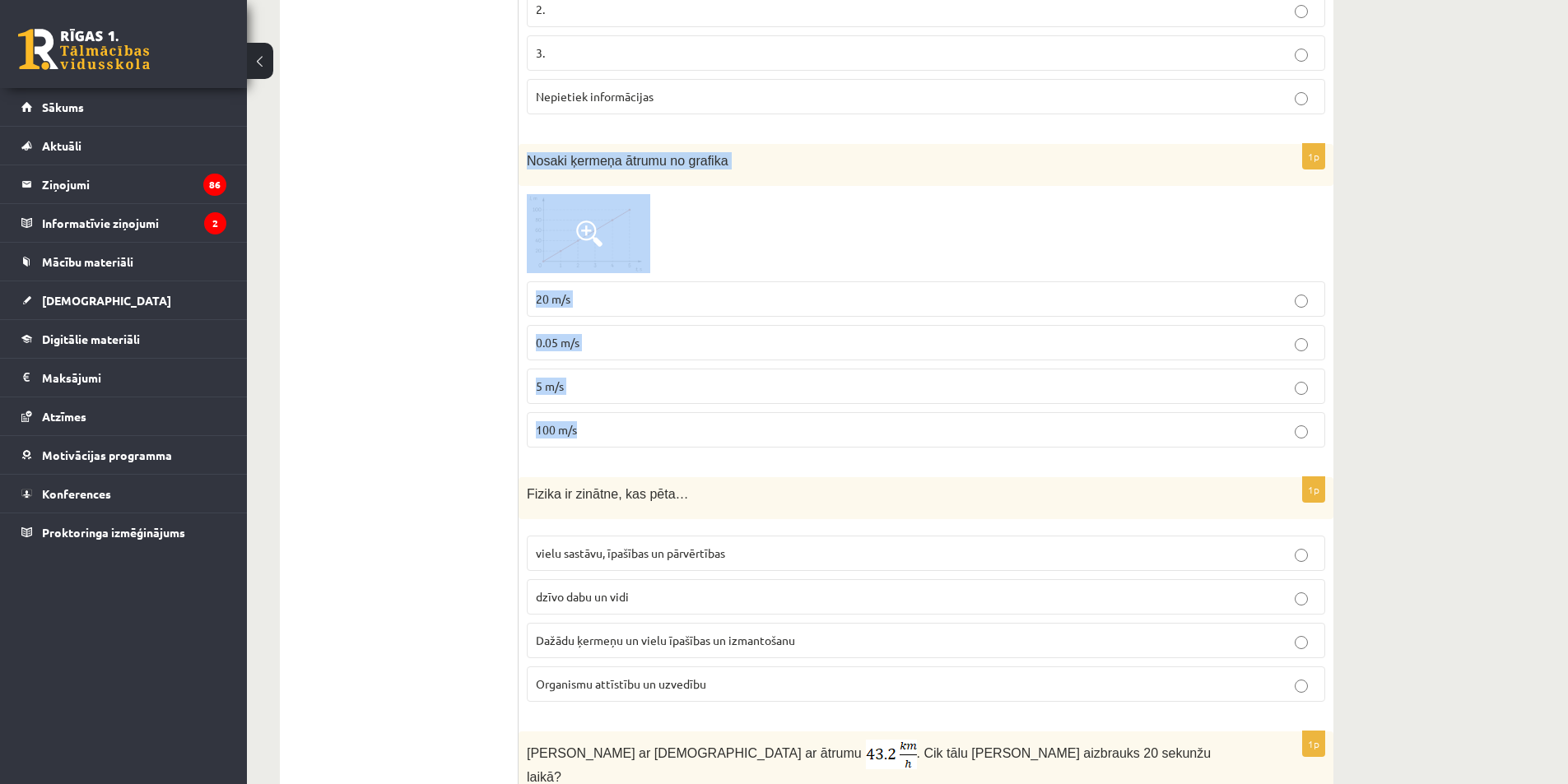
drag, startPoint x: 528, startPoint y: 141, endPoint x: 843, endPoint y: 442, distance: 435.7
click at [843, 442] on div "1p Nosaki ķermeņa ātrumu no grafika 20 m/s 0.05 m/s 5 m/s 100 m/s" at bounding box center [926, 303] width 815 height 317
click at [602, 291] on p "20 m/s" at bounding box center [926, 299] width 781 height 18
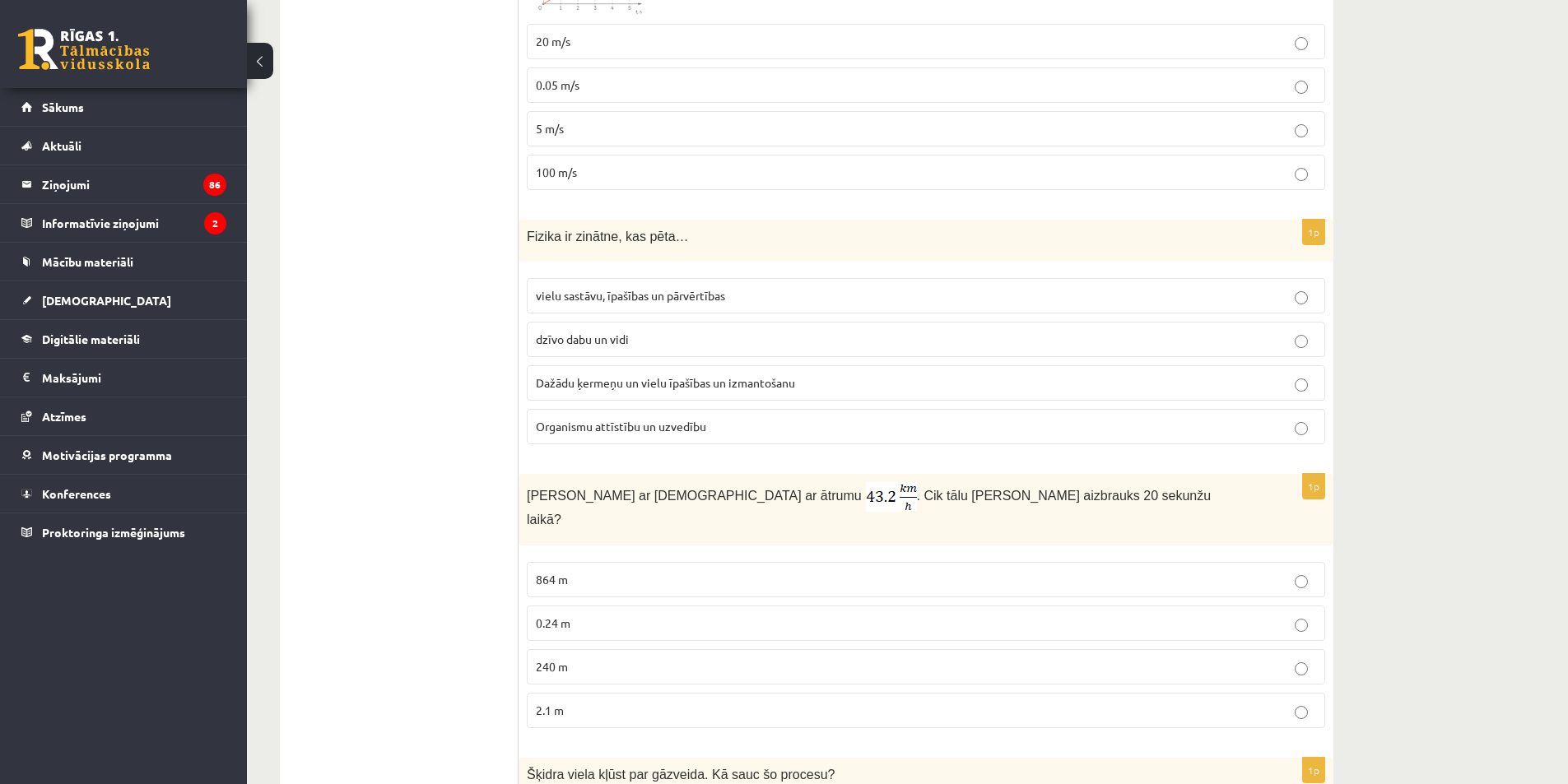
scroll to position [2963, 0]
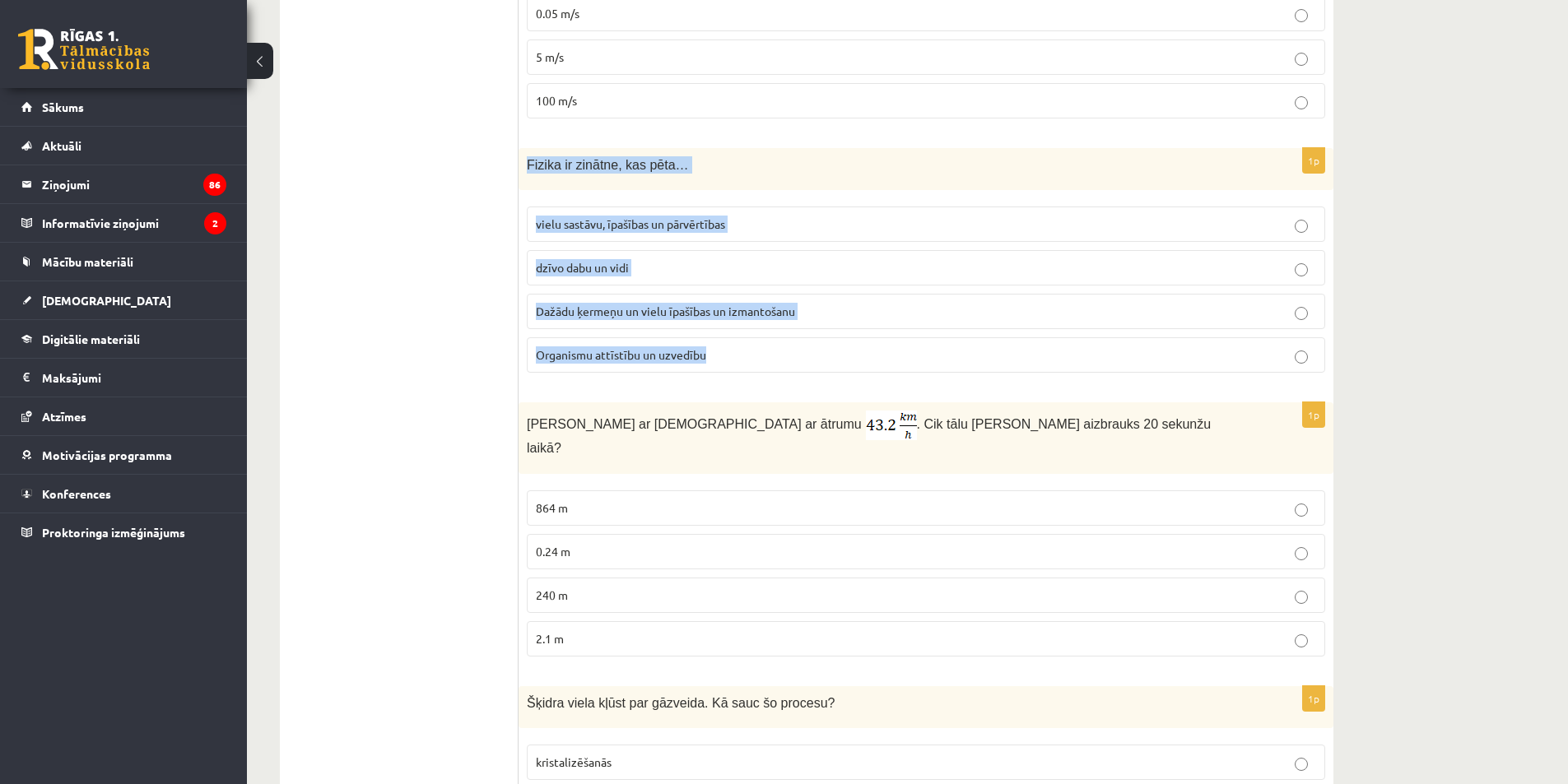
drag, startPoint x: 528, startPoint y: 142, endPoint x: 894, endPoint y: 363, distance: 427.5
click at [894, 363] on div "1p Fizika ir zinātne, kas pēta… vielu sastāvu, īpašības un pārvērtības dzīvo da…" at bounding box center [926, 266] width 815 height 238
click at [648, 304] on span "Dažādu ķermeņu un vielu īpašības un izmantošanu" at bounding box center [665, 311] width 260 height 15
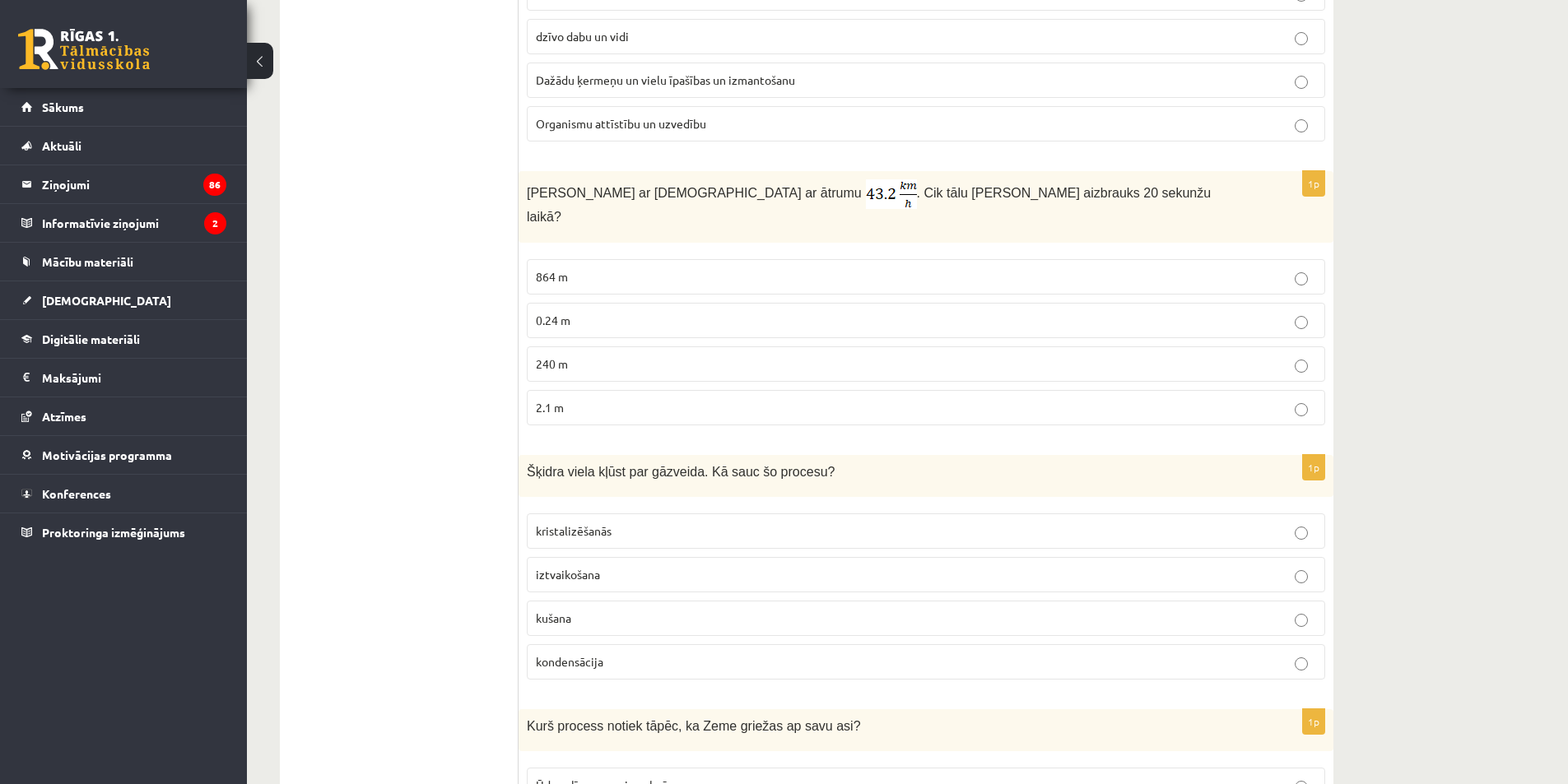
scroll to position [3210, 0]
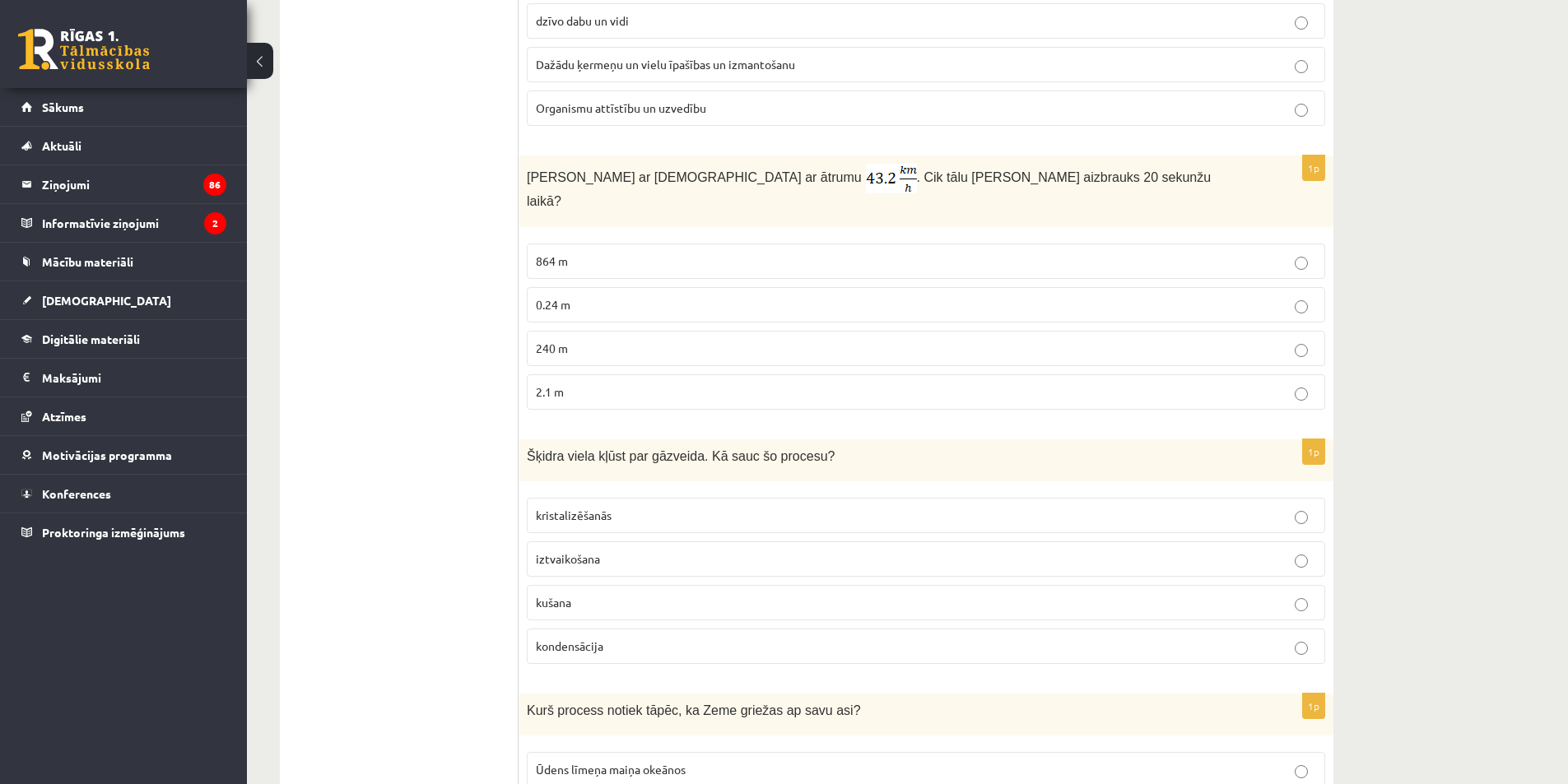
drag, startPoint x: 516, startPoint y: 149, endPoint x: 841, endPoint y: 356, distance: 385.3
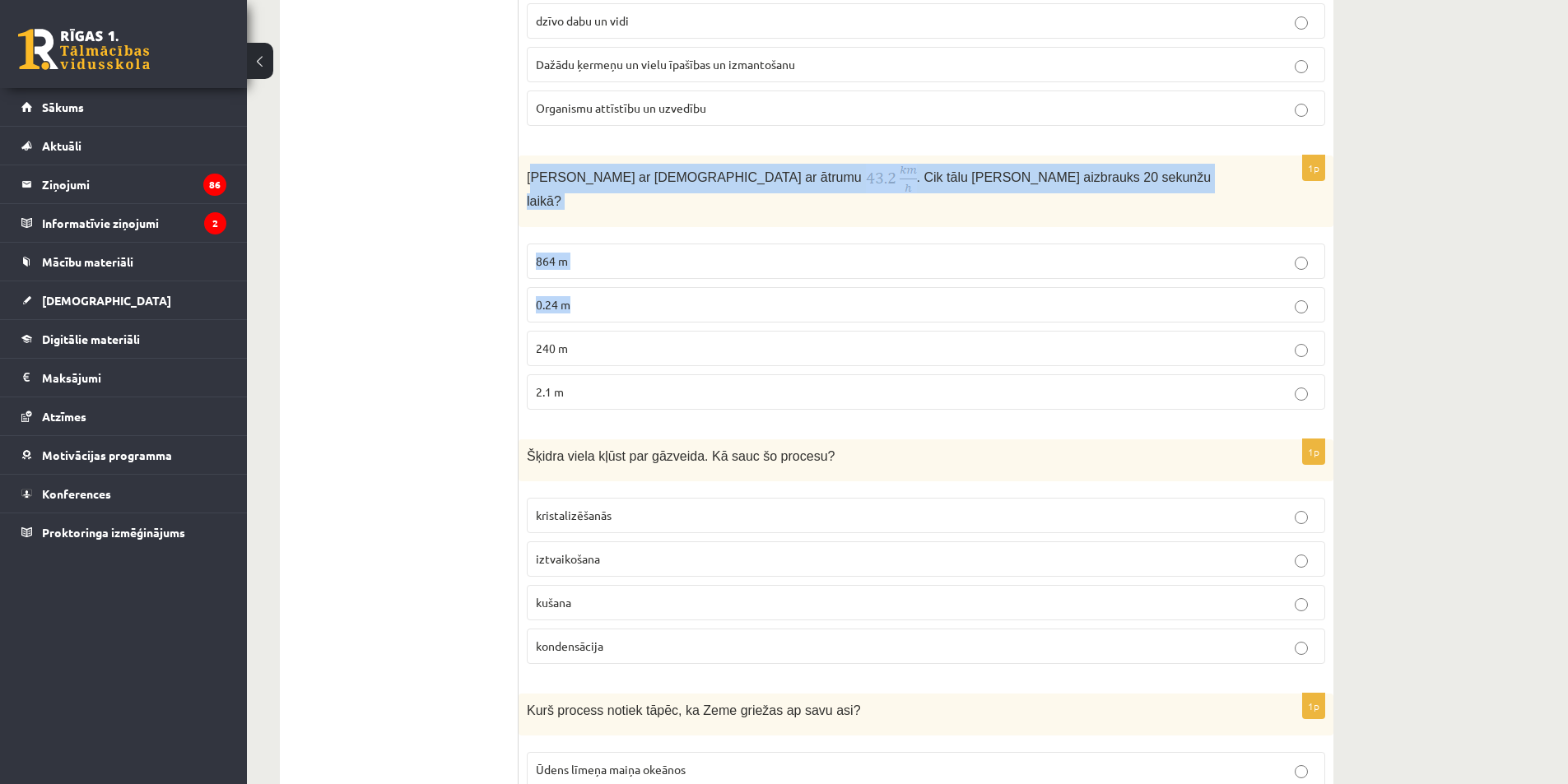
drag, startPoint x: 531, startPoint y: 156, endPoint x: 794, endPoint y: 282, distance: 291.6
click at [794, 282] on div "1p [PERSON_NAME] ar [DEMOGRAPHIC_DATA] ar ātrumu . Cik tālu [PERSON_NAME] aizbr…" at bounding box center [926, 288] width 815 height 266
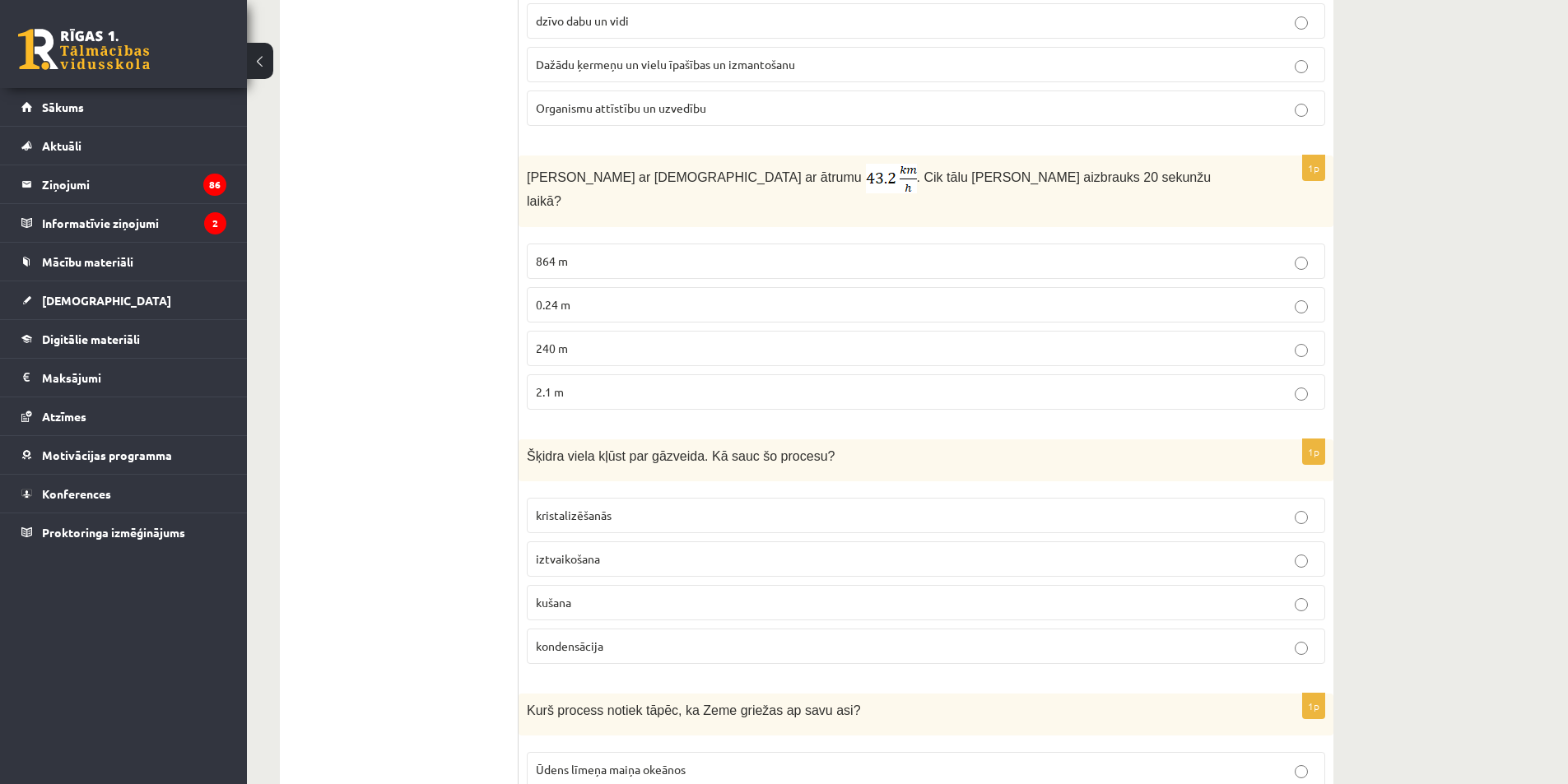
drag, startPoint x: 517, startPoint y: 150, endPoint x: 758, endPoint y: 311, distance: 289.8
click at [519, 169] on div "[PERSON_NAME] ar [DEMOGRAPHIC_DATA] ar ātrumu . Cik tālu [PERSON_NAME] aizbrauk…" at bounding box center [926, 190] width 815 height 71
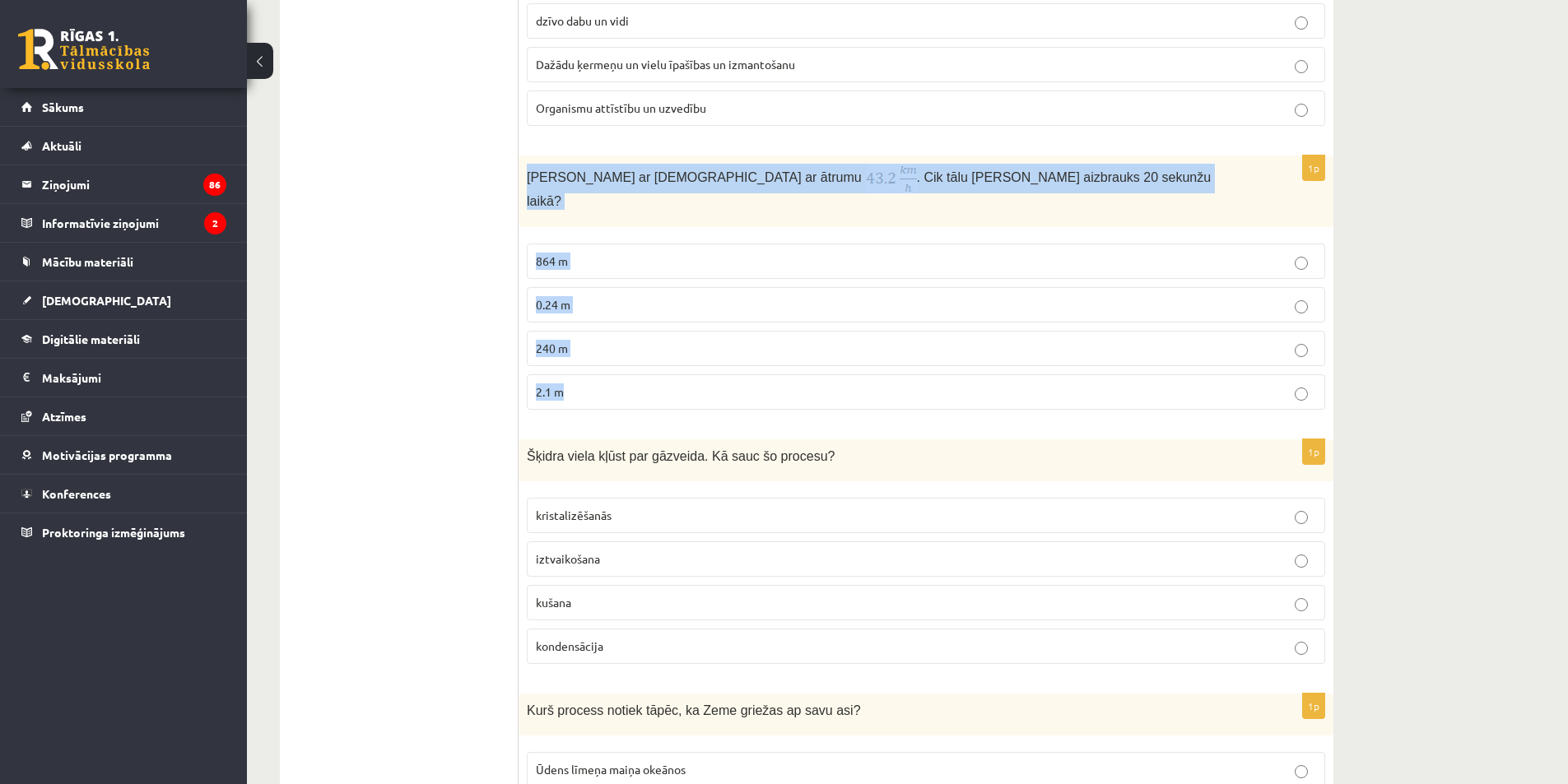
drag, startPoint x: 523, startPoint y: 157, endPoint x: 862, endPoint y: 377, distance: 404.1
click at [862, 377] on div "1p [PERSON_NAME] ar [DEMOGRAPHIC_DATA] ar ātrumu . Cik tālu [PERSON_NAME] aizbr…" at bounding box center [926, 288] width 815 height 266
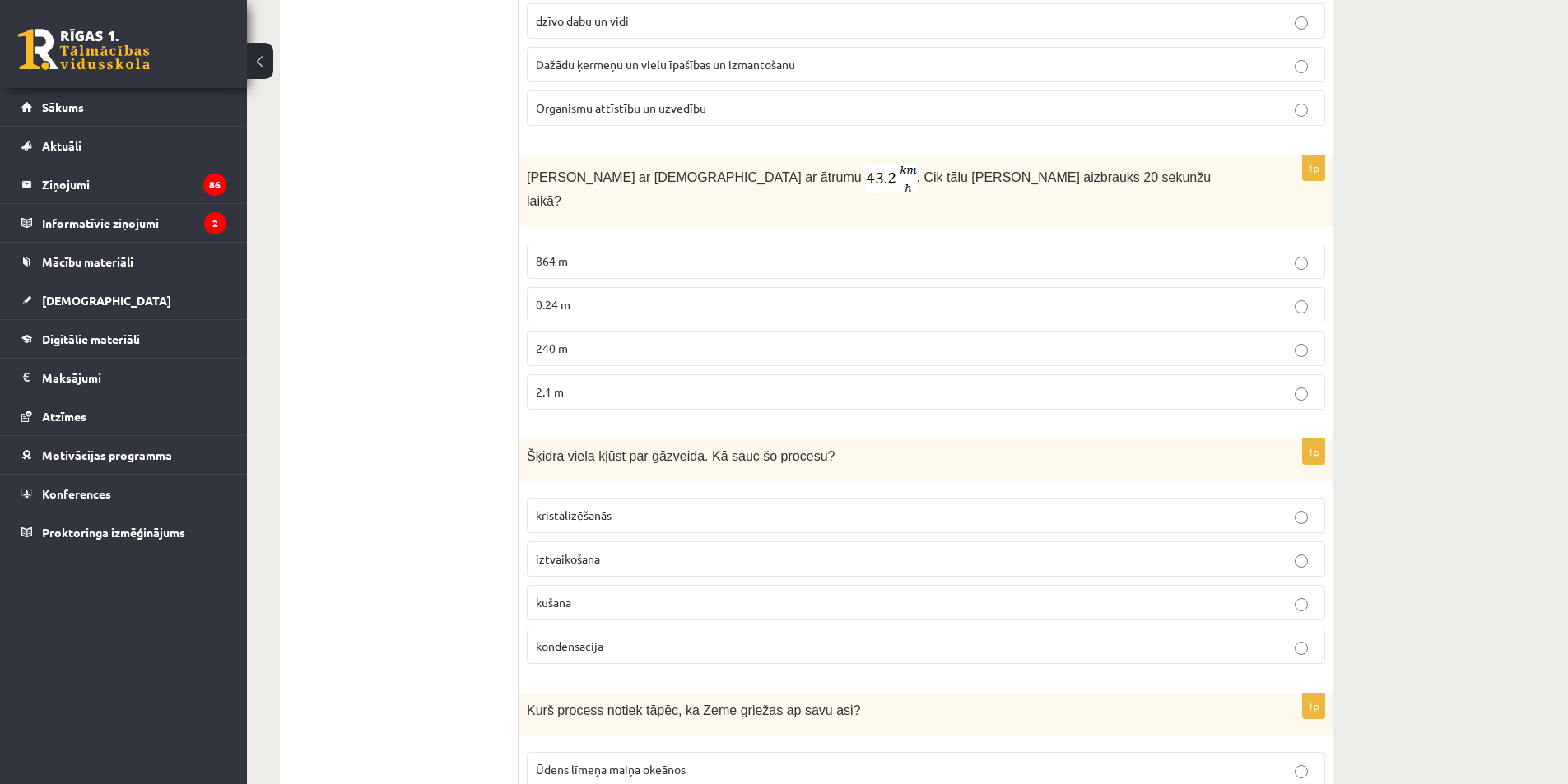
drag, startPoint x: 585, startPoint y: 312, endPoint x: 575, endPoint y: 324, distance: 15.6
click at [577, 331] on label "240 m" at bounding box center [926, 348] width 798 height 35
click at [575, 331] on label "240 m" at bounding box center [926, 348] width 798 height 35
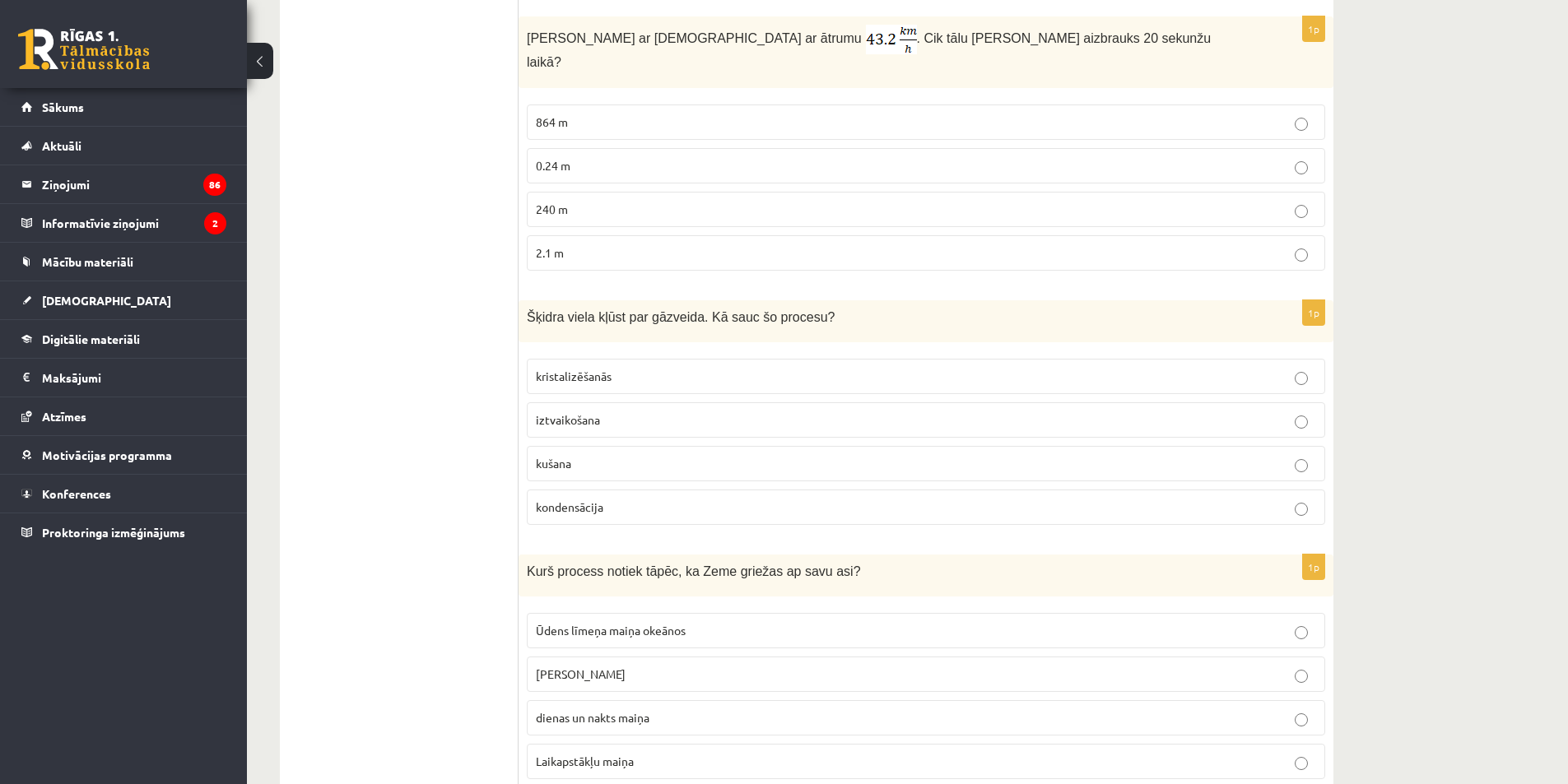
scroll to position [3373, 0]
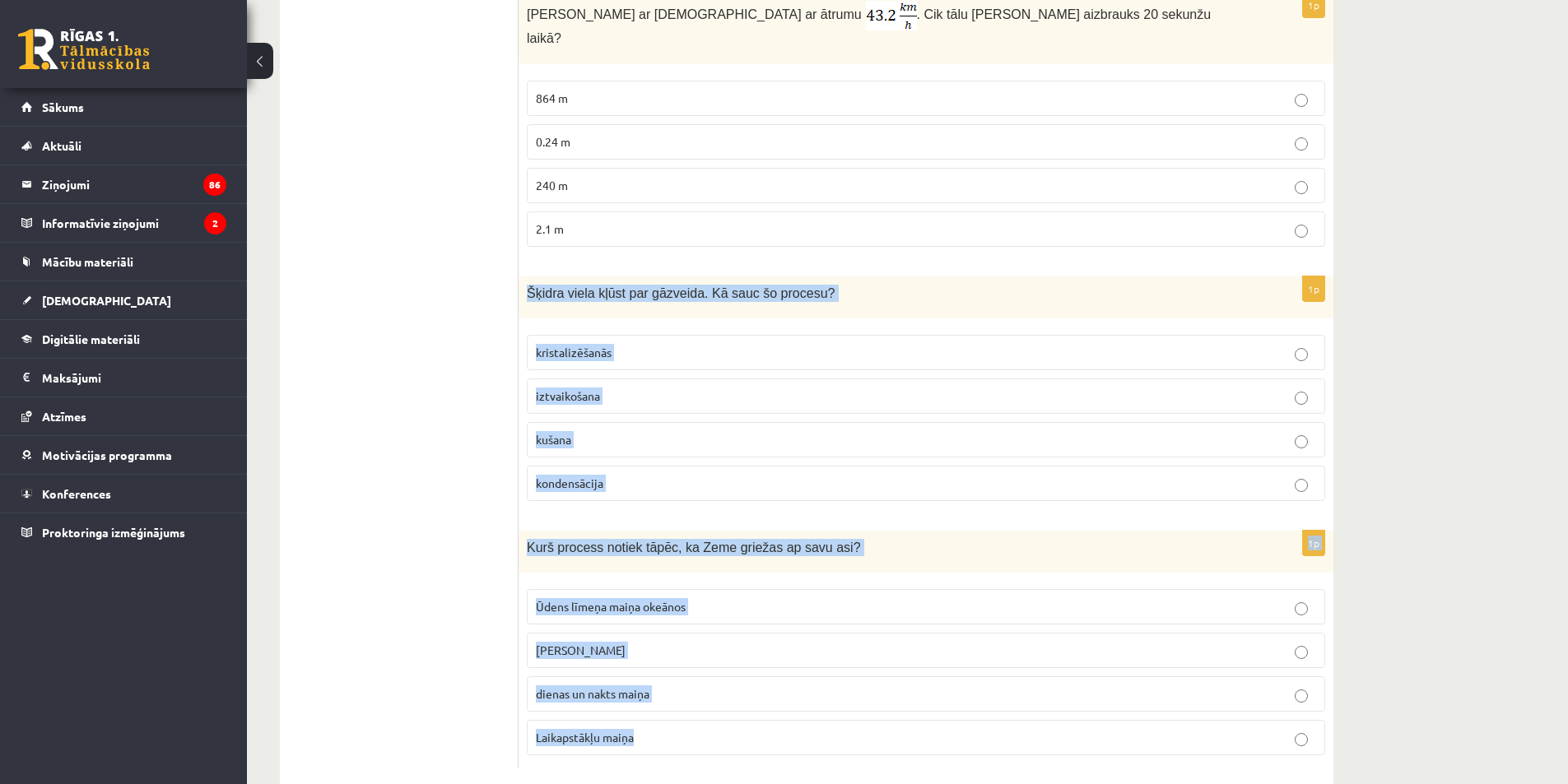
drag, startPoint x: 528, startPoint y: 254, endPoint x: 1082, endPoint y: 747, distance: 741.6
click at [611, 387] on p "iztvaikošana" at bounding box center [926, 396] width 781 height 18
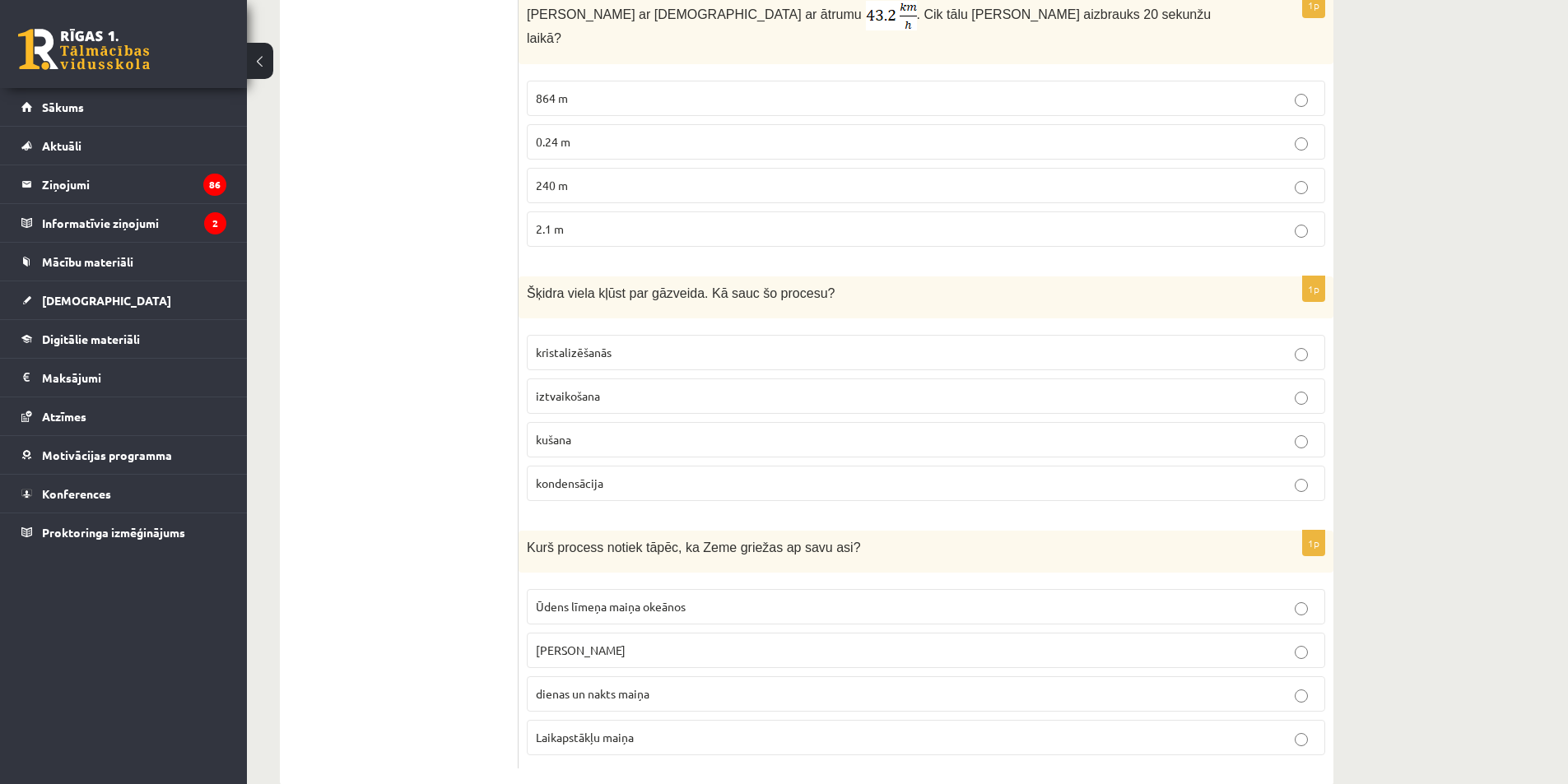
click at [598, 686] on span "dienas un nakts maiņa" at bounding box center [593, 694] width 114 height 15
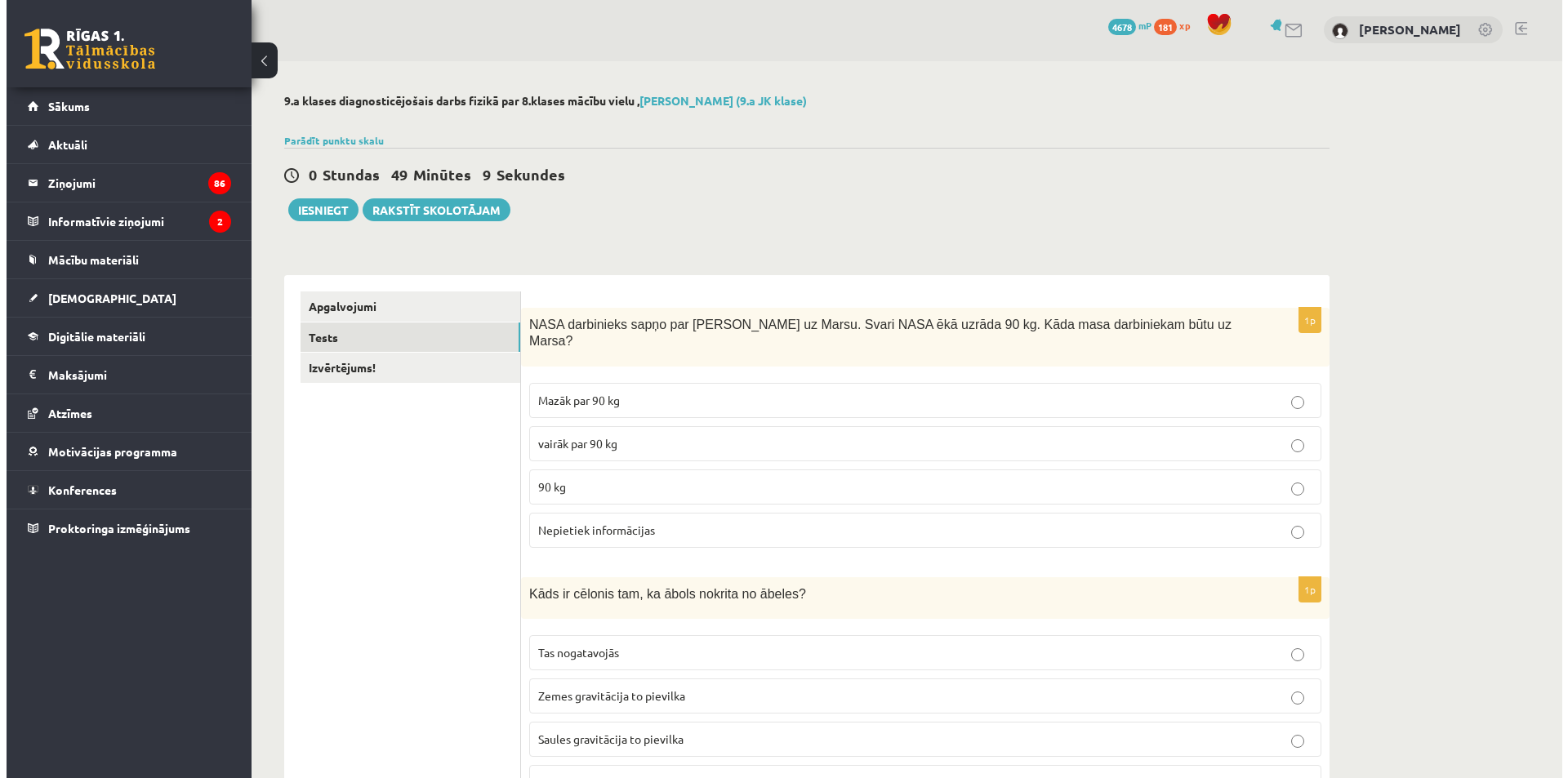
scroll to position [0, 0]
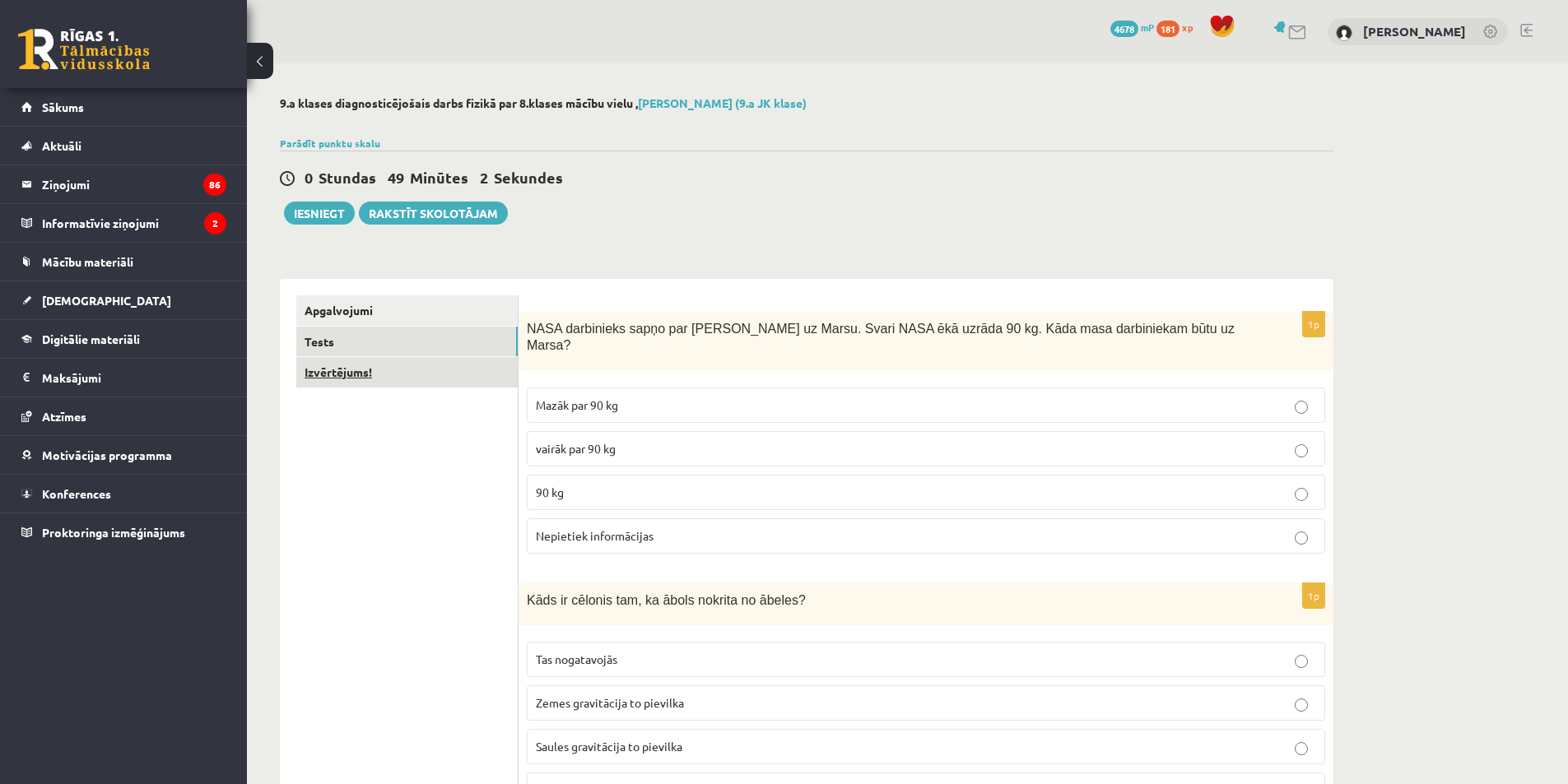
click at [374, 368] on link "Izvērtējums!" at bounding box center [407, 372] width 221 height 30
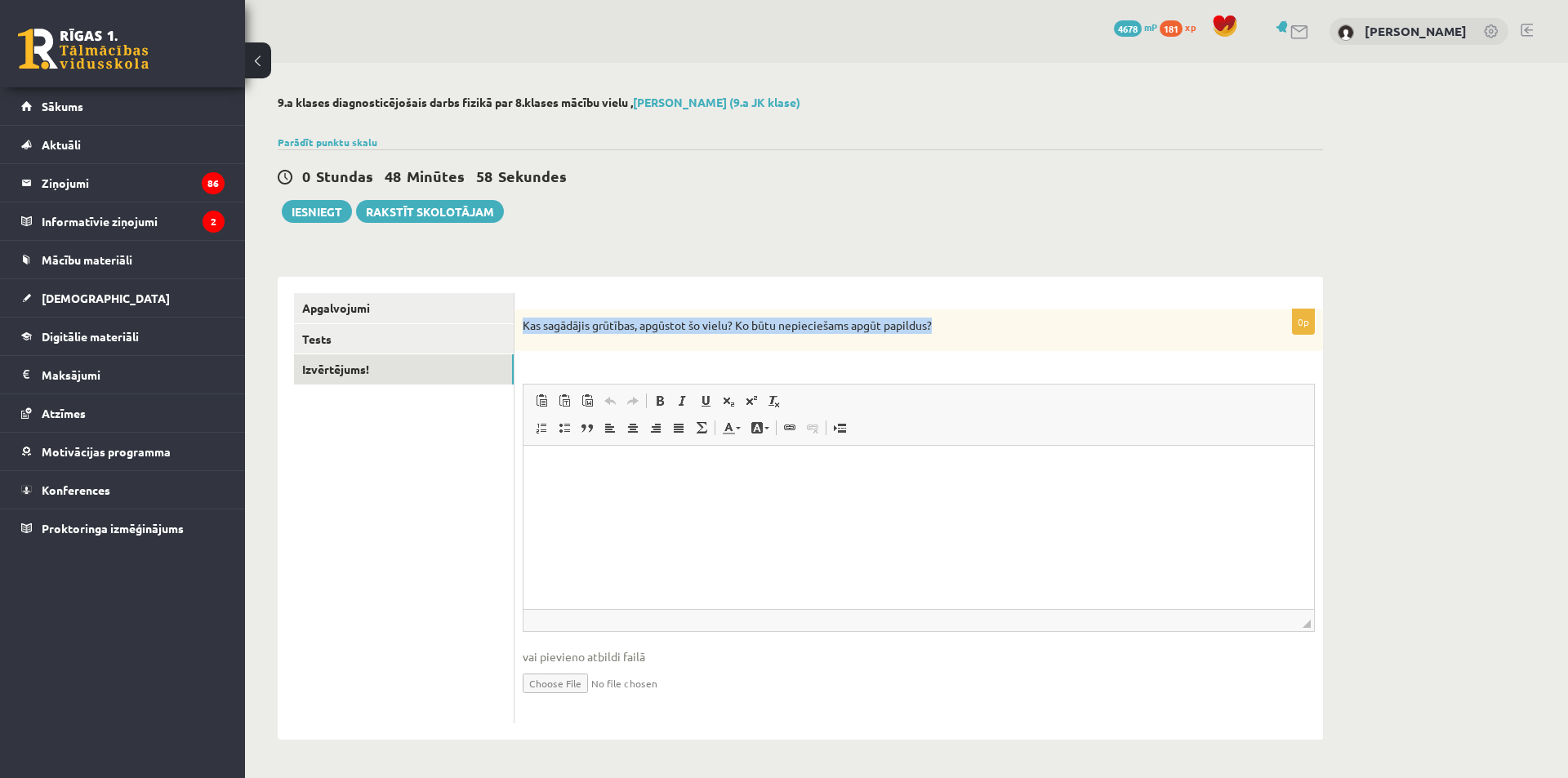
drag, startPoint x: 519, startPoint y: 327, endPoint x: 934, endPoint y: 340, distance: 415.2
click at [934, 340] on div "Kas sagādājis grūtības, apgūstot šo vielu? Ko būtu nepieciešams apgūt papildus?" at bounding box center [919, 331] width 808 height 42
click at [839, 215] on div "0 Stundas 46 Minūtes 41 Sekundes Ieskaite saglabāta! Iesniegt Rakstīt skolotājam" at bounding box center [800, 186] width 1045 height 74
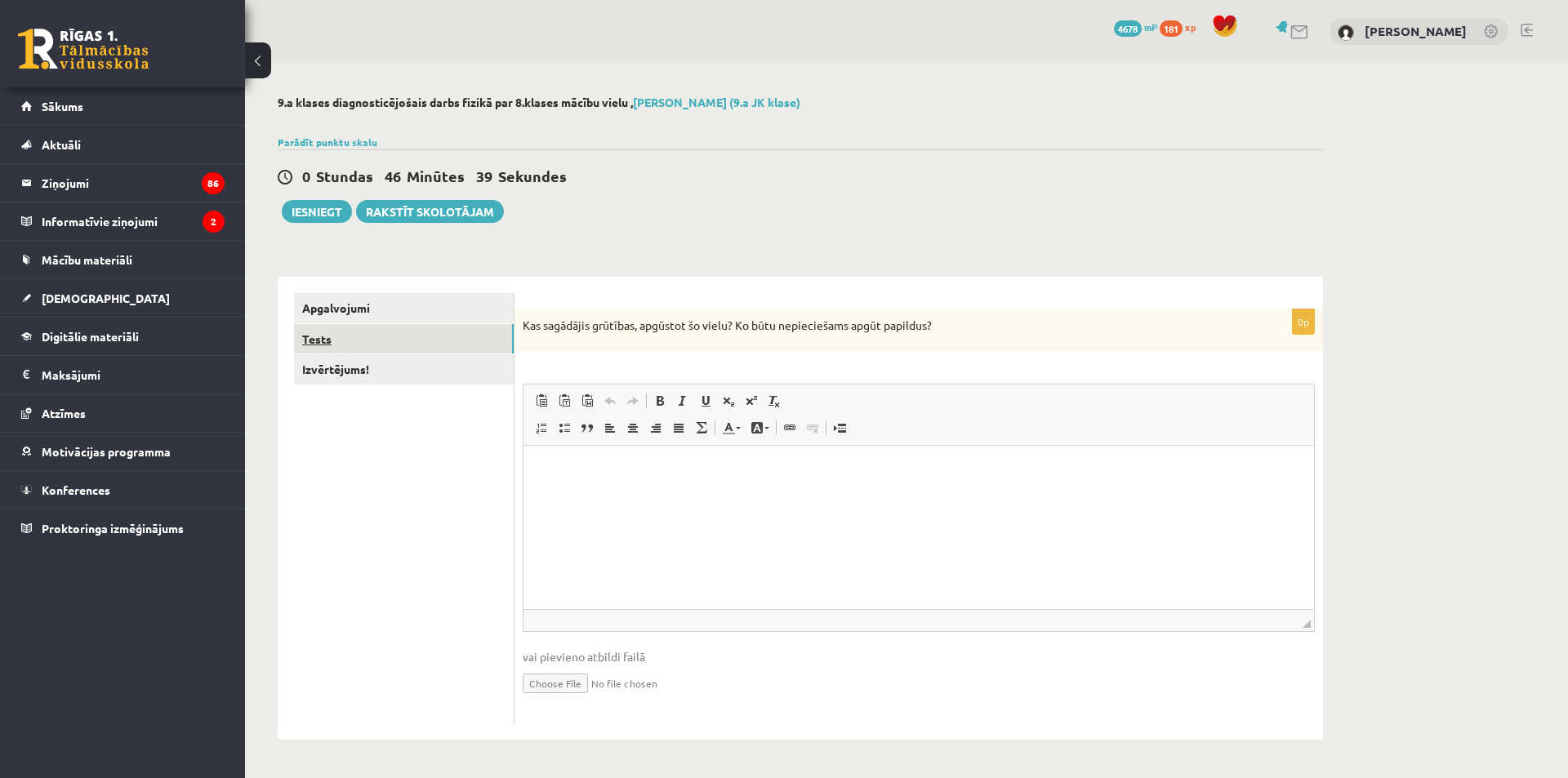
click at [394, 335] on link "Tests" at bounding box center [403, 339] width 220 height 30
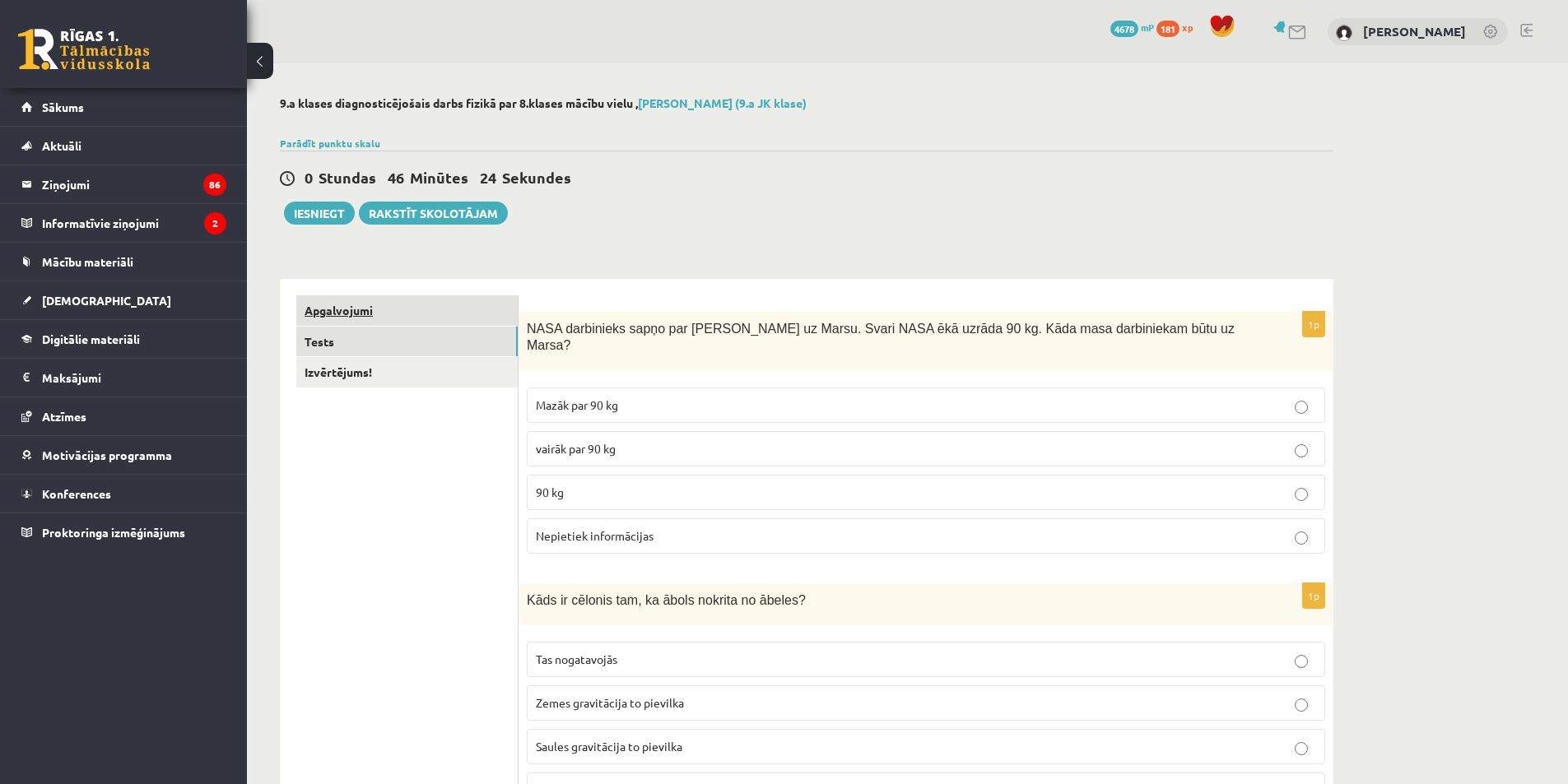
click at [375, 314] on link "Apgalvojumi" at bounding box center [407, 311] width 221 height 30
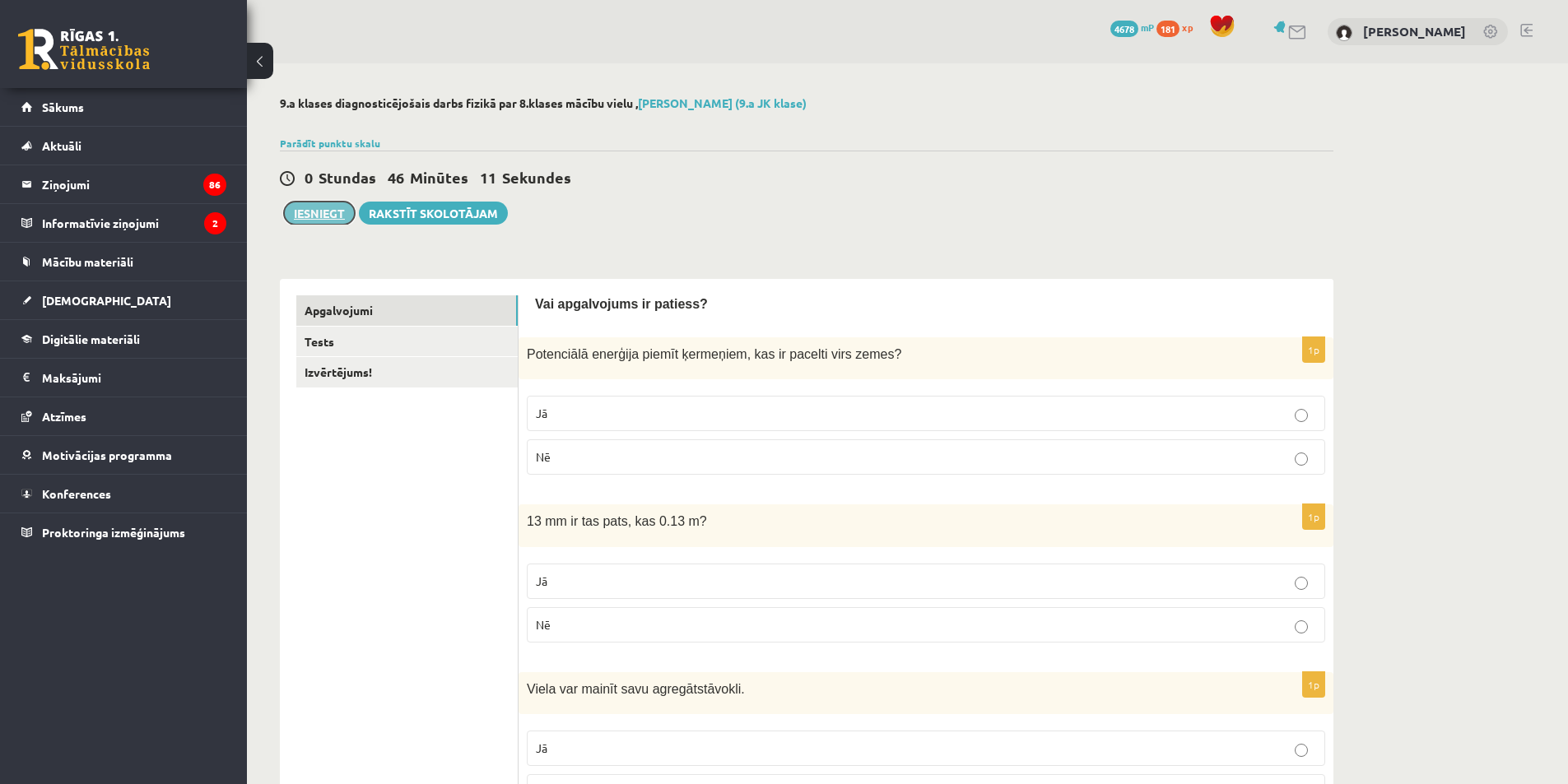
click at [314, 206] on button "Iesniegt" at bounding box center [319, 214] width 71 height 23
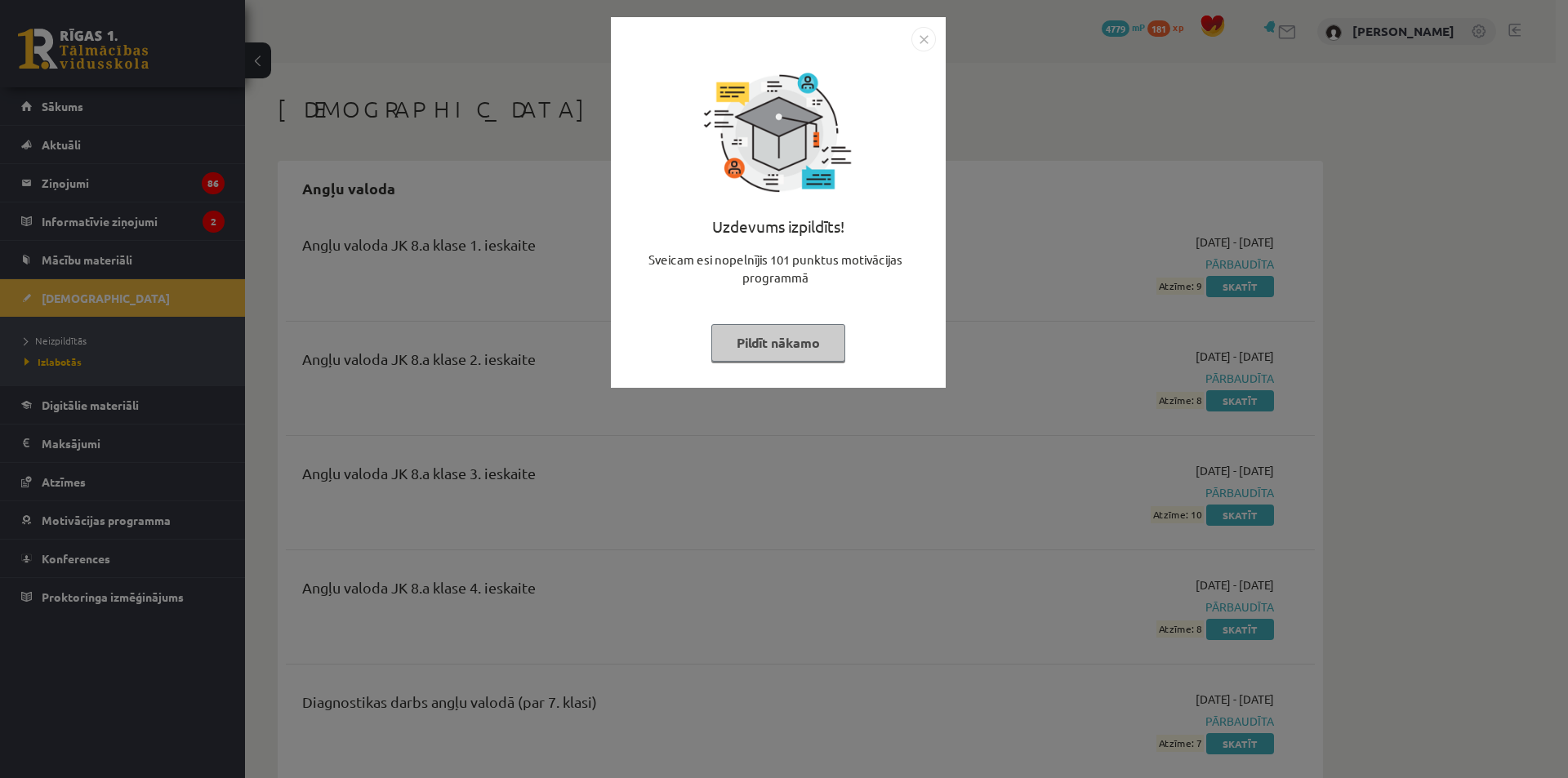
click at [716, 358] on button "Pildīt nākamo" at bounding box center [779, 342] width 134 height 37
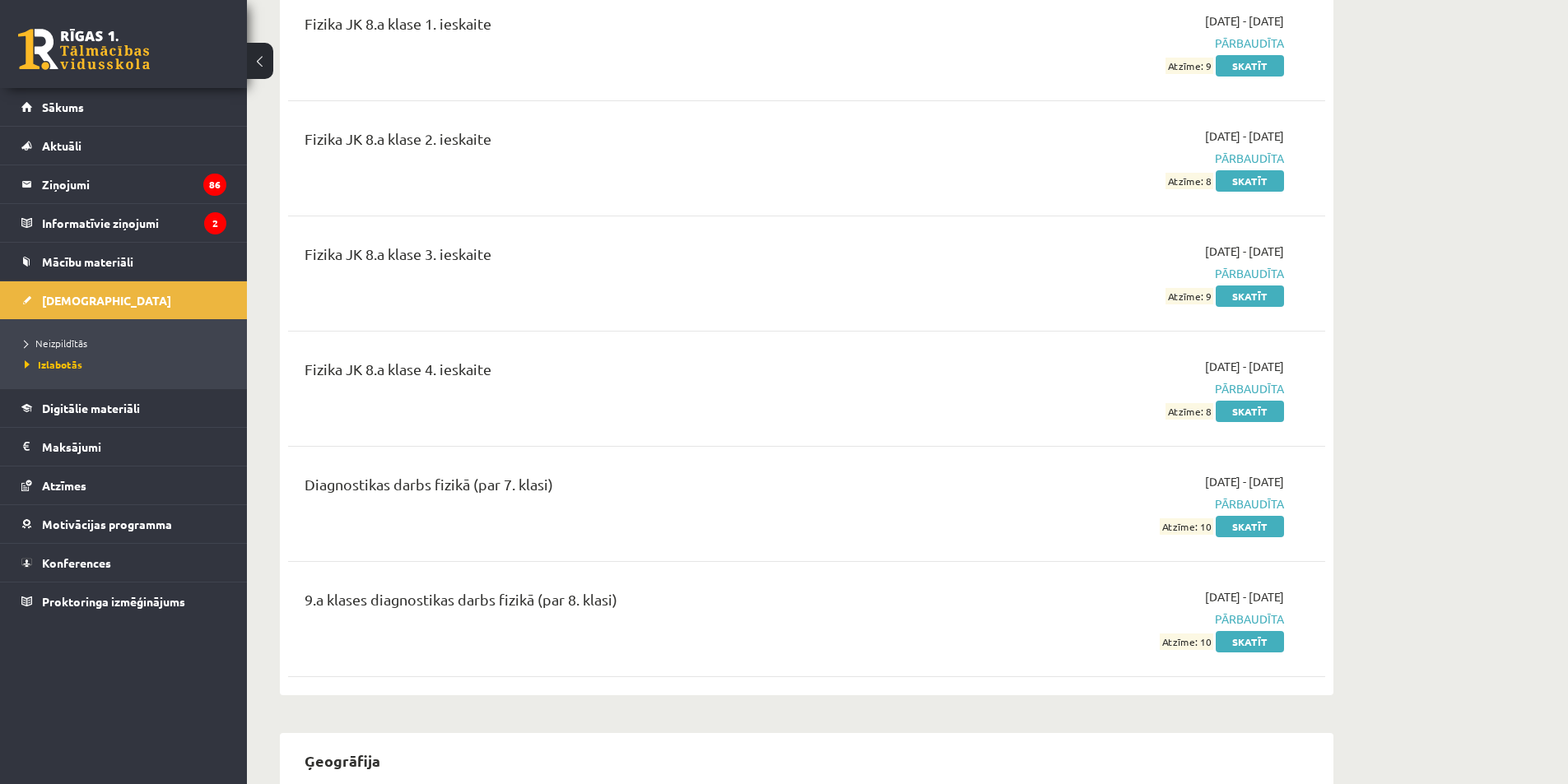
scroll to position [3375, 0]
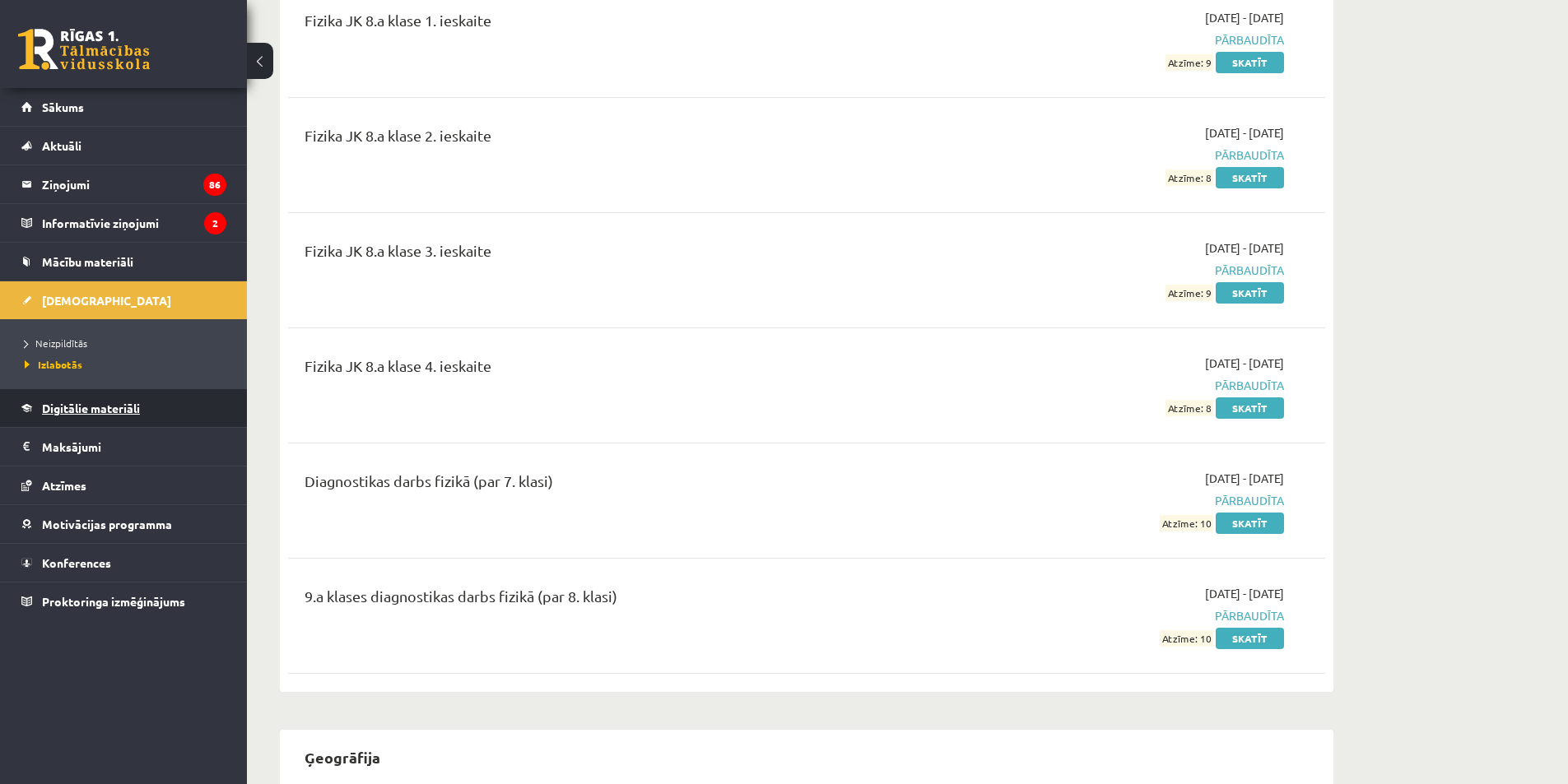
click at [83, 399] on link "Digitālie materiāli" at bounding box center [124, 407] width 205 height 38
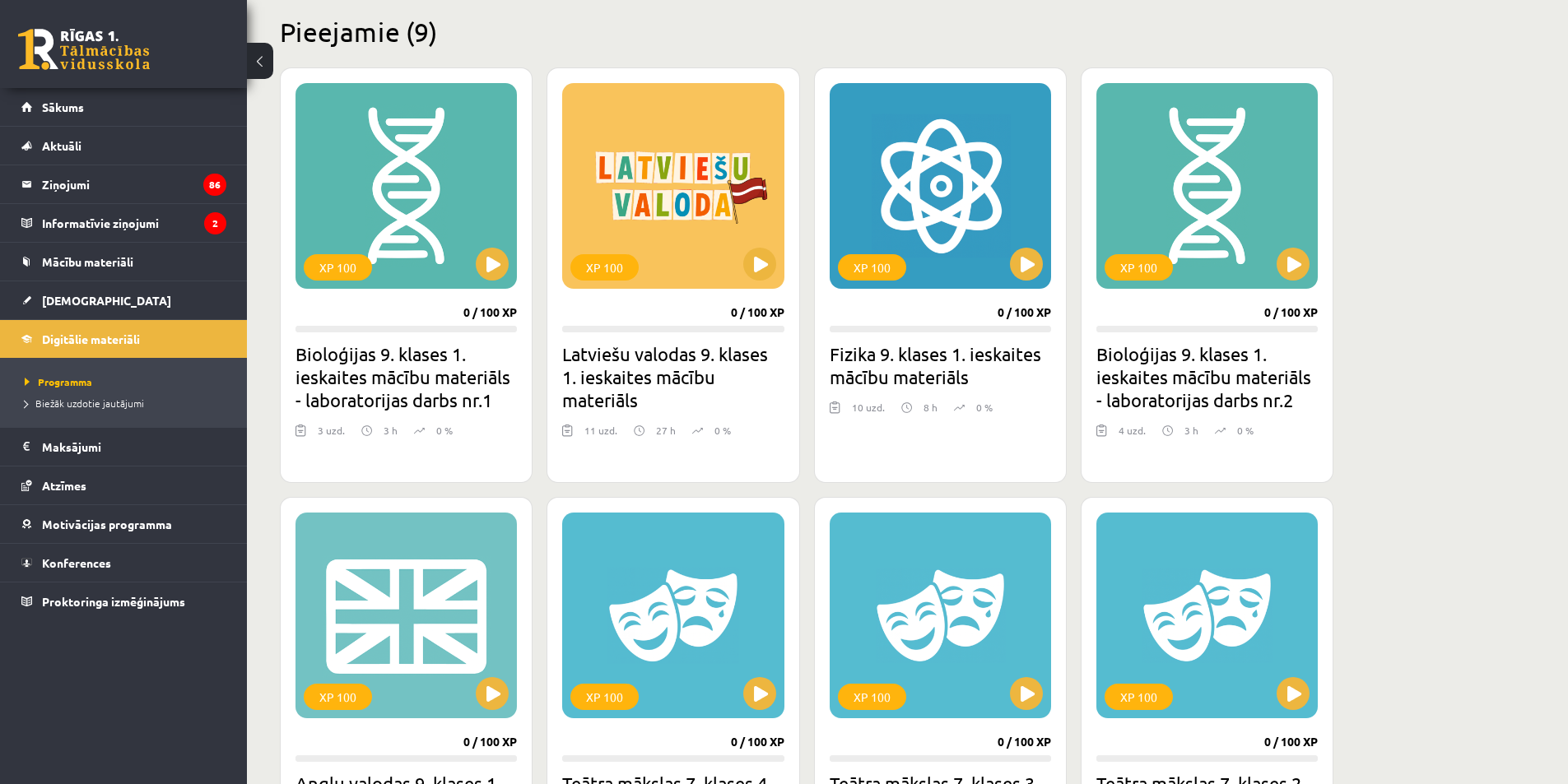
scroll to position [313, 0]
